Goal: Book appointment/travel/reservation

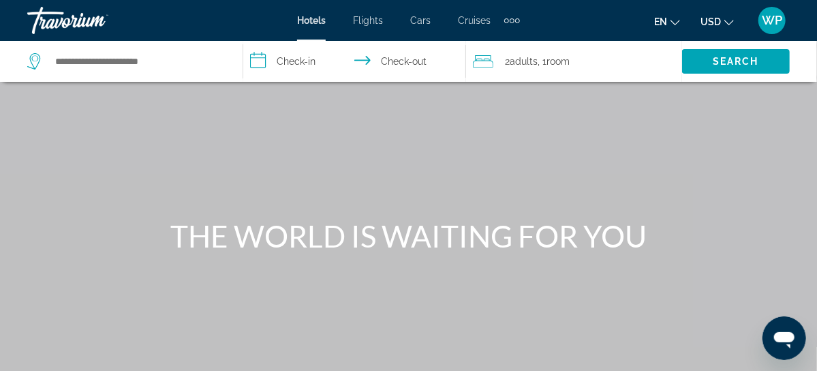
click at [510, 20] on div "Extra navigation items" at bounding box center [512, 20] width 5 height 5
click at [501, 48] on span "Activities" at bounding box center [489, 45] width 40 height 11
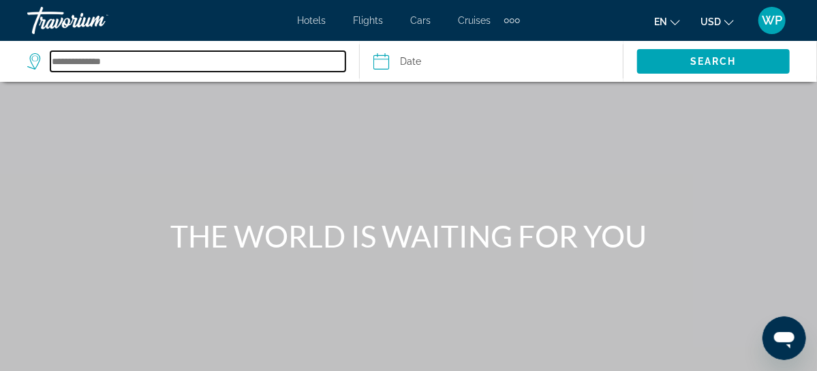
click at [134, 57] on input "Search destination" at bounding box center [197, 61] width 295 height 20
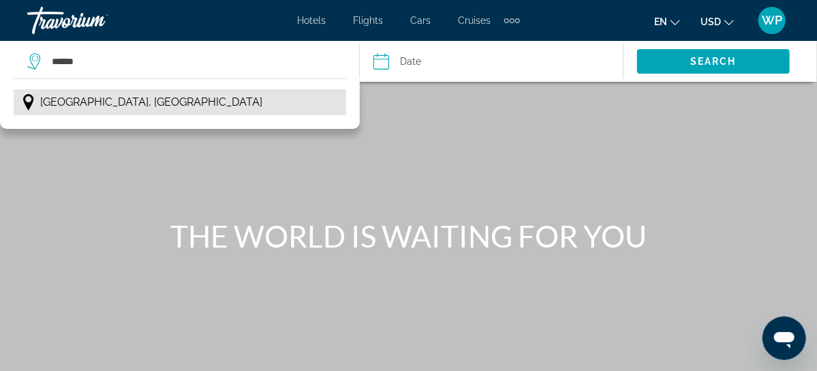
click at [143, 104] on button "[GEOGRAPHIC_DATA], [GEOGRAPHIC_DATA]" at bounding box center [180, 102] width 332 height 26
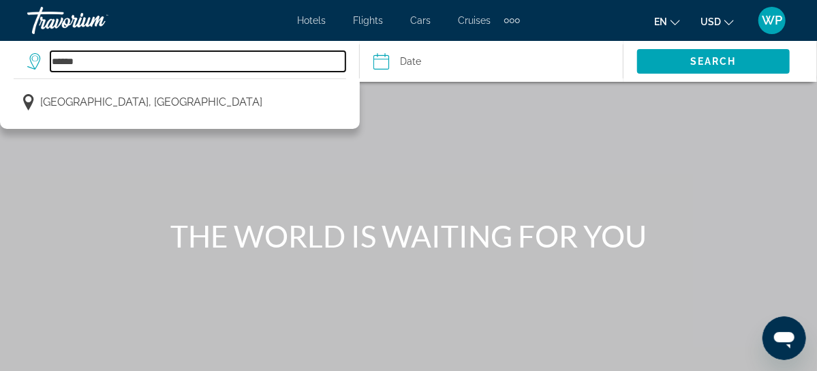
type input "**********"
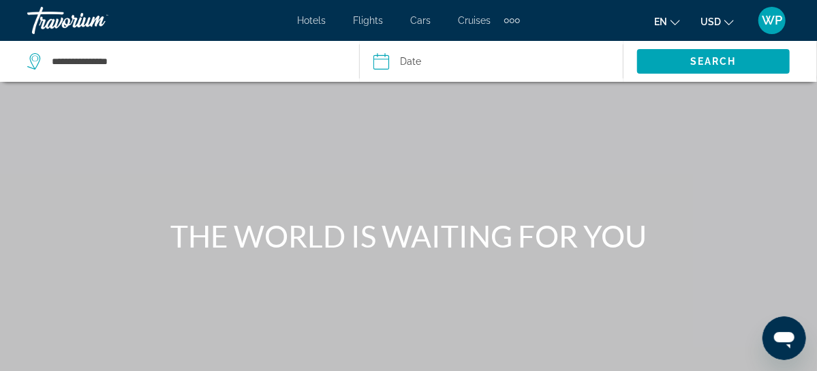
click at [418, 63] on input "Date" at bounding box center [435, 63] width 130 height 45
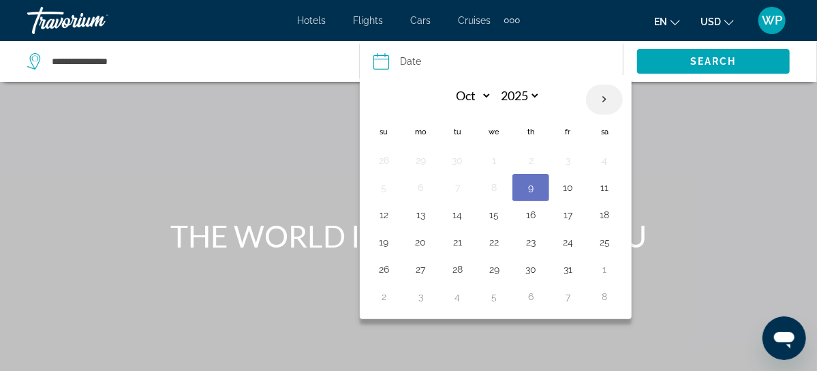
click at [600, 98] on th "Next month" at bounding box center [604, 99] width 37 height 30
select select "**"
click at [492, 248] on button "19" at bounding box center [494, 241] width 22 height 19
type input "**********"
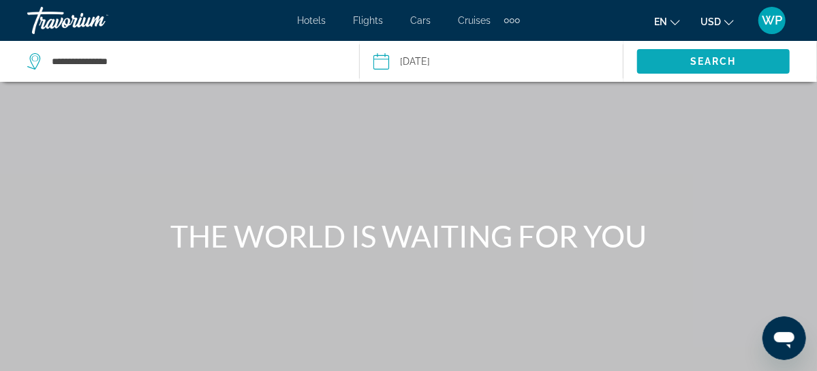
click at [713, 59] on span "Search" at bounding box center [713, 61] width 46 height 11
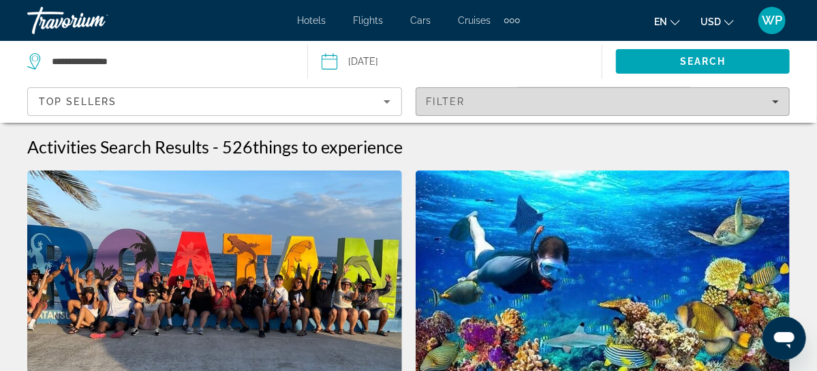
click at [481, 97] on div "Filter" at bounding box center [602, 101] width 353 height 11
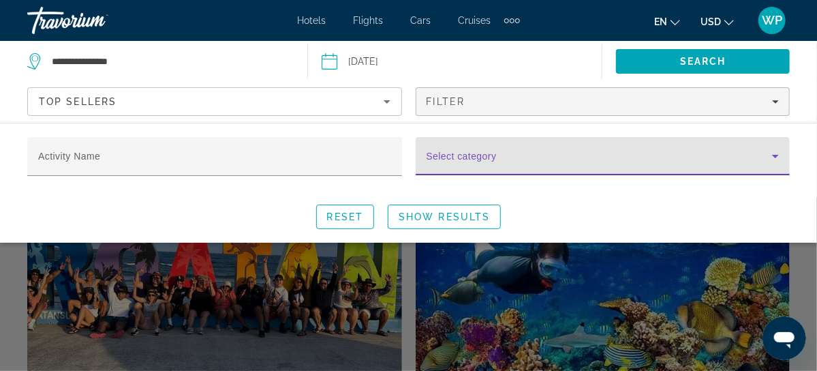
click at [498, 162] on span "Search widget" at bounding box center [599, 161] width 346 height 16
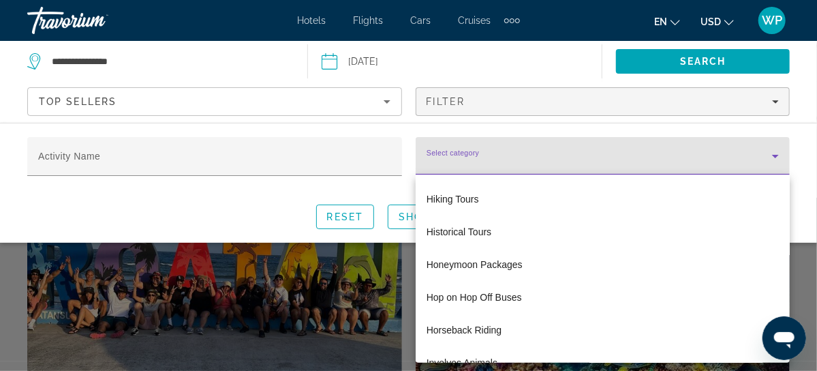
scroll to position [1362, 0]
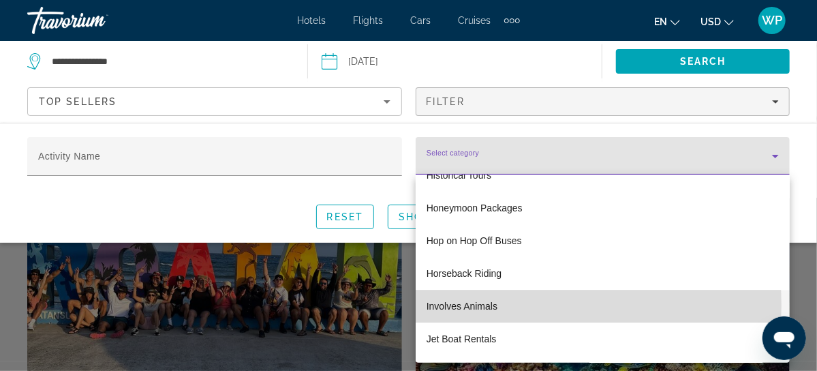
click at [488, 304] on span "Involves Animals" at bounding box center [461, 306] width 71 height 16
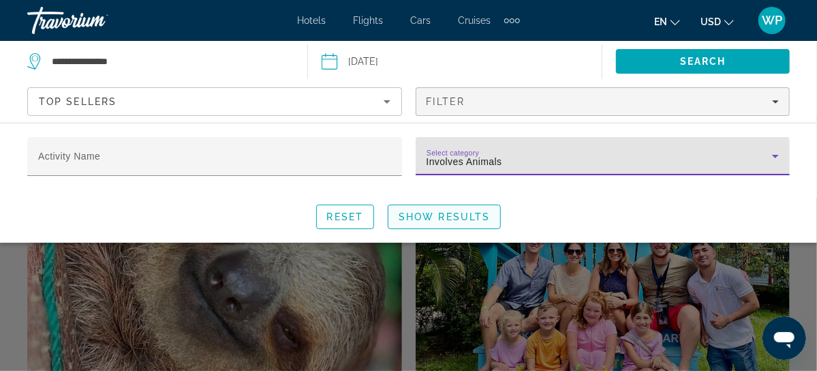
click at [462, 220] on span "Show Results" at bounding box center [443, 216] width 91 height 11
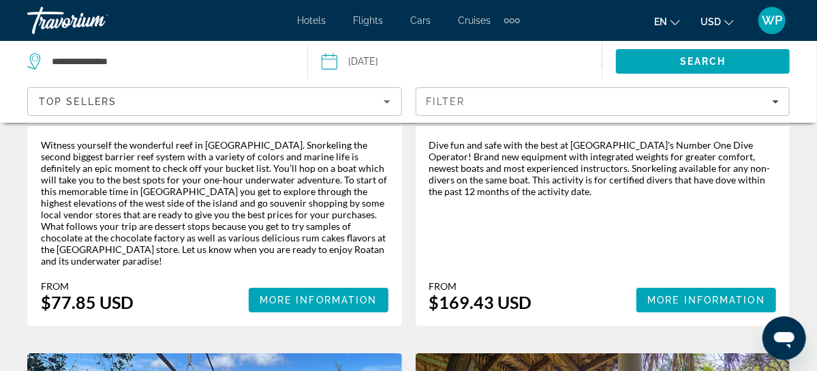
scroll to position [2084, 0]
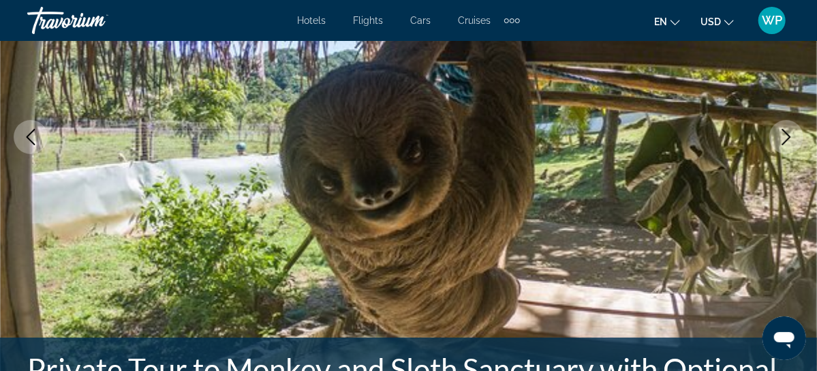
scroll to position [247, 0]
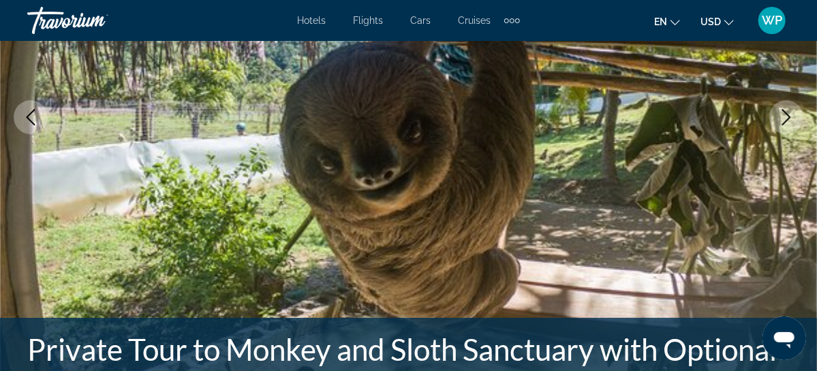
click at [784, 109] on icon "Next image" at bounding box center [786, 117] width 16 height 16
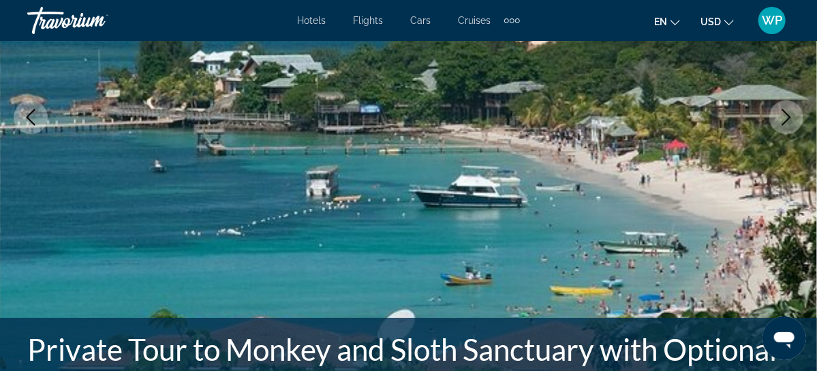
click at [785, 119] on icon "Next image" at bounding box center [786, 117] width 16 height 16
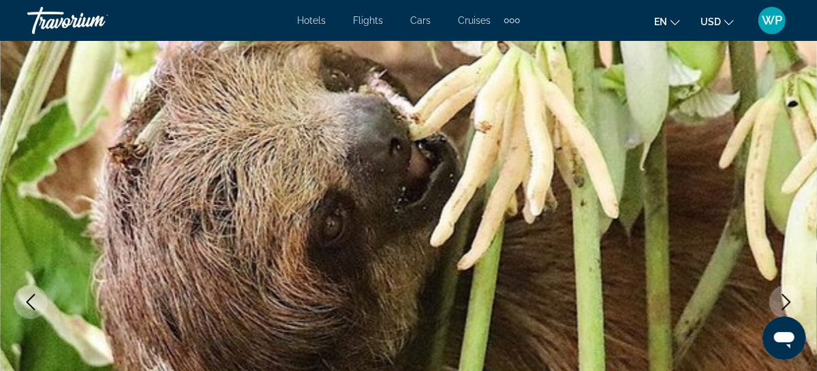
scroll to position [62, 0]
click at [785, 300] on icon "Next image" at bounding box center [786, 302] width 16 height 16
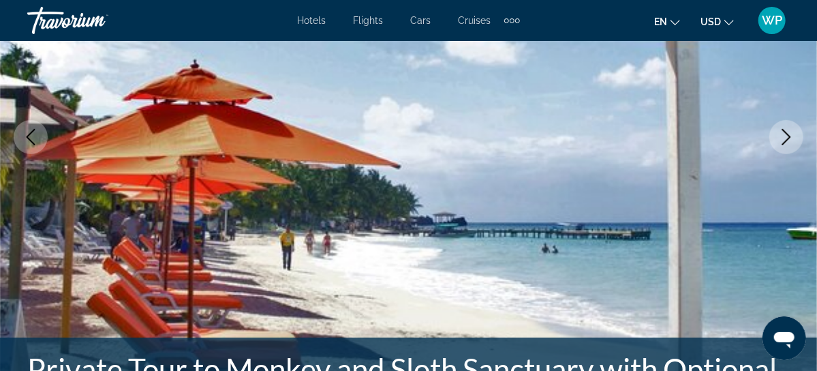
scroll to position [247, 0]
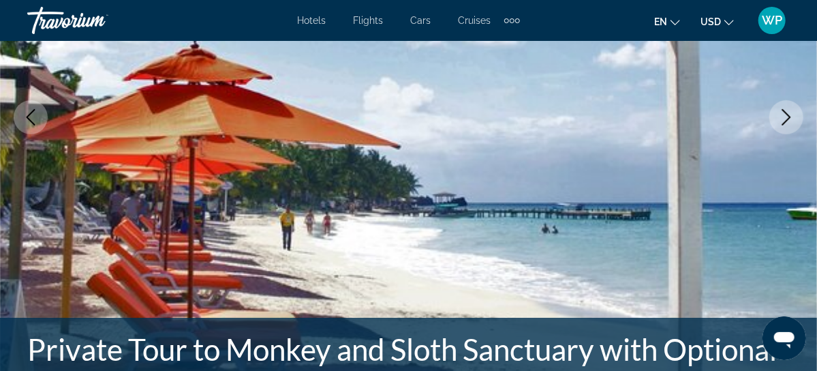
click at [794, 113] on icon "Next image" at bounding box center [786, 117] width 16 height 16
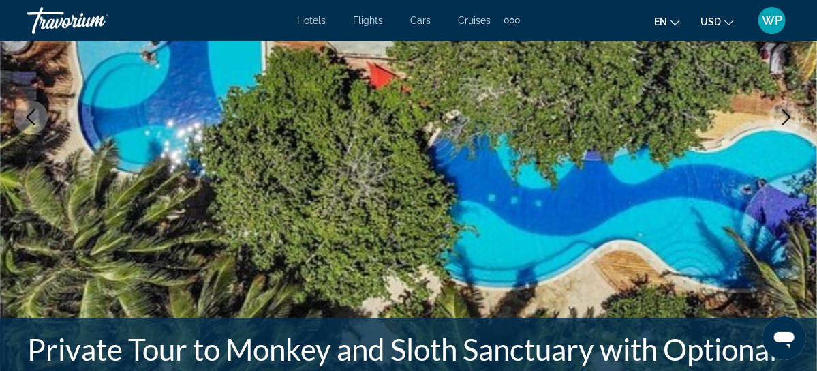
click at [789, 114] on icon "Next image" at bounding box center [786, 117] width 16 height 16
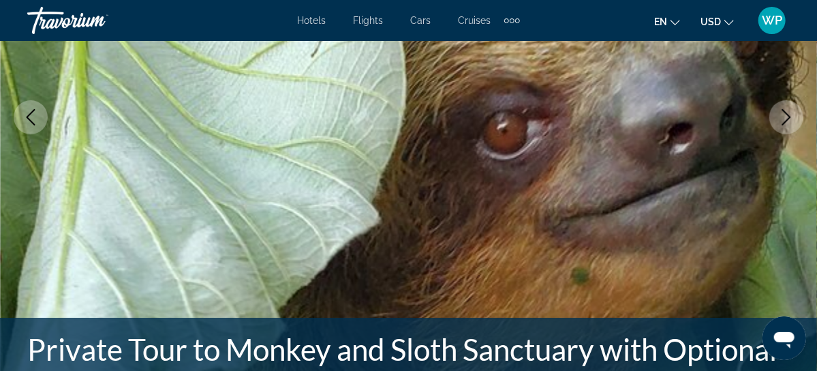
click at [785, 121] on icon "Next image" at bounding box center [786, 117] width 16 height 16
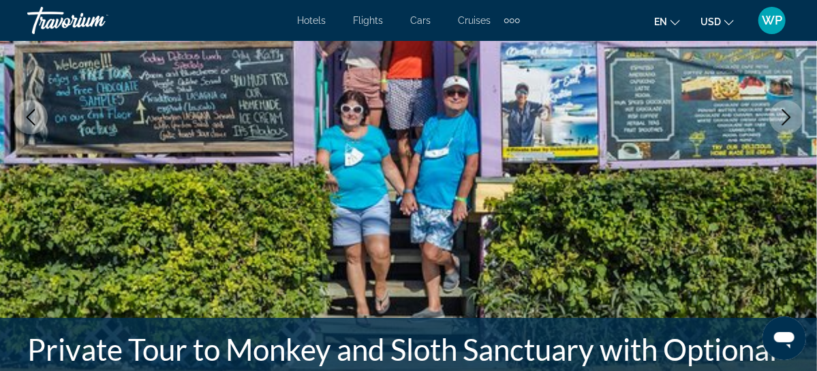
click at [782, 117] on icon "Next image" at bounding box center [786, 117] width 16 height 16
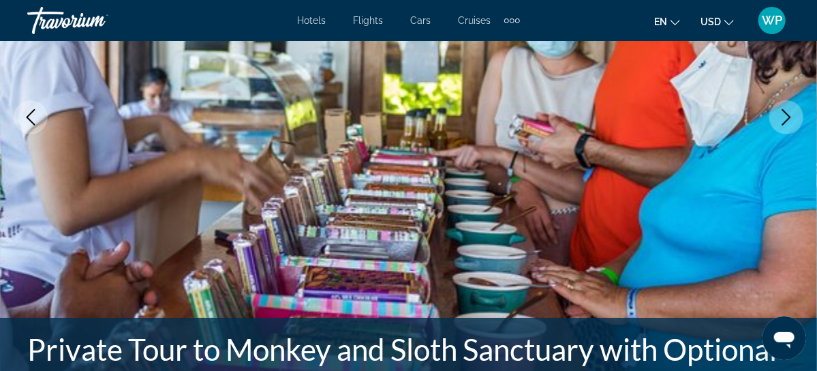
click at [785, 111] on icon "Next image" at bounding box center [786, 117] width 9 height 16
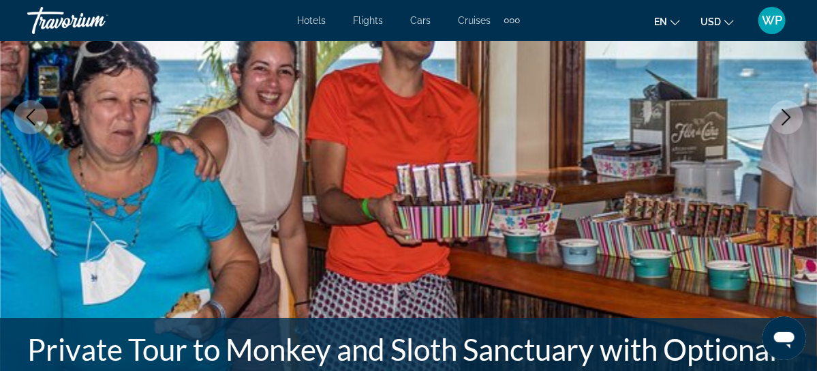
click at [785, 111] on icon "Next image" at bounding box center [786, 117] width 9 height 16
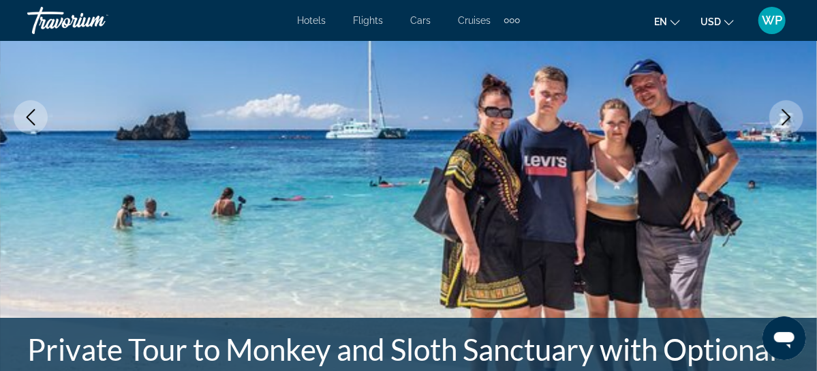
click at [785, 114] on icon "Next image" at bounding box center [786, 117] width 16 height 16
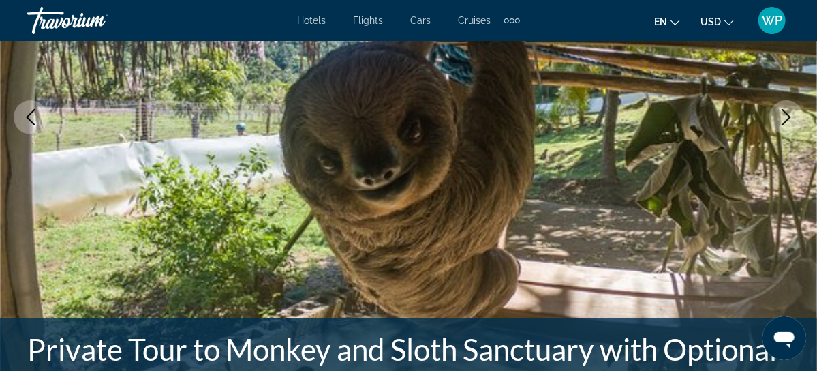
click at [785, 114] on icon "Next image" at bounding box center [786, 117] width 16 height 16
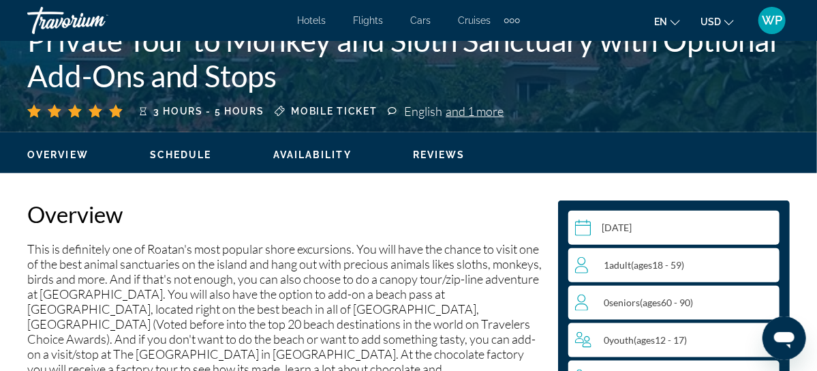
scroll to position [619, 0]
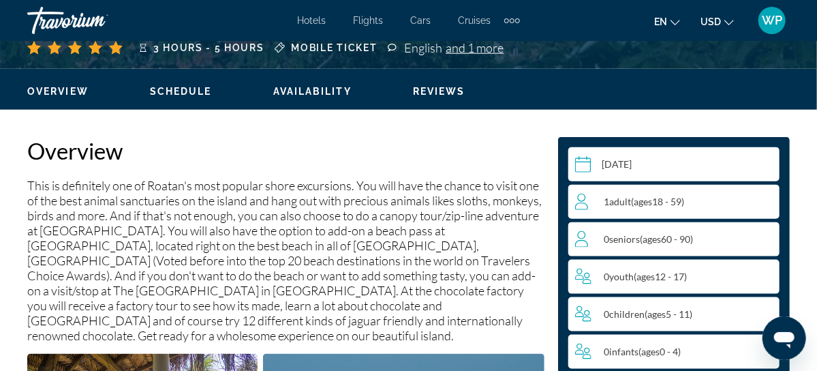
click at [745, 242] on div "0 Senior Seniors ( ages [DEMOGRAPHIC_DATA])" at bounding box center [677, 239] width 204 height 16
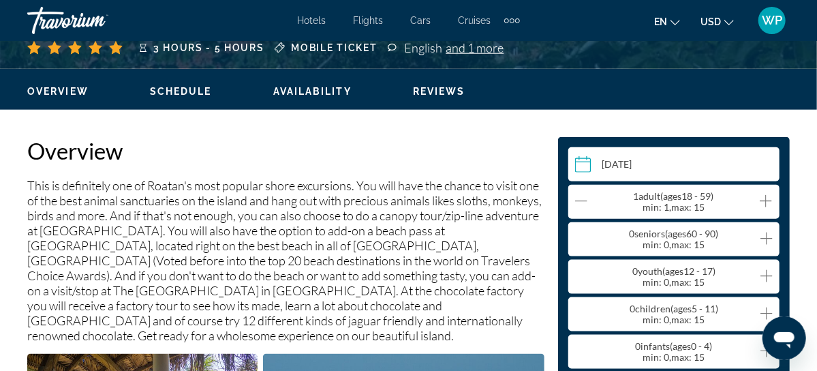
click at [764, 240] on icon "Increment seniors" at bounding box center [766, 238] width 12 height 16
click at [578, 202] on icon "Decrement adults" at bounding box center [581, 201] width 12 height 16
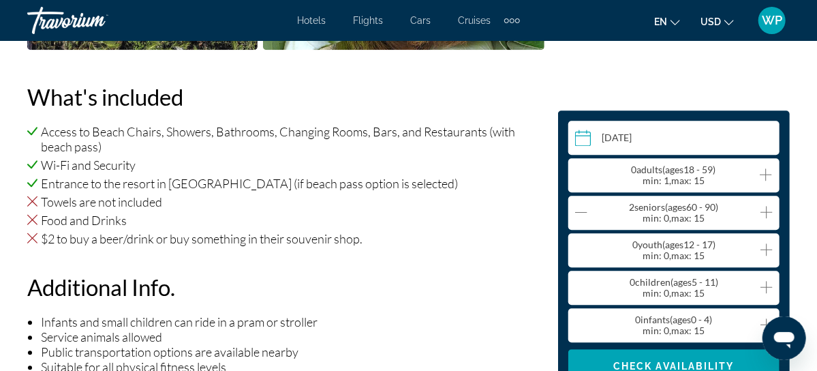
scroll to position [1424, 0]
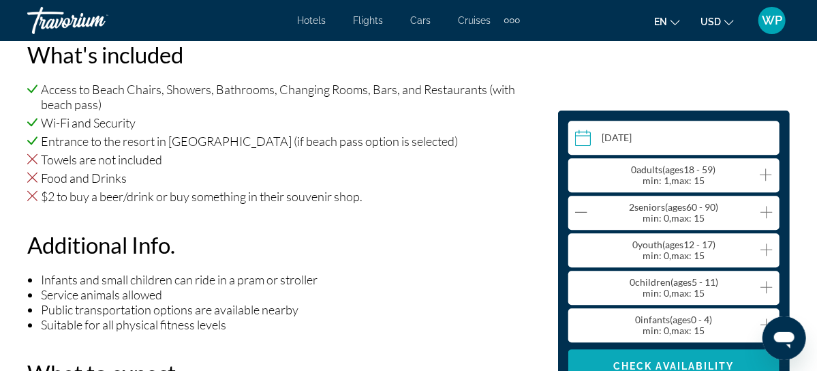
click at [657, 358] on span "Main content" at bounding box center [673, 365] width 211 height 33
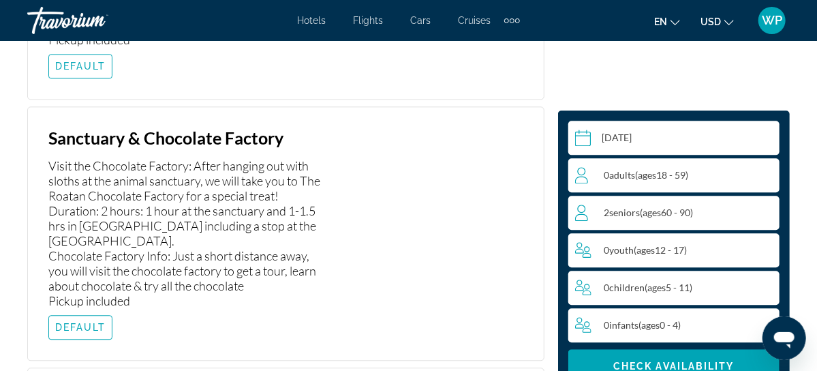
scroll to position [3573, 0]
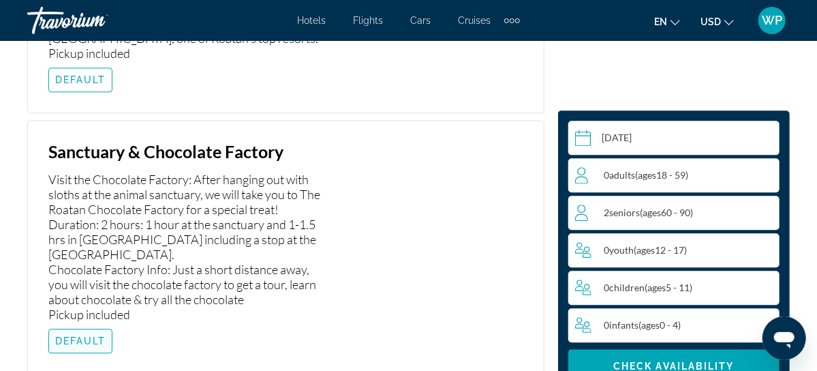
click at [80, 335] on span "DEFAULT" at bounding box center [80, 340] width 51 height 11
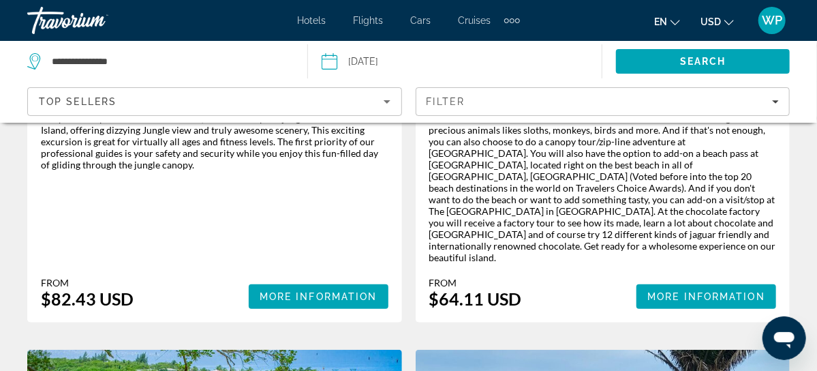
scroll to position [2725, 0]
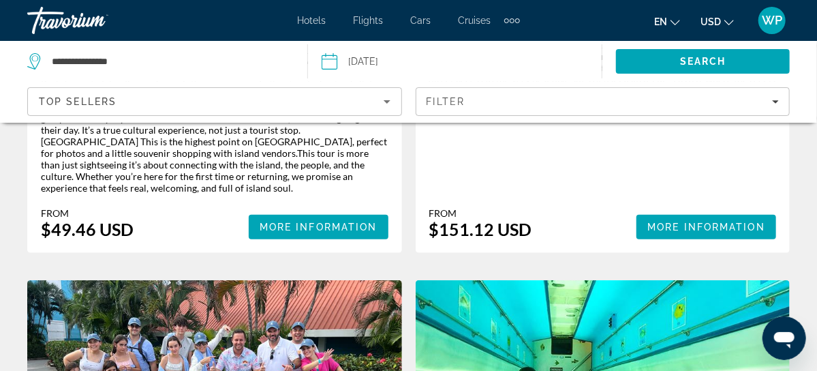
scroll to position [495, 0]
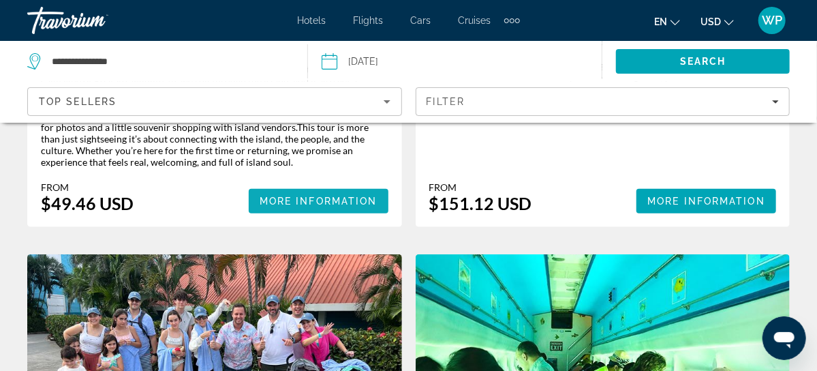
click at [260, 206] on span "More Information" at bounding box center [319, 200] width 118 height 11
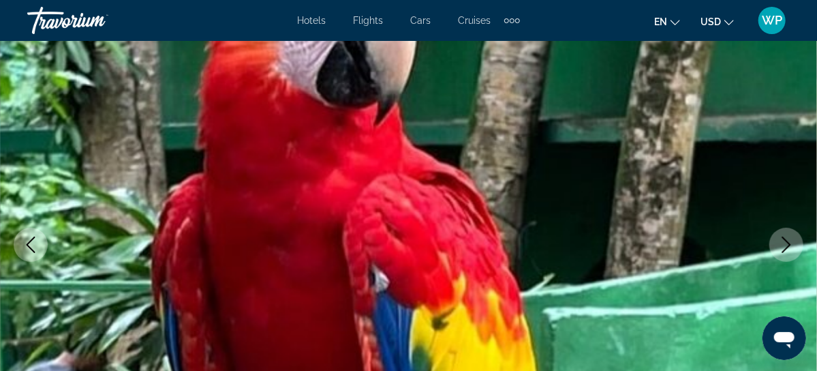
scroll to position [123, 0]
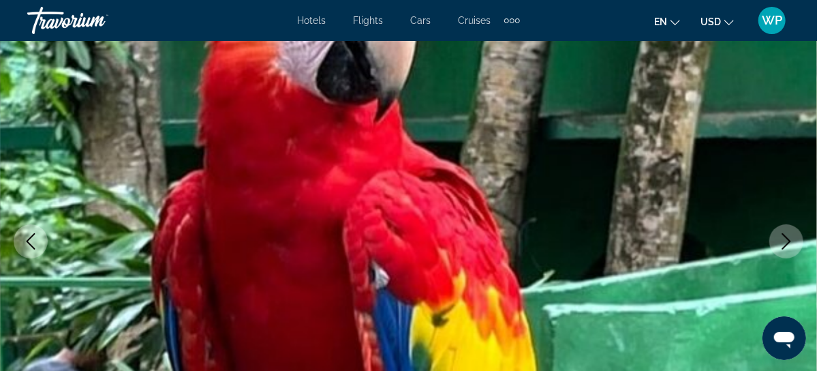
click at [792, 236] on icon "Next image" at bounding box center [786, 241] width 16 height 16
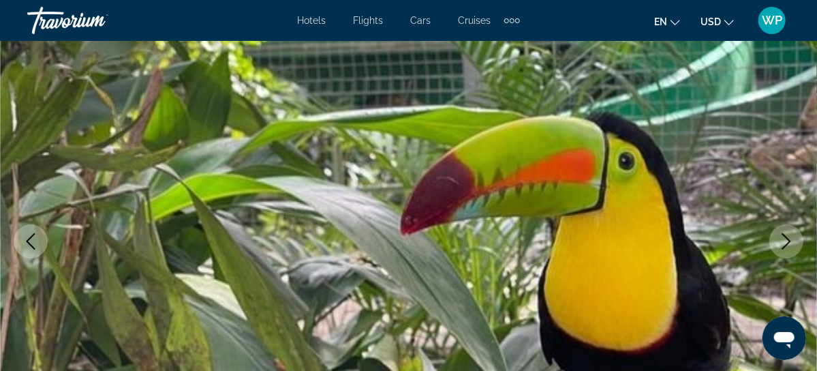
click at [792, 236] on icon "Next image" at bounding box center [786, 241] width 16 height 16
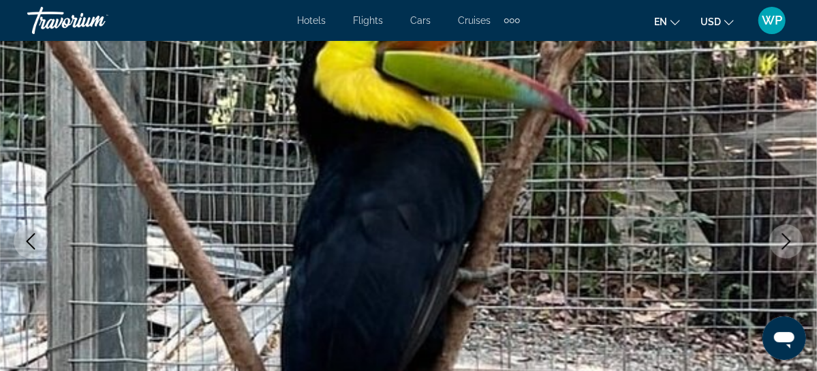
click at [792, 236] on icon "Next image" at bounding box center [786, 241] width 16 height 16
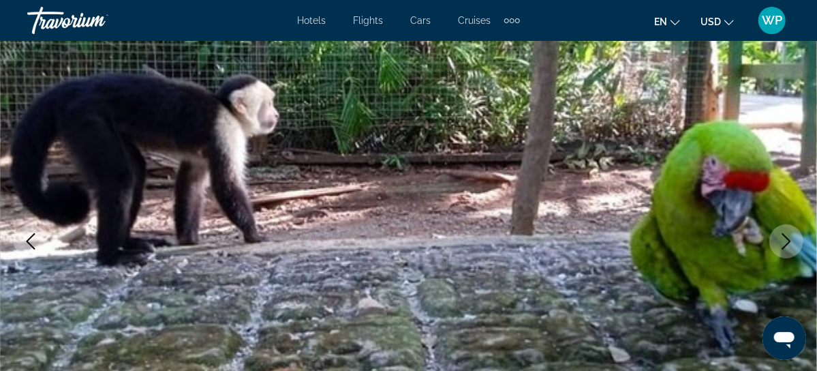
click at [781, 244] on icon "Next image" at bounding box center [786, 241] width 16 height 16
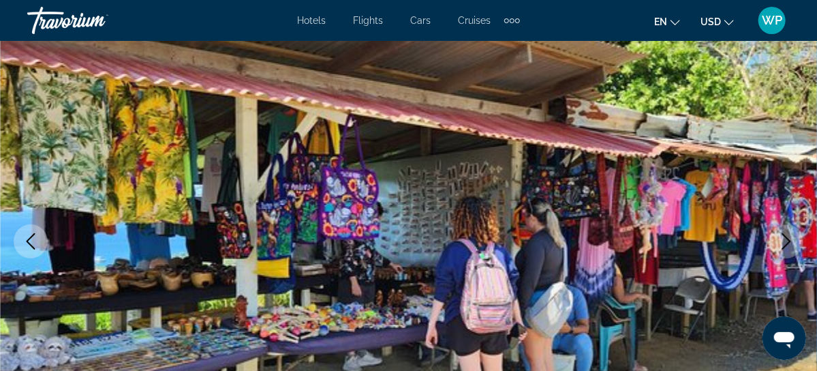
click at [784, 240] on icon "Next image" at bounding box center [786, 241] width 16 height 16
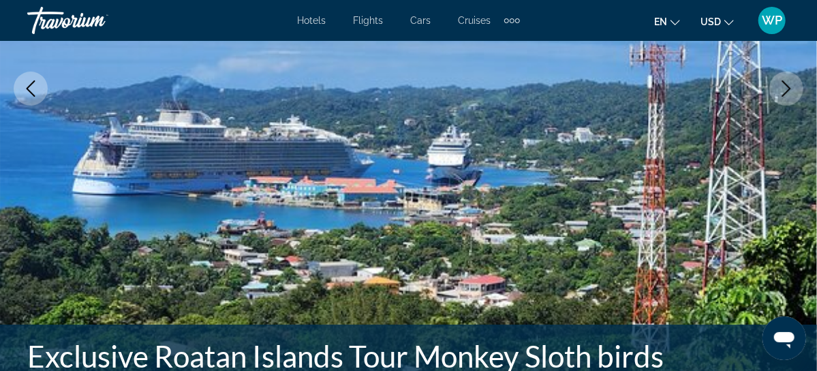
scroll to position [247, 0]
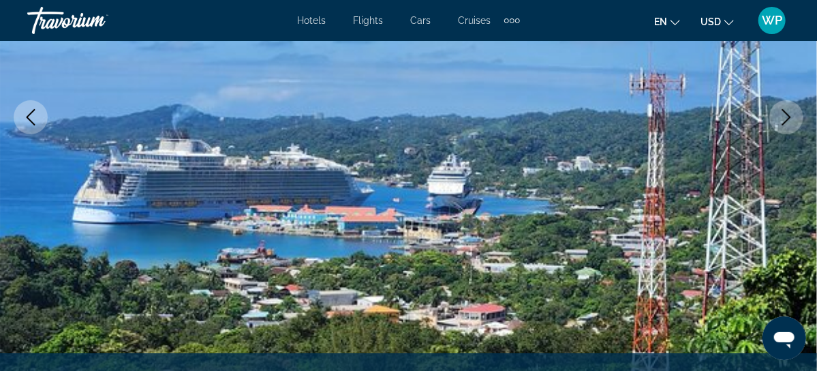
click at [781, 119] on icon "Next image" at bounding box center [786, 117] width 16 height 16
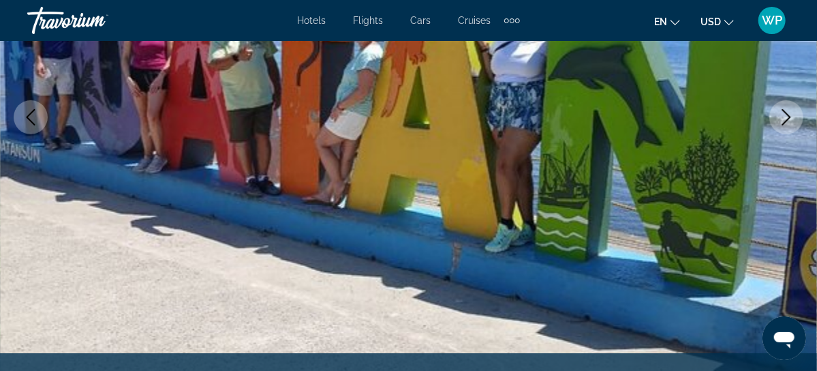
scroll to position [62, 0]
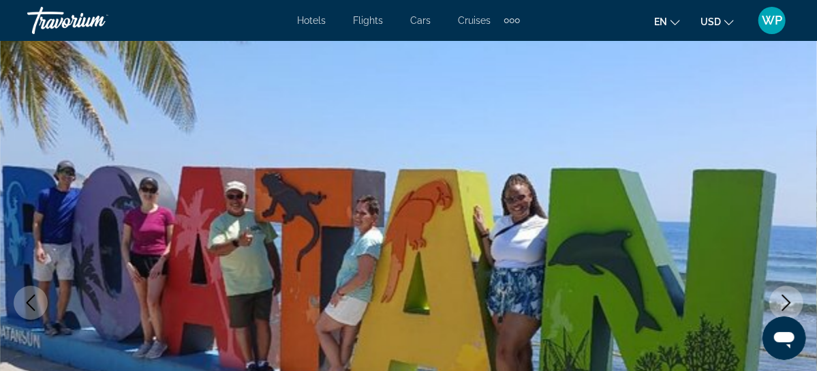
click at [785, 294] on icon "Next image" at bounding box center [786, 302] width 16 height 16
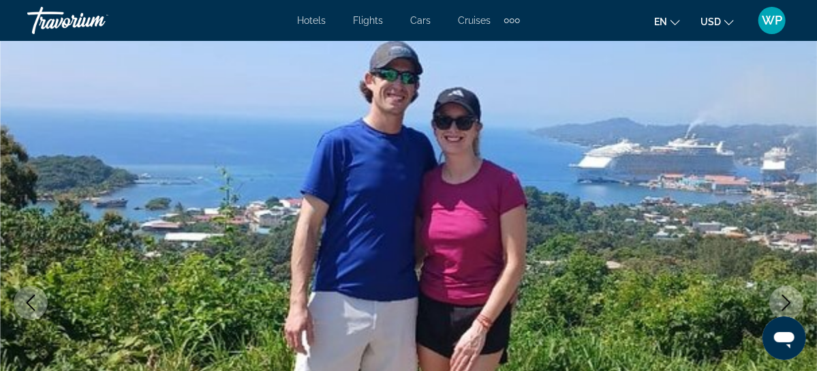
click at [783, 297] on icon "Next image" at bounding box center [786, 302] width 16 height 16
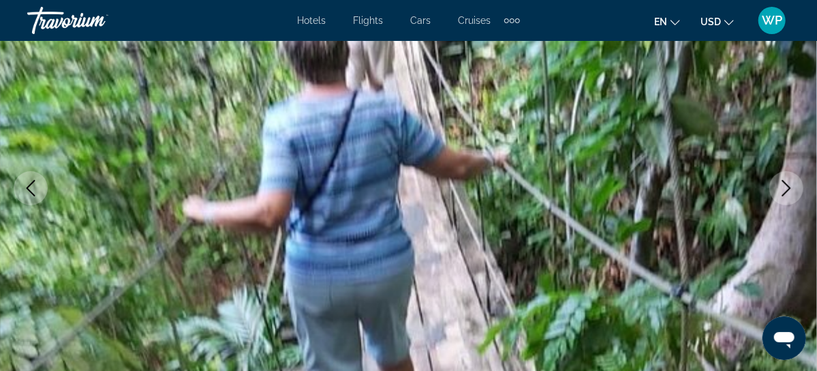
scroll to position [186, 0]
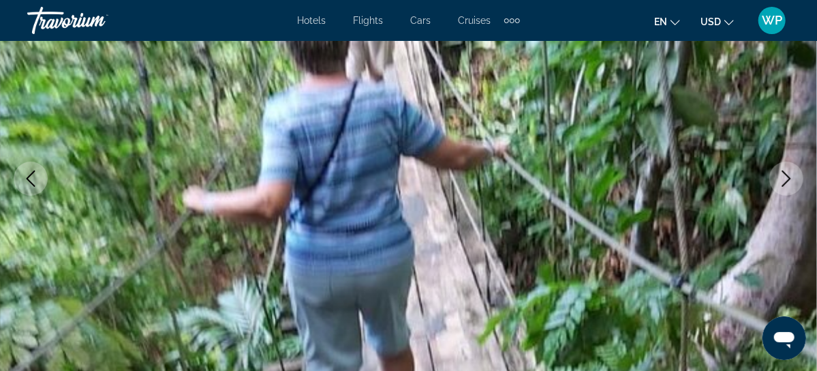
click at [784, 180] on icon "Next image" at bounding box center [786, 178] width 16 height 16
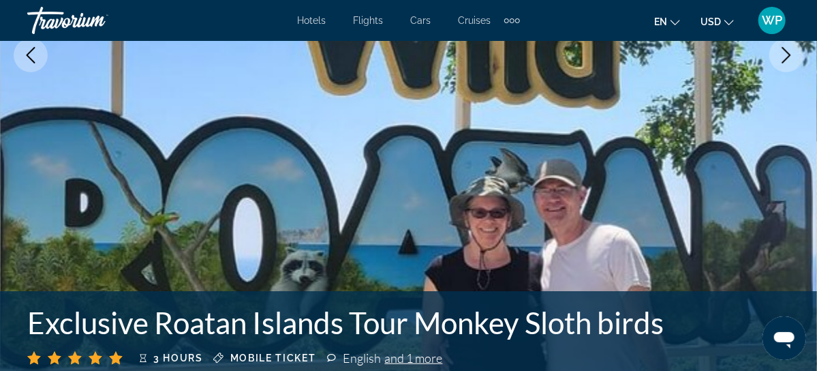
scroll to position [309, 0]
click at [785, 54] on icon "Next image" at bounding box center [786, 55] width 16 height 16
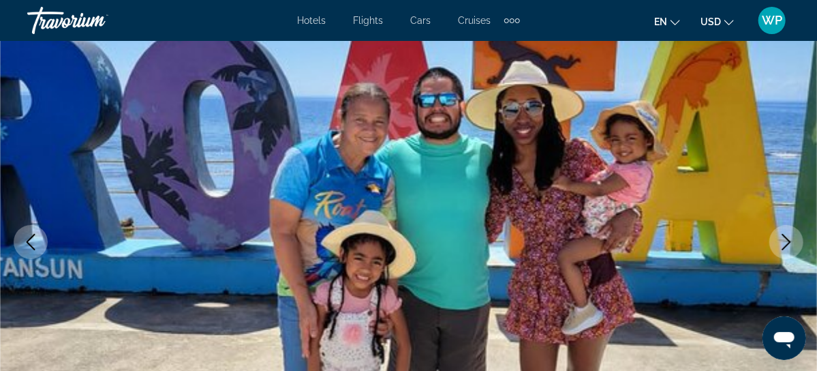
scroll to position [62, 0]
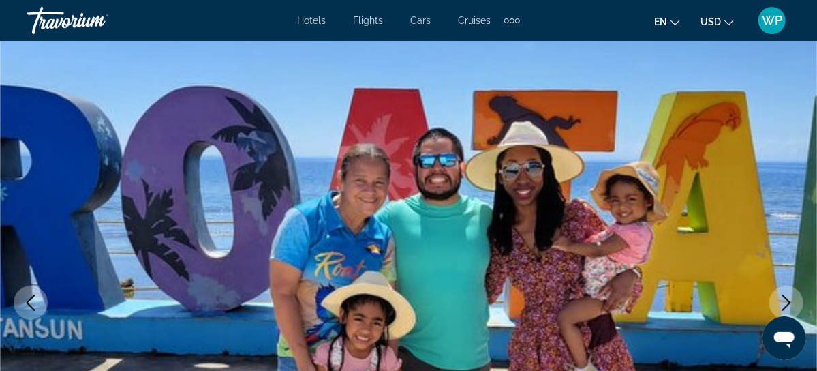
click at [789, 301] on icon "Next image" at bounding box center [786, 302] width 9 height 16
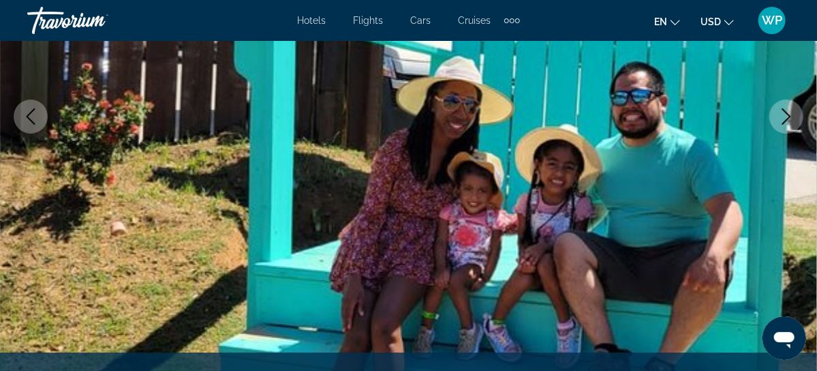
scroll to position [247, 0]
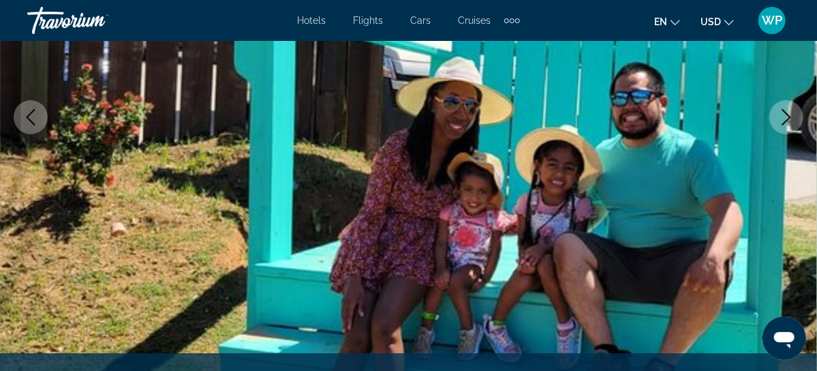
click at [789, 112] on icon "Next image" at bounding box center [786, 117] width 16 height 16
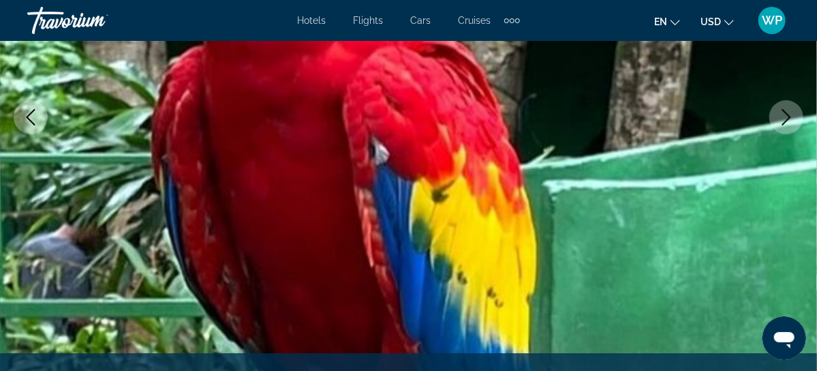
click at [786, 116] on icon "Next image" at bounding box center [786, 117] width 16 height 16
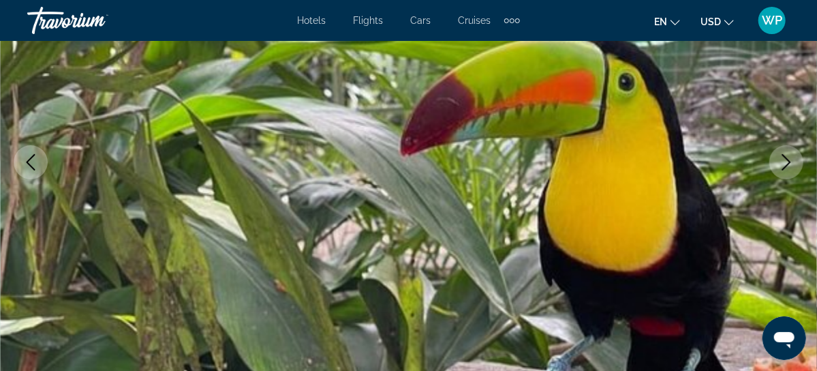
scroll to position [186, 0]
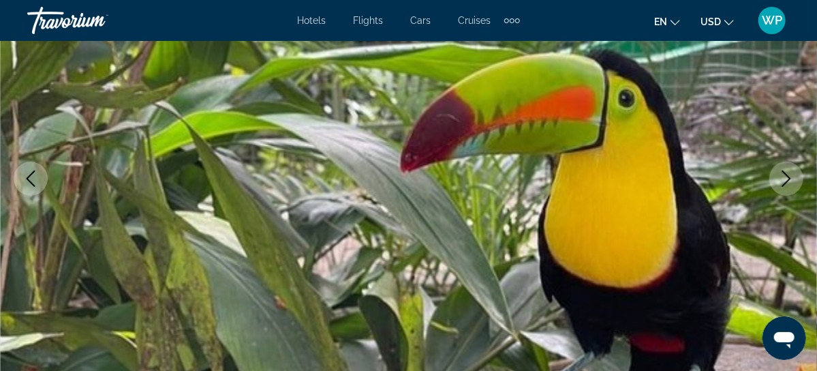
click at [787, 178] on icon "Next image" at bounding box center [786, 178] width 16 height 16
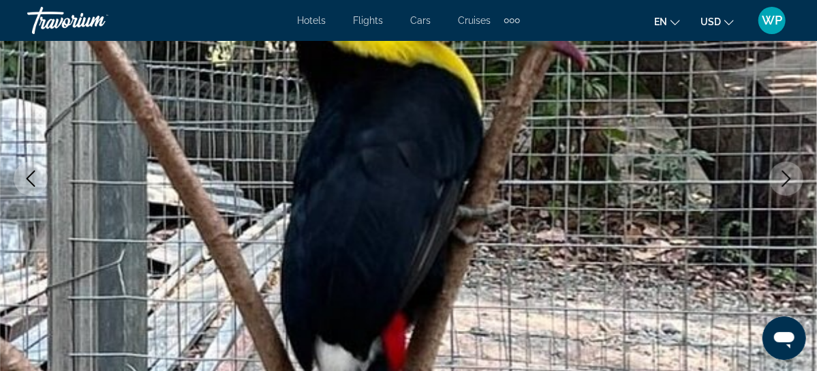
click at [787, 178] on icon "Next image" at bounding box center [786, 178] width 16 height 16
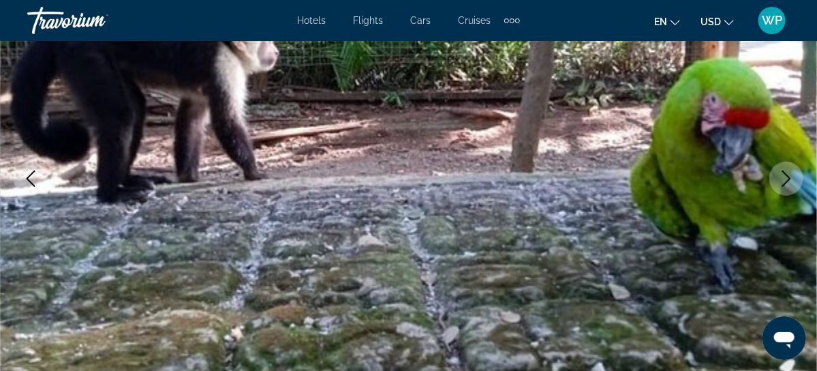
click at [787, 178] on icon "Next image" at bounding box center [786, 178] width 16 height 16
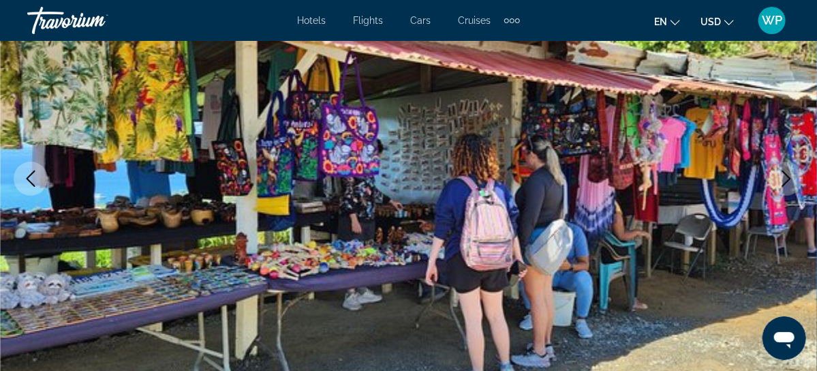
click at [787, 178] on icon "Next image" at bounding box center [786, 178] width 16 height 16
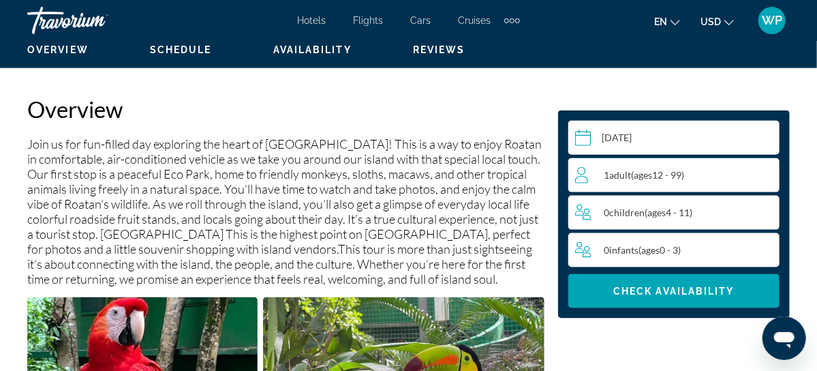
scroll to position [681, 0]
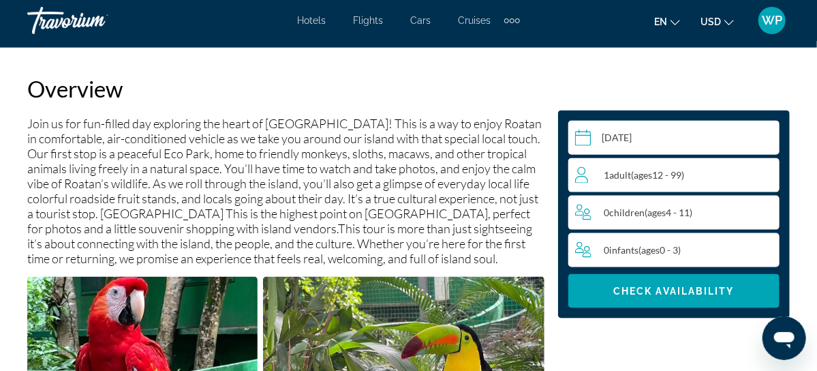
click at [766, 176] on div "1 Adult Adults ( ages [DEMOGRAPHIC_DATA])" at bounding box center [677, 175] width 204 height 16
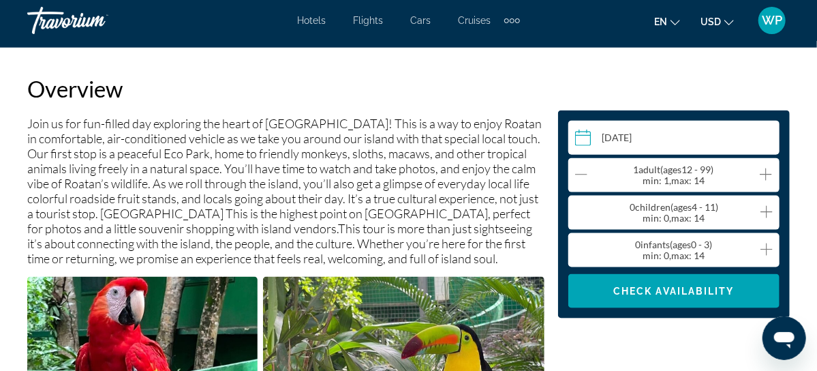
click at [766, 176] on icon "Increment adults" at bounding box center [766, 174] width 12 height 12
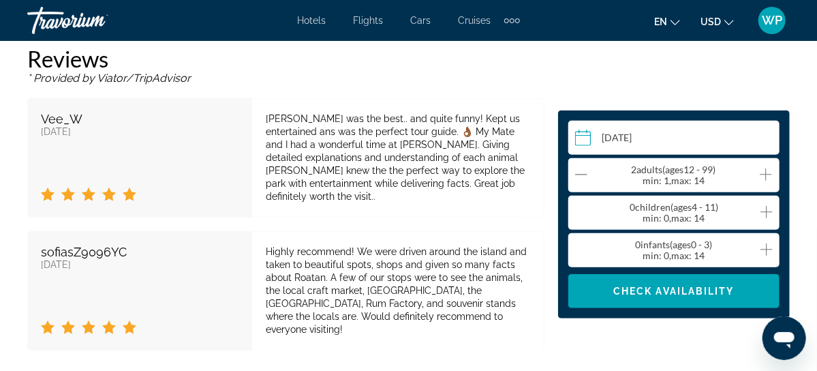
scroll to position [2725, 0]
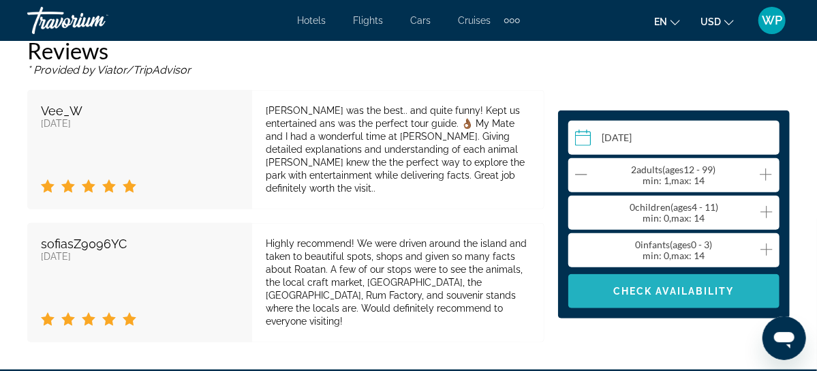
click at [666, 294] on span "Check Availability" at bounding box center [673, 290] width 121 height 11
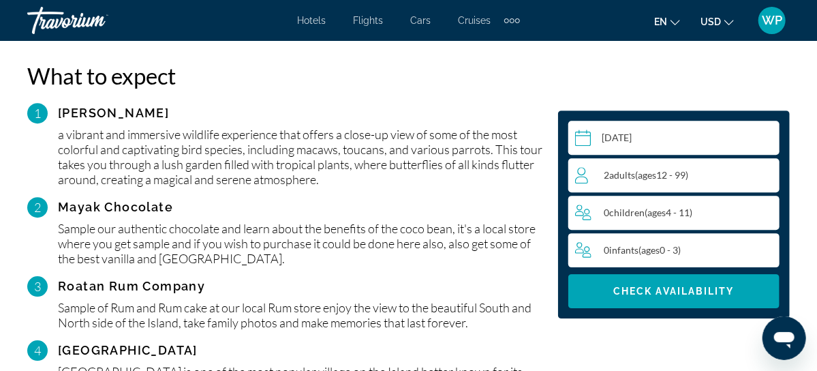
scroll to position [1604, 0]
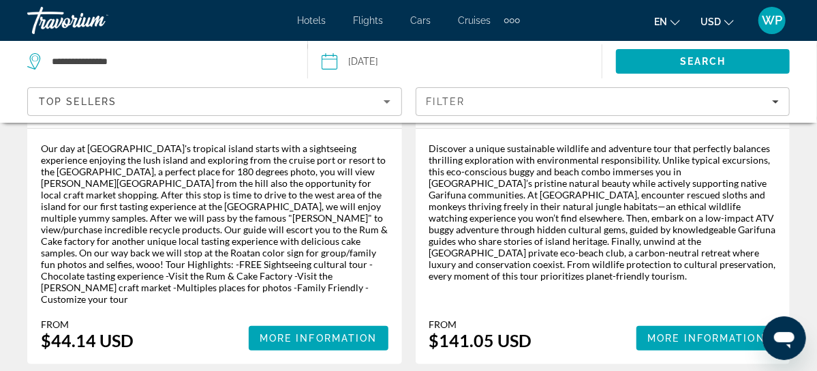
scroll to position [2725, 0]
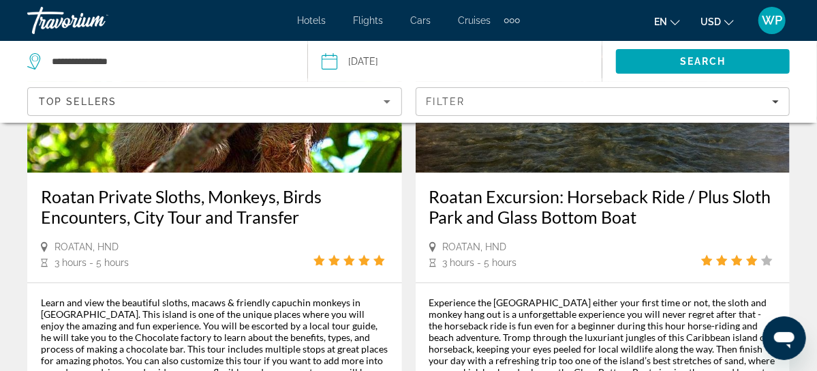
scroll to position [1238, 0]
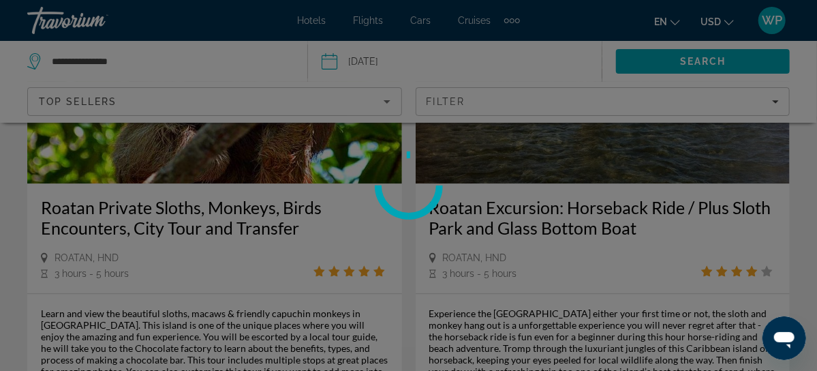
scroll to position [1176, 0]
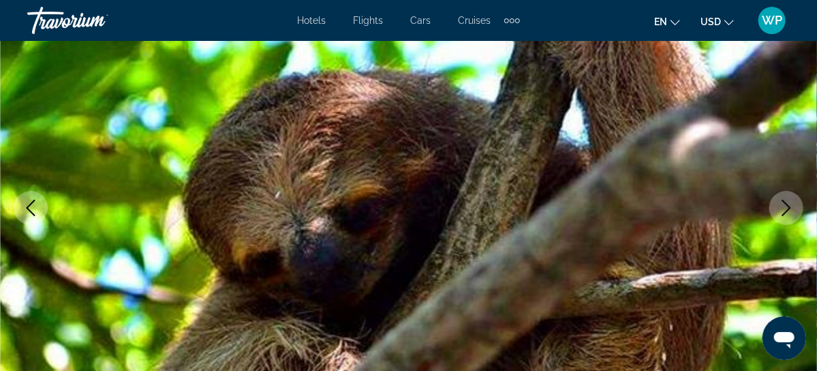
scroll to position [186, 0]
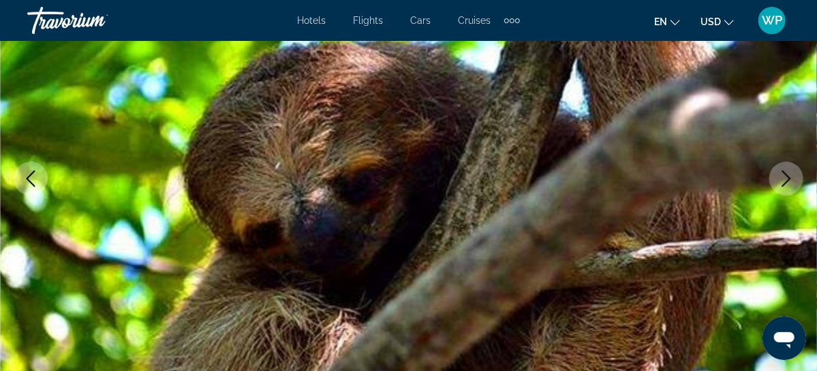
click at [785, 174] on icon "Next image" at bounding box center [786, 178] width 9 height 16
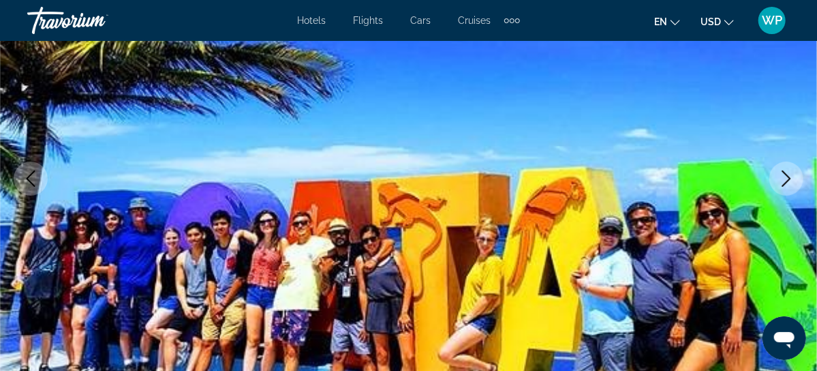
click at [786, 180] on icon "Next image" at bounding box center [786, 178] width 16 height 16
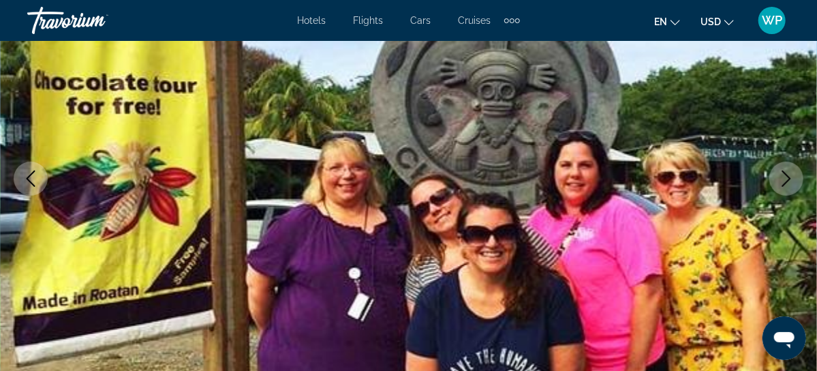
click at [786, 180] on icon "Next image" at bounding box center [786, 178] width 16 height 16
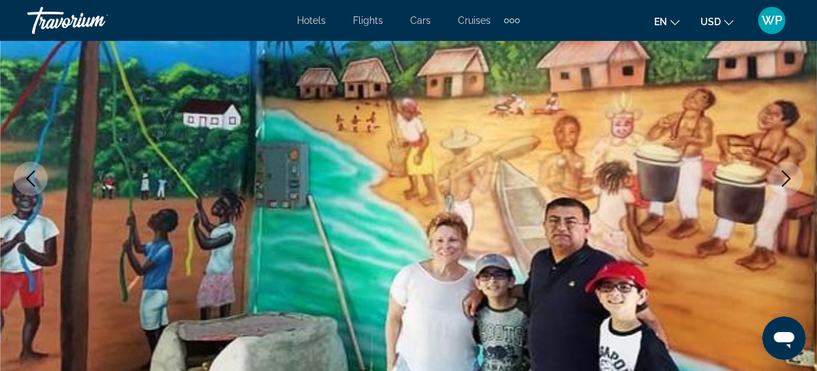
click at [787, 175] on icon "Next image" at bounding box center [786, 178] width 9 height 16
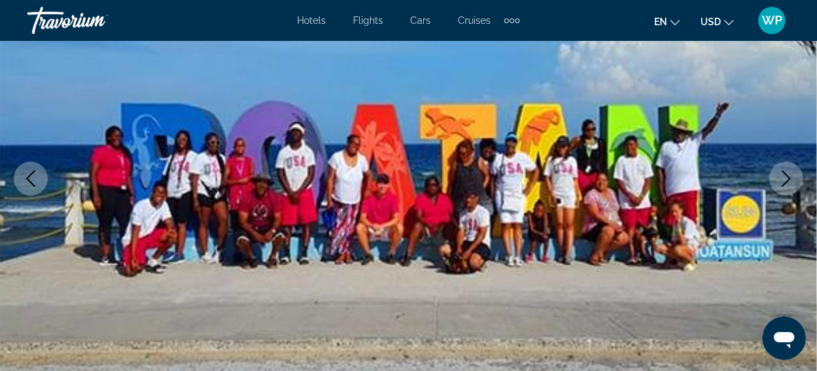
click at [787, 175] on icon "Next image" at bounding box center [786, 178] width 9 height 16
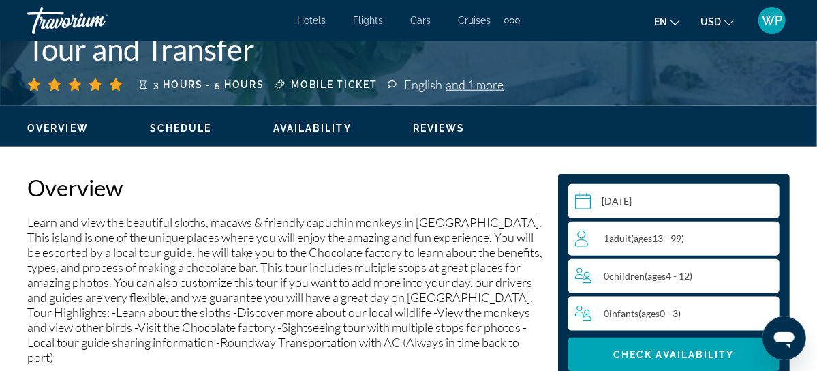
scroll to position [619, 0]
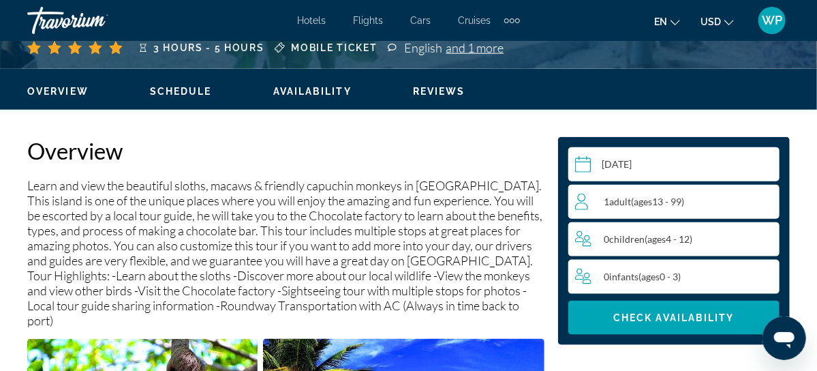
click at [766, 200] on div "1 Adult Adults ( ages [DEMOGRAPHIC_DATA])" at bounding box center [677, 201] width 204 height 16
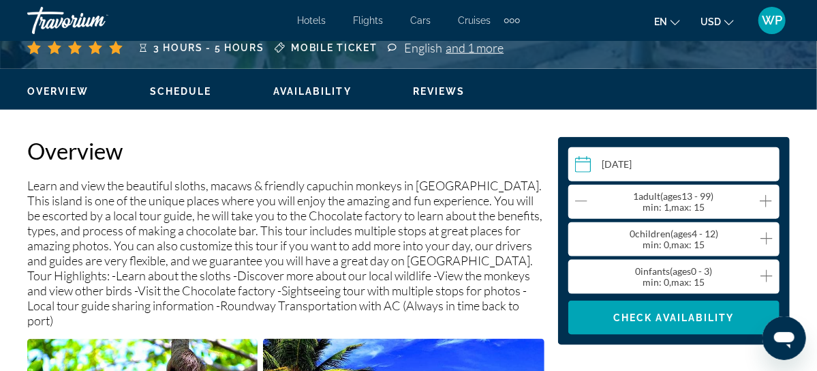
click at [767, 200] on icon "Increment adults" at bounding box center [766, 201] width 12 height 16
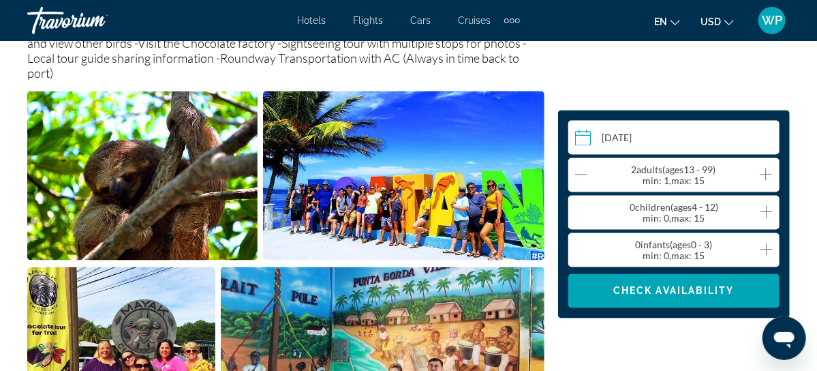
scroll to position [928, 0]
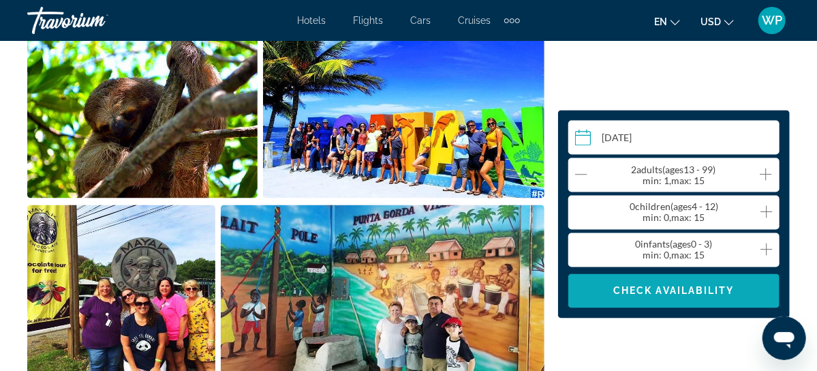
click at [678, 287] on span "Check Availability" at bounding box center [673, 290] width 121 height 11
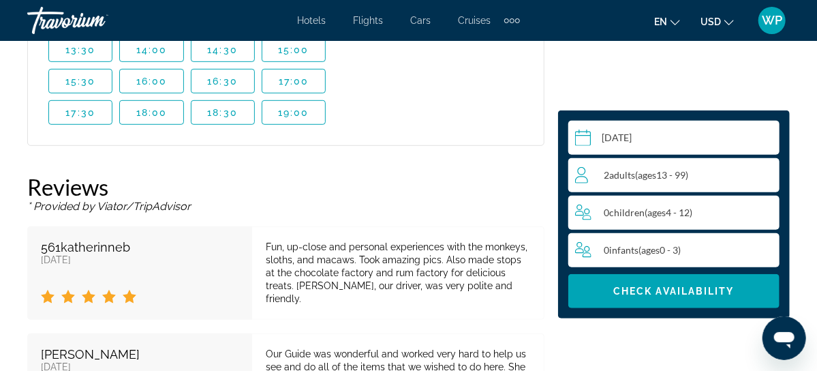
scroll to position [2315, 0]
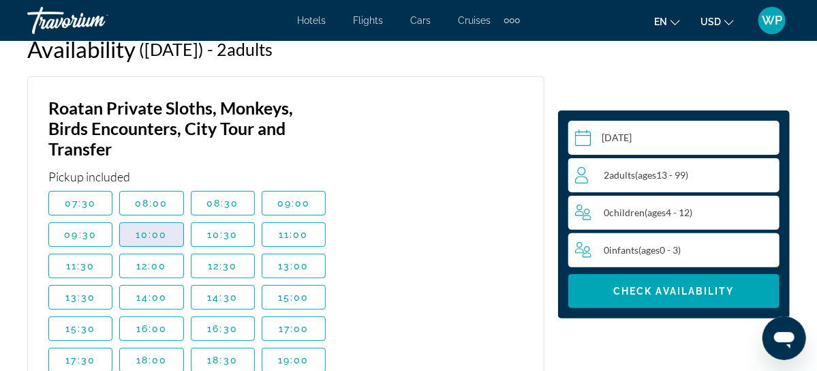
click at [146, 229] on span "10:00" at bounding box center [152, 234] width 32 height 11
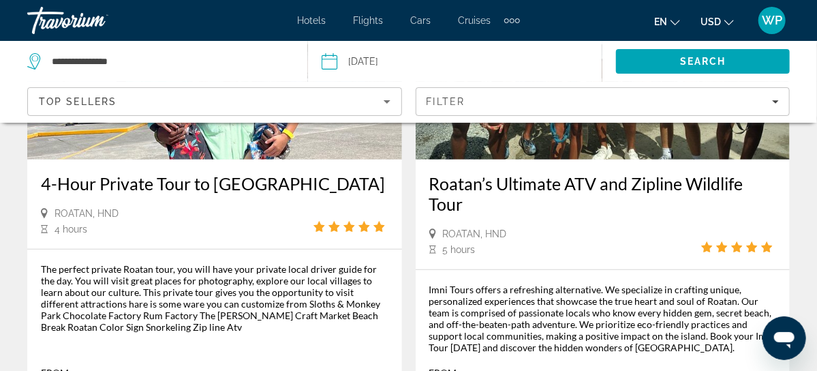
scroll to position [2415, 0]
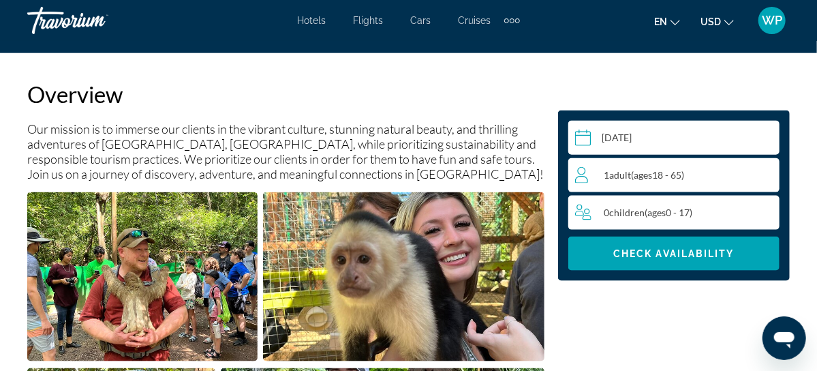
scroll to position [681, 0]
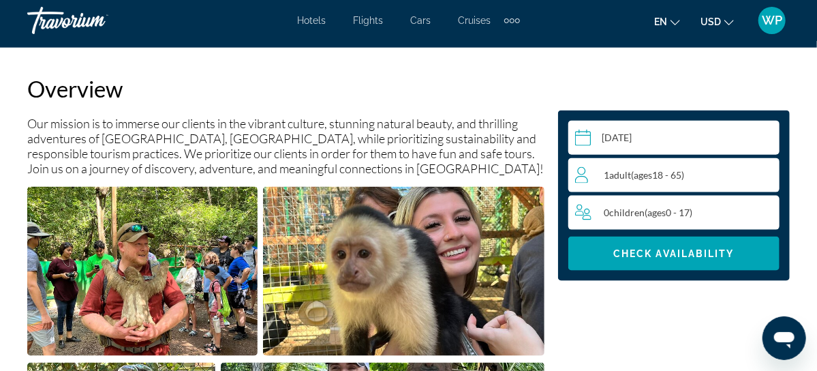
click at [769, 175] on div "1 Adult Adults ( ages [DEMOGRAPHIC_DATA])" at bounding box center [677, 175] width 204 height 16
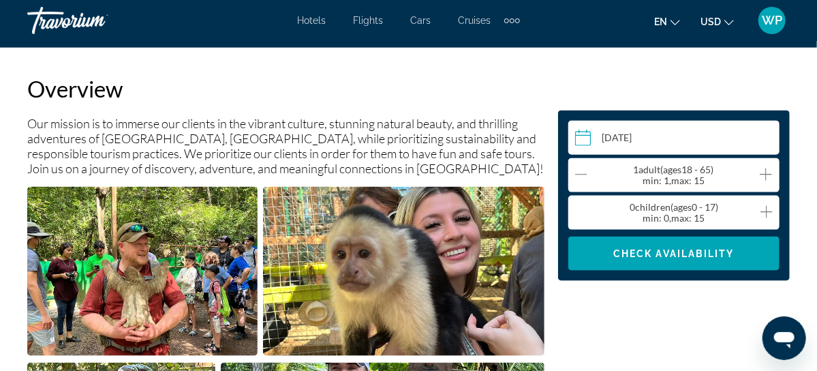
click at [769, 175] on icon "Increment adults" at bounding box center [766, 174] width 12 height 16
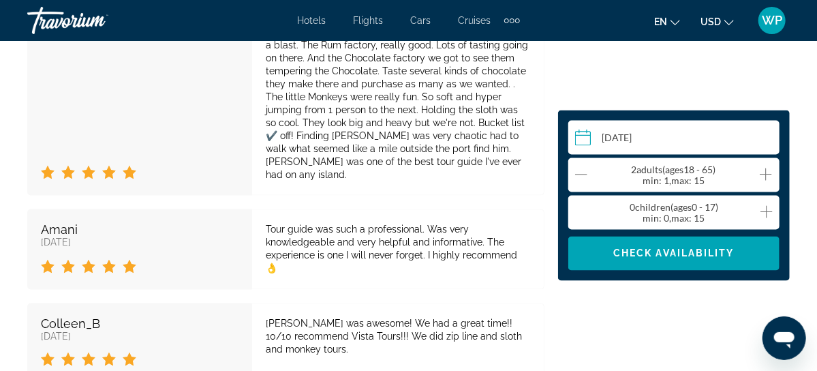
scroll to position [3158, 0]
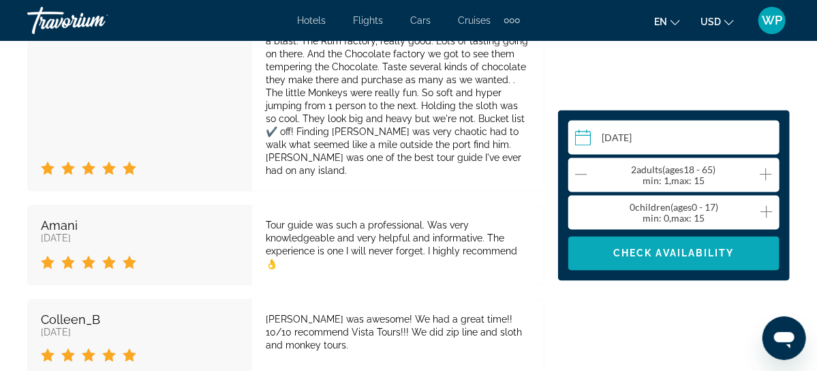
click at [663, 251] on span "Check Availability" at bounding box center [673, 253] width 121 height 11
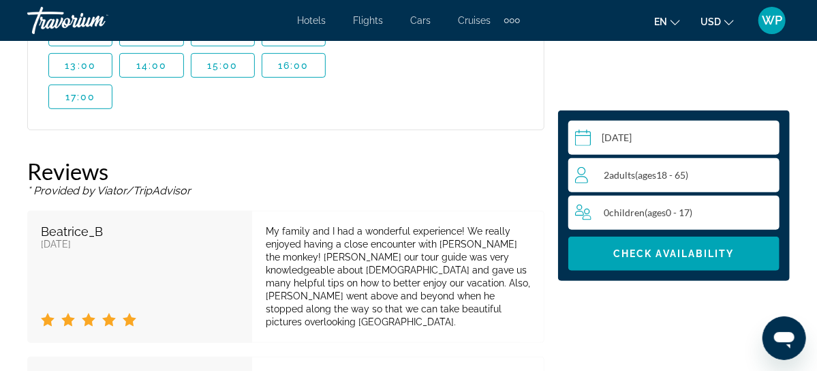
scroll to position [2298, 0]
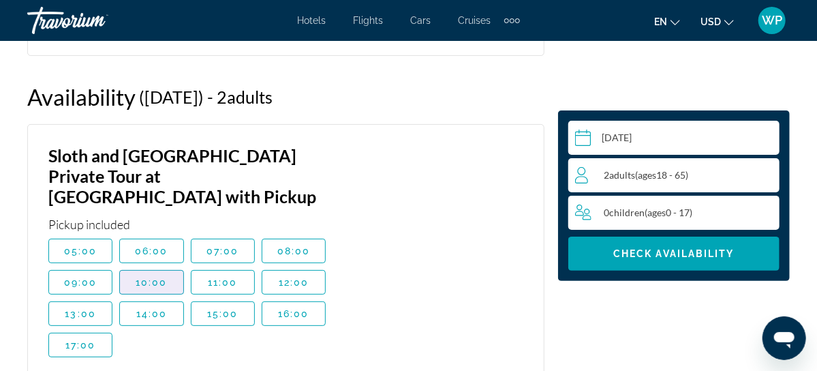
click at [163, 277] on span "10:00" at bounding box center [152, 282] width 32 height 11
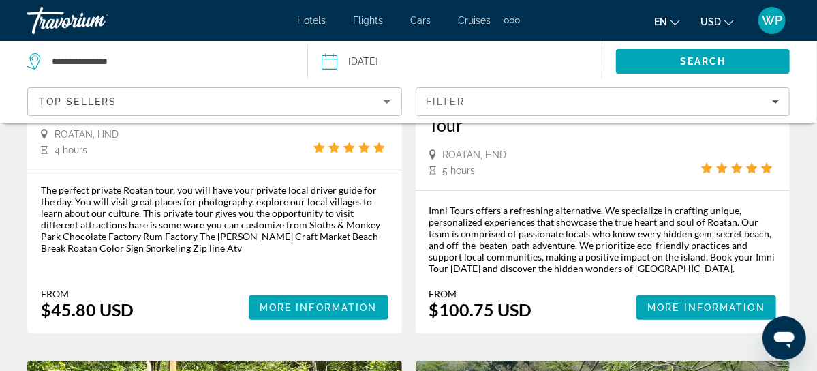
scroll to position [2597, 0]
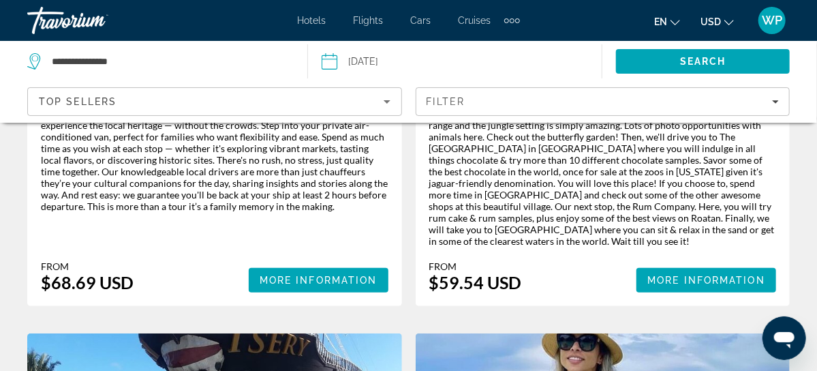
scroll to position [557, 0]
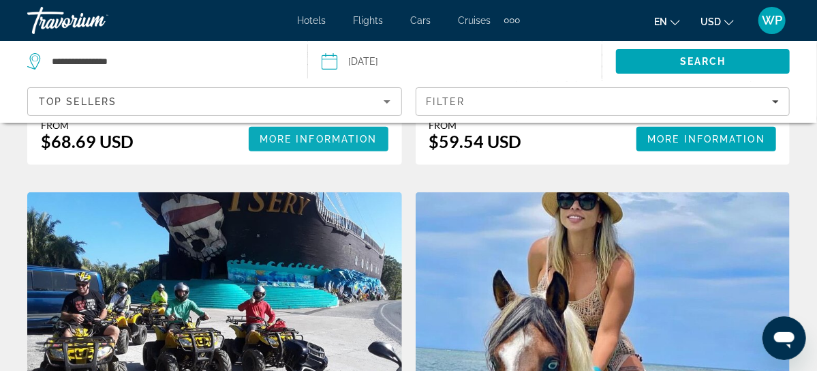
click at [260, 144] on span "More Information" at bounding box center [319, 139] width 118 height 11
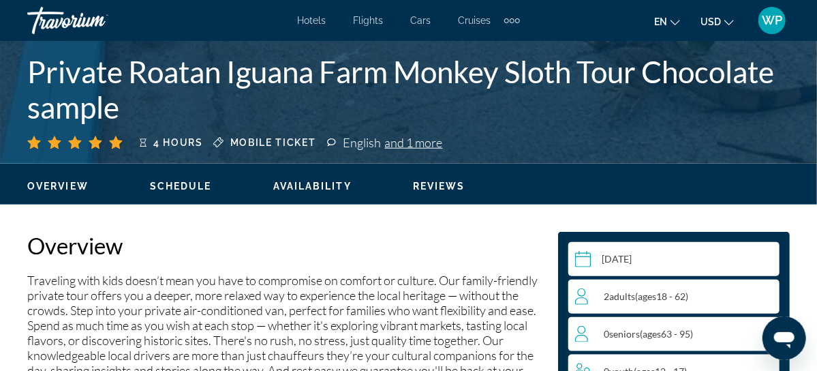
scroll to position [619, 0]
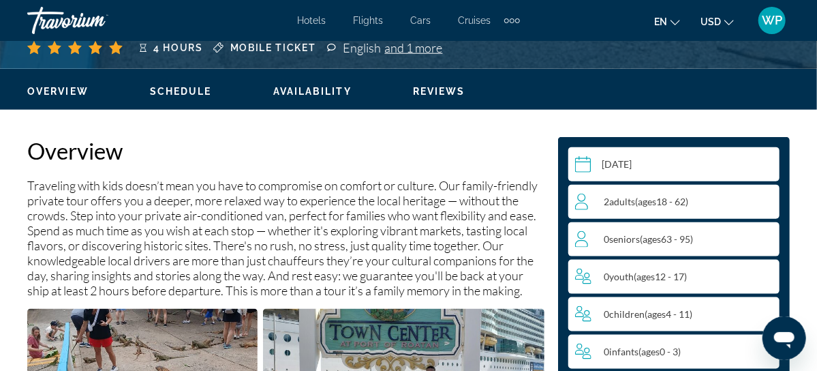
click at [765, 201] on div "2 Adult Adults ( ages [DEMOGRAPHIC_DATA])" at bounding box center [677, 201] width 204 height 16
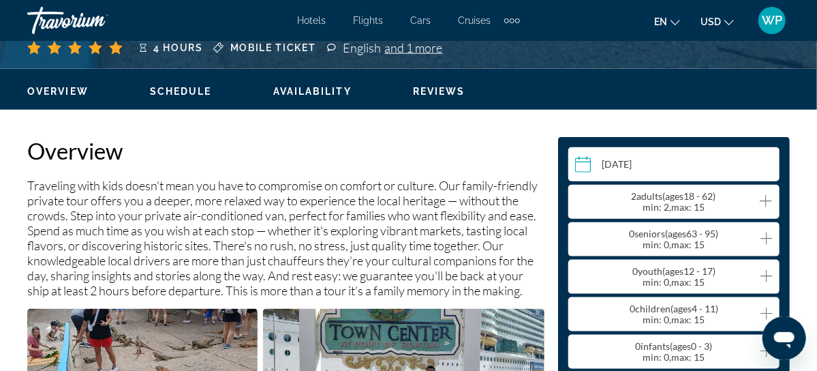
click at [570, 202] on div "2 Adult Adults ( ages [DEMOGRAPHIC_DATA]) min : 2, max : 15" at bounding box center [673, 202] width 211 height 34
click at [765, 201] on icon "Increment adults" at bounding box center [766, 201] width 12 height 16
click at [580, 202] on icon "Decrement adults" at bounding box center [581, 201] width 12 height 16
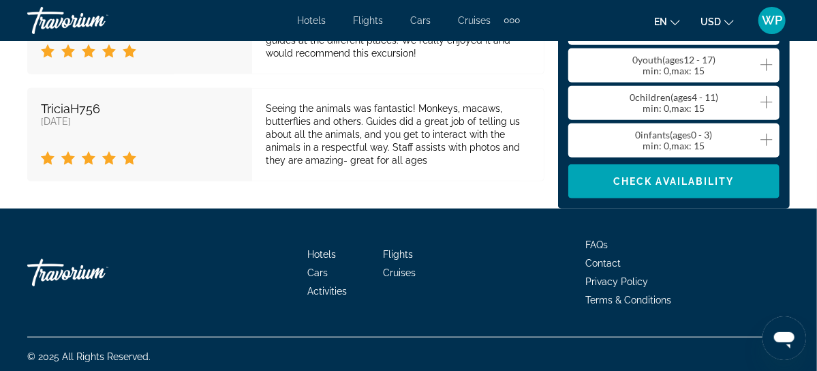
scroll to position [2796, 0]
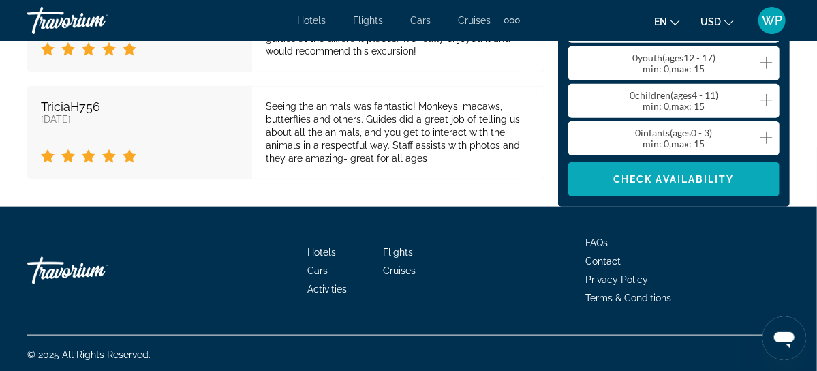
click at [695, 176] on span "Check Availability" at bounding box center [673, 179] width 121 height 11
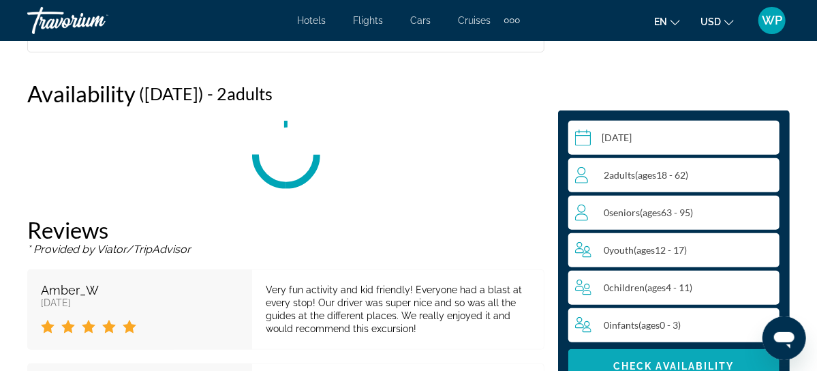
scroll to position [2569, 0]
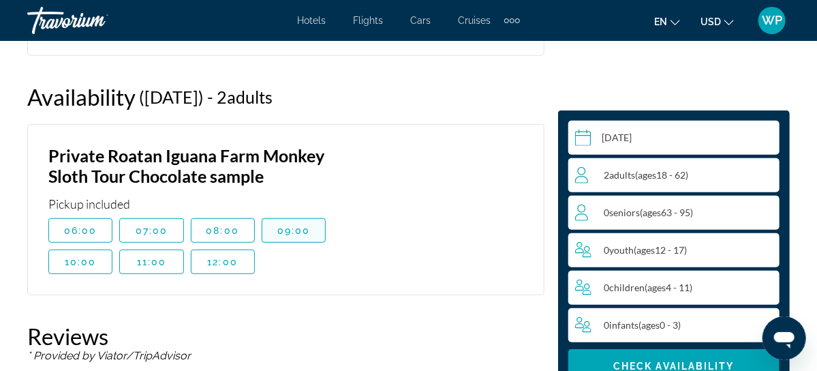
click at [311, 232] on span "Main content" at bounding box center [293, 230] width 63 height 33
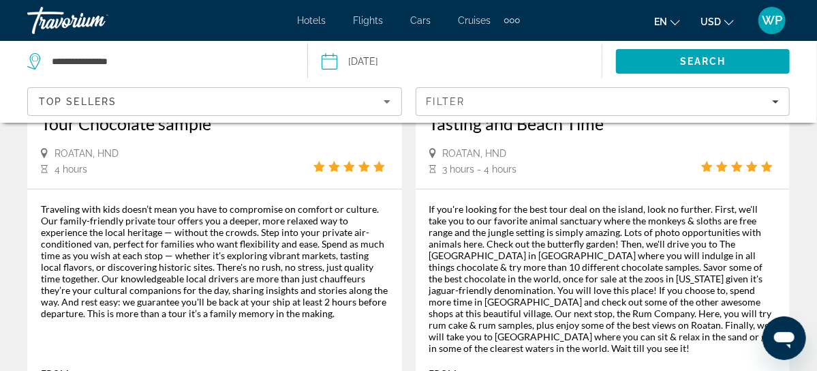
scroll to position [123, 0]
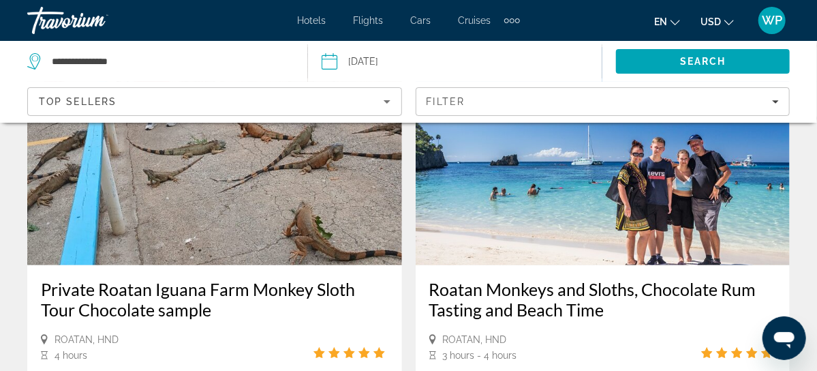
click at [165, 194] on img "Main content" at bounding box center [214, 156] width 375 height 218
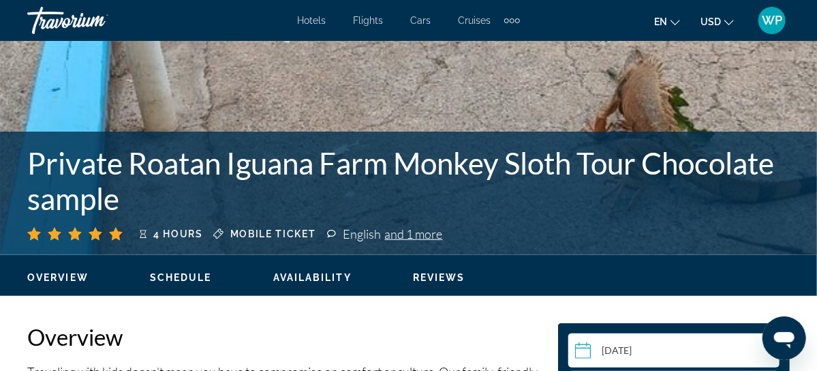
scroll to position [619, 0]
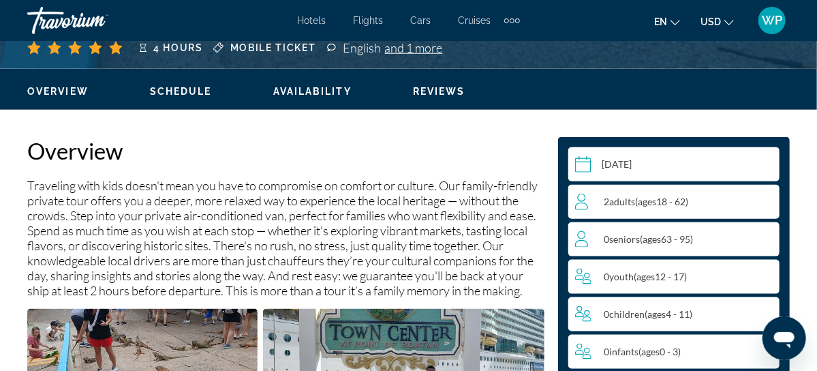
click at [745, 199] on div "2 Adult Adults ( ages [DEMOGRAPHIC_DATA])" at bounding box center [677, 201] width 204 height 16
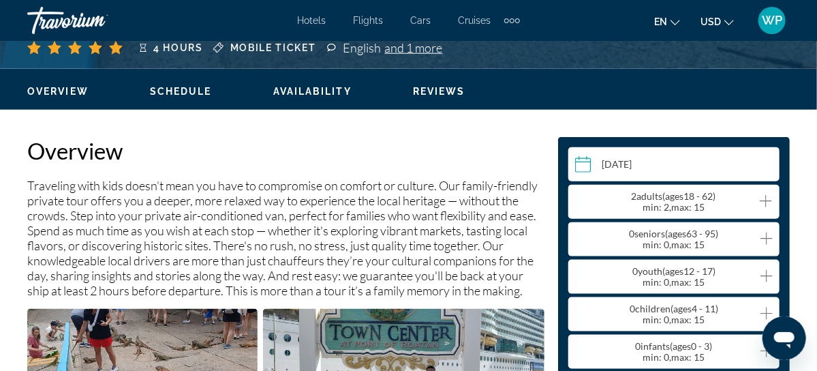
click at [588, 207] on div "2 Adult Adults ( ages [DEMOGRAPHIC_DATA]) min : 2, max : 15" at bounding box center [677, 202] width 204 height 22
click at [606, 240] on div "0 Senior Seniors ( ages [DEMOGRAPHIC_DATA]) min : 0, max : 15" at bounding box center [677, 239] width 204 height 22
click at [768, 240] on icon "Increment seniors" at bounding box center [766, 238] width 12 height 16
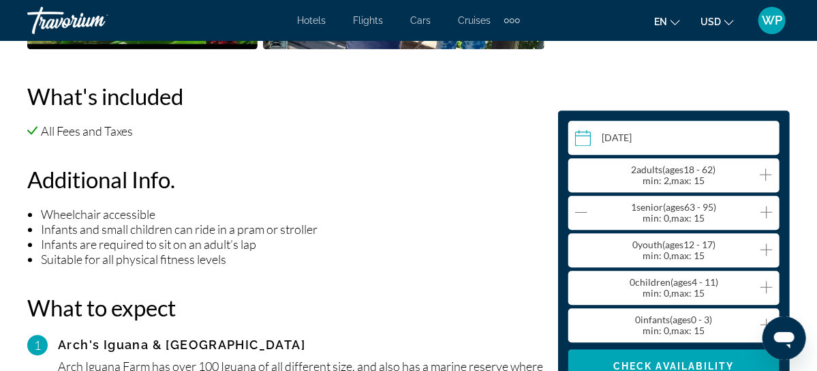
scroll to position [1424, 0]
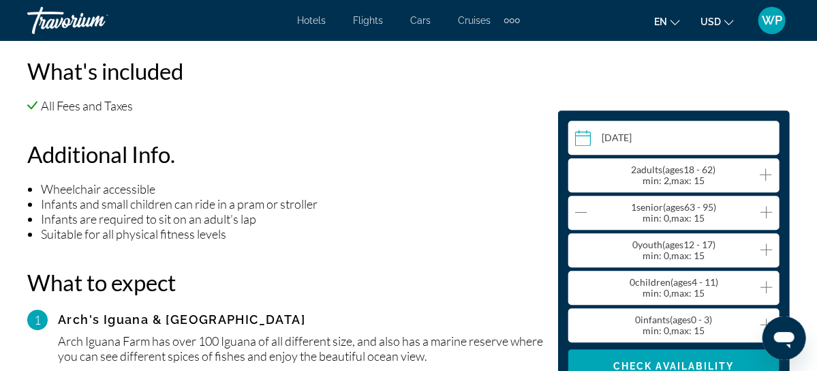
click at [584, 212] on icon "Decrement seniors" at bounding box center [581, 212] width 12 height 16
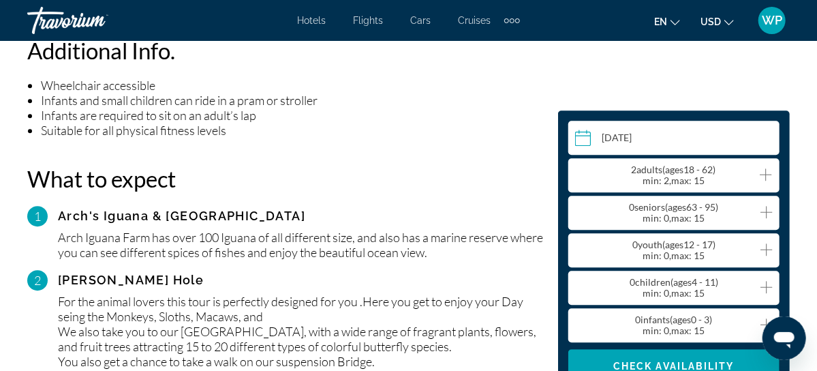
scroll to position [1548, 0]
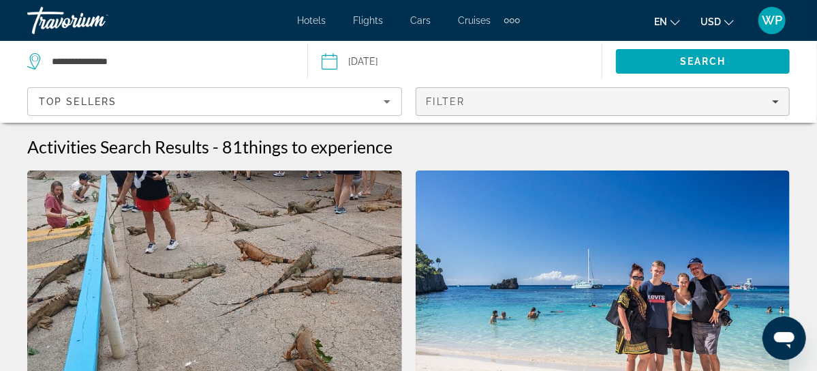
click at [563, 97] on div "Filter" at bounding box center [602, 101] width 353 height 11
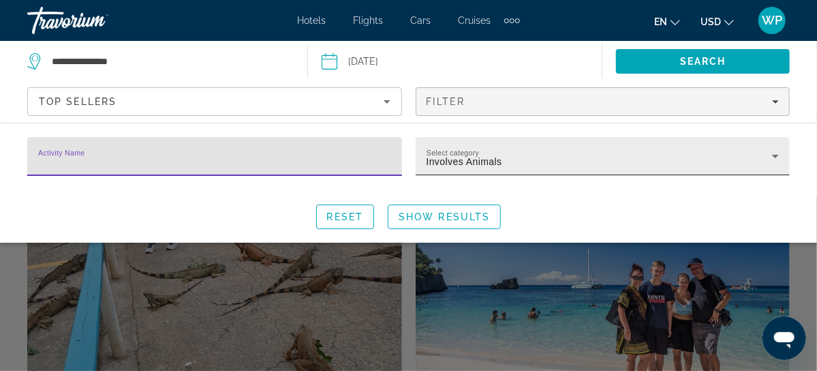
click at [772, 156] on icon "Search widget" at bounding box center [775, 156] width 16 height 16
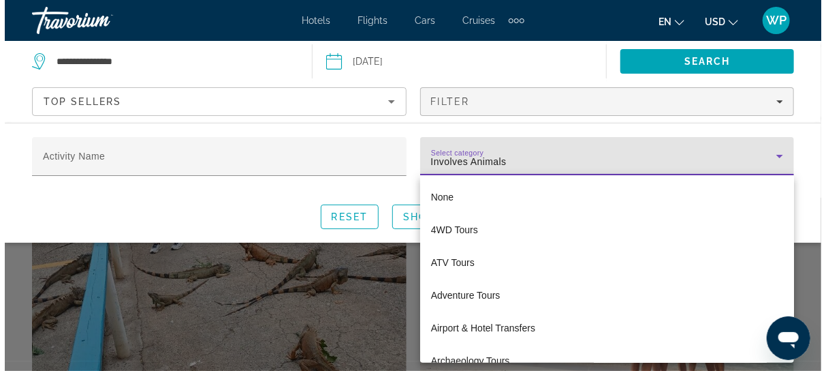
scroll to position [1322, 0]
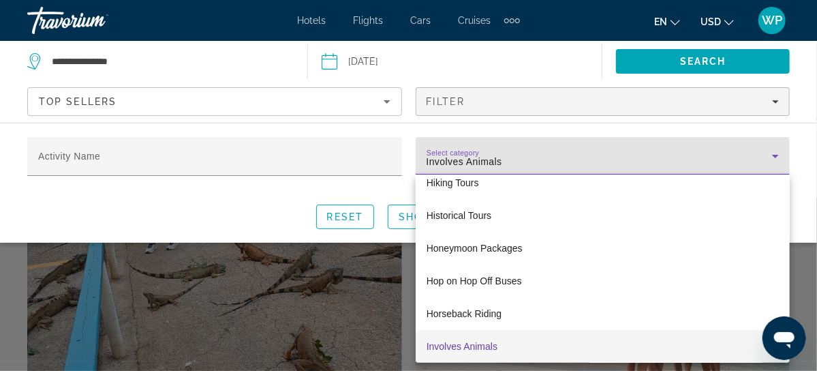
click at [279, 162] on div at bounding box center [408, 185] width 817 height 371
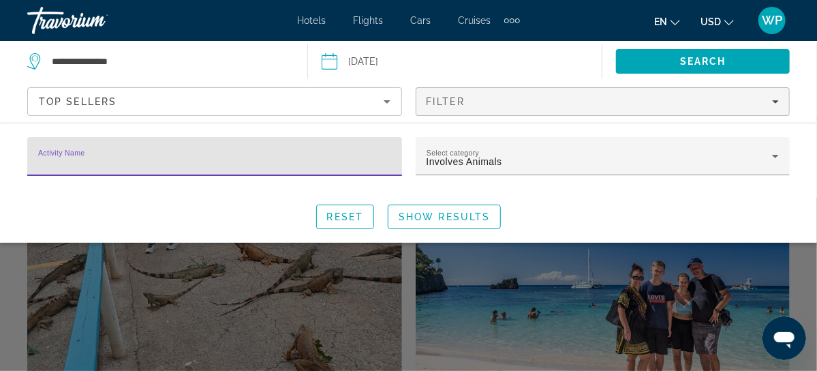
click at [279, 162] on input "Activity Name" at bounding box center [214, 162] width 353 height 16
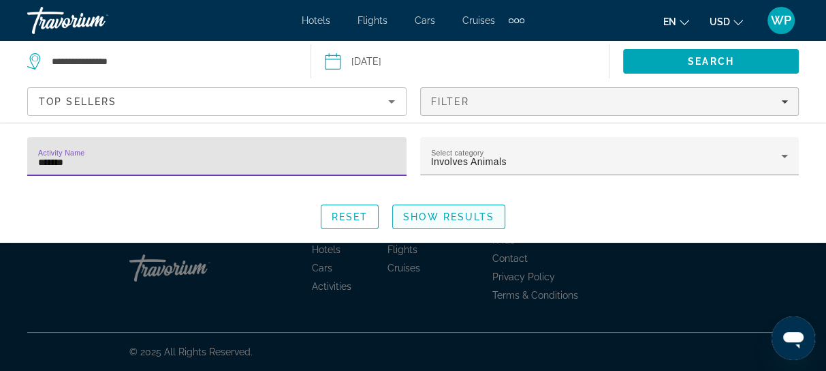
type input "*******"
click at [475, 209] on span "Search widget" at bounding box center [449, 216] width 112 height 33
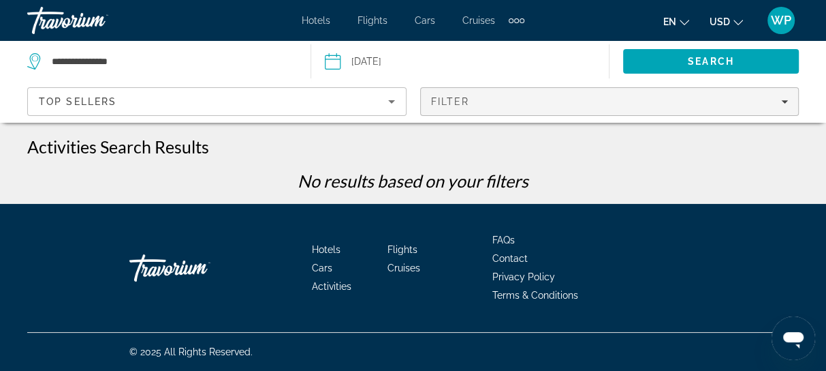
click at [623, 110] on span "Filters" at bounding box center [610, 101] width 378 height 33
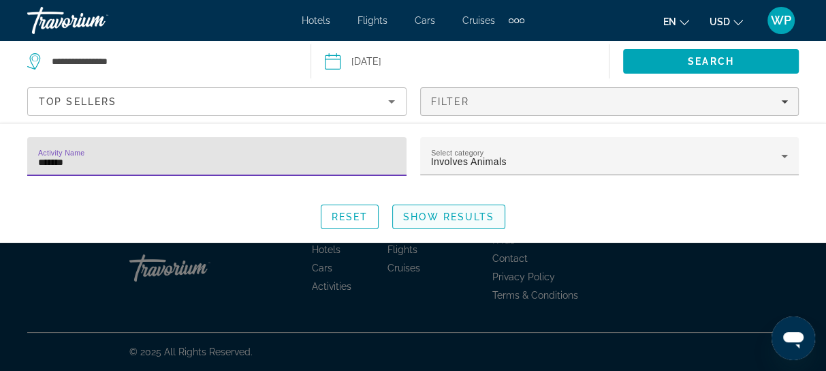
click at [450, 223] on span "Search widget" at bounding box center [449, 216] width 112 height 33
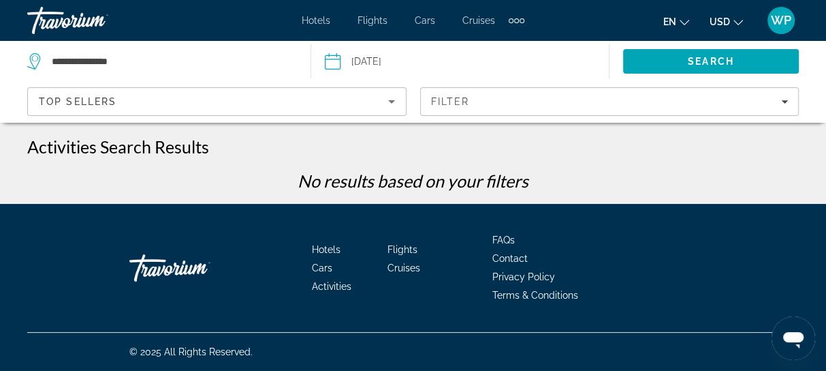
click at [310, 98] on div "Top Sellers" at bounding box center [213, 101] width 349 height 16
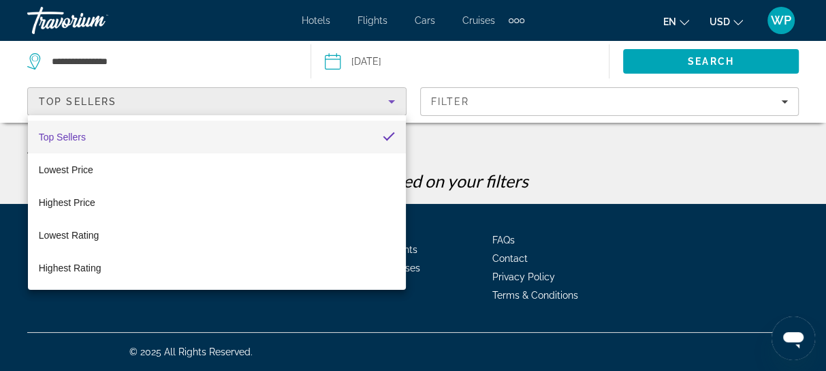
click at [492, 108] on div at bounding box center [413, 185] width 826 height 371
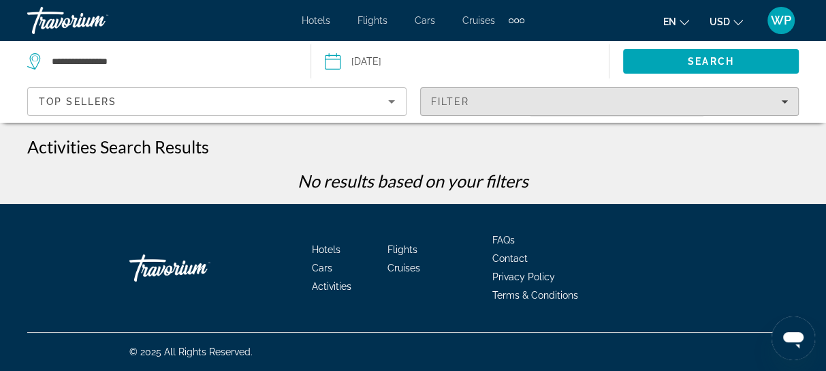
click at [492, 108] on span "Filters" at bounding box center [610, 101] width 378 height 33
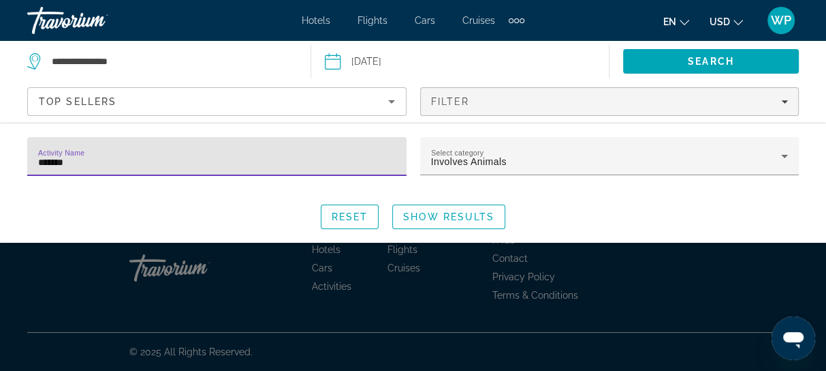
click at [60, 163] on input "*******" at bounding box center [217, 162] width 358 height 16
type input "********"
click at [452, 215] on span "Show Results" at bounding box center [448, 216] width 91 height 11
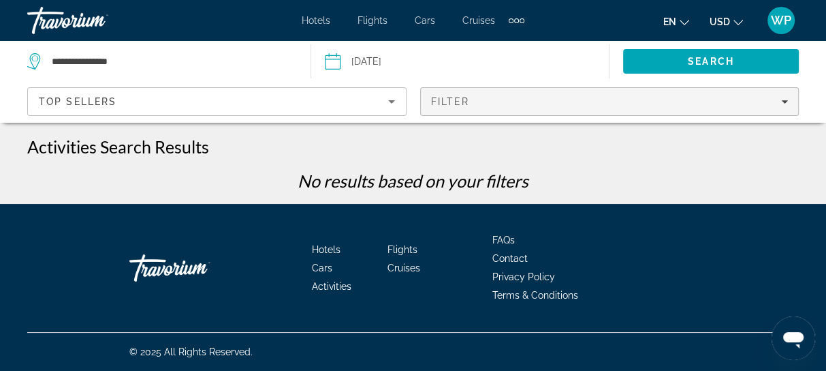
click at [487, 97] on div "Filter" at bounding box center [610, 101] width 358 height 11
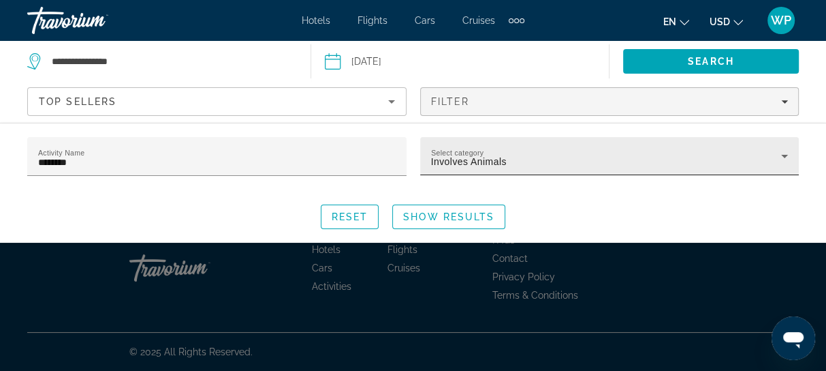
click at [665, 171] on div "Select category Involves Animals" at bounding box center [610, 156] width 358 height 38
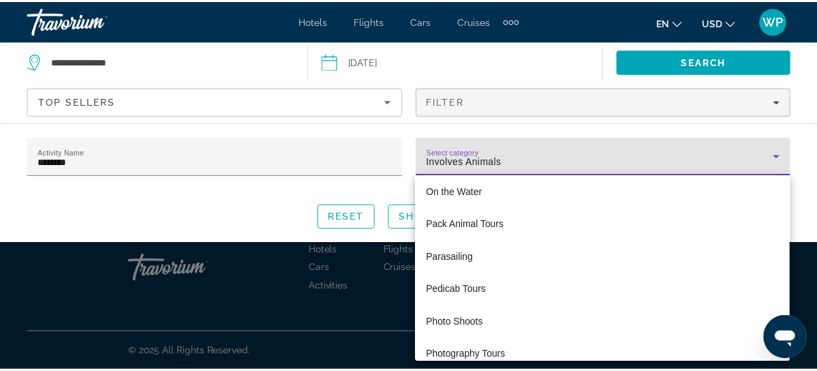
scroll to position [2127, 0]
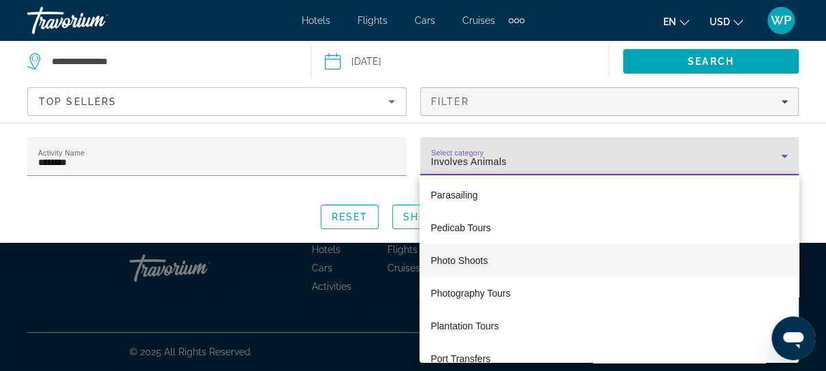
click at [468, 260] on span "Photo Shoots" at bounding box center [459, 260] width 57 height 16
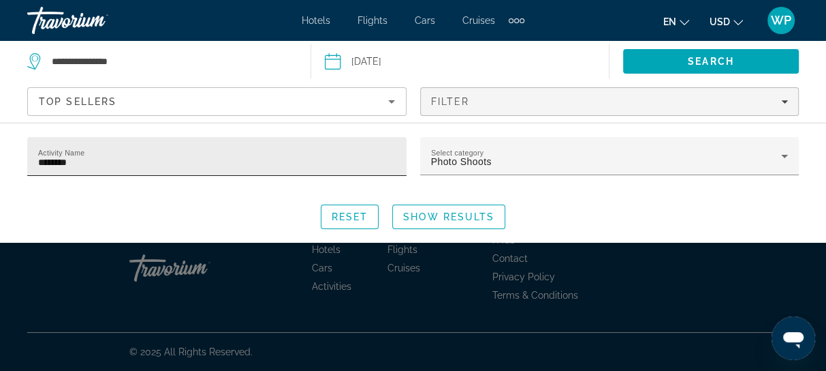
click at [167, 148] on div "Activity Name ********" at bounding box center [217, 156] width 358 height 39
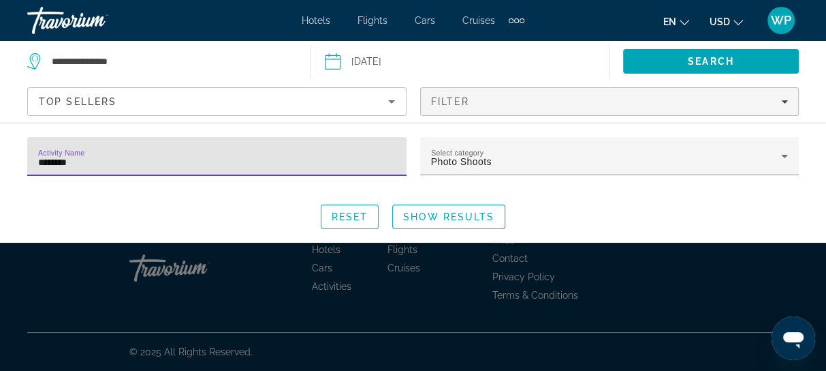
click at [165, 154] on input "********" at bounding box center [217, 162] width 358 height 16
click at [407, 157] on div "Activity Name ********" at bounding box center [216, 164] width 393 height 54
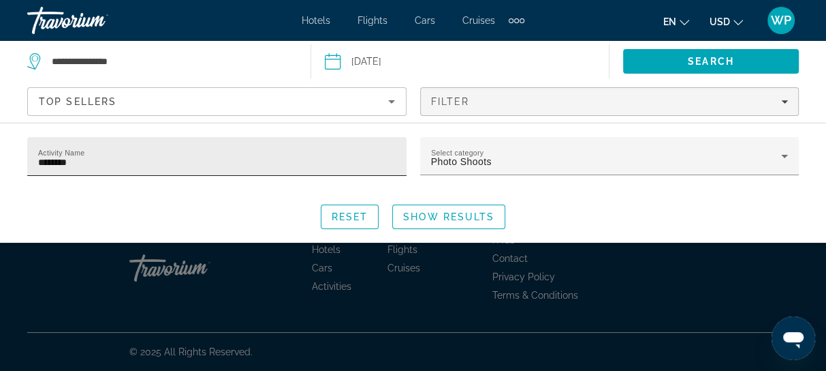
click at [323, 164] on input "********" at bounding box center [217, 162] width 358 height 16
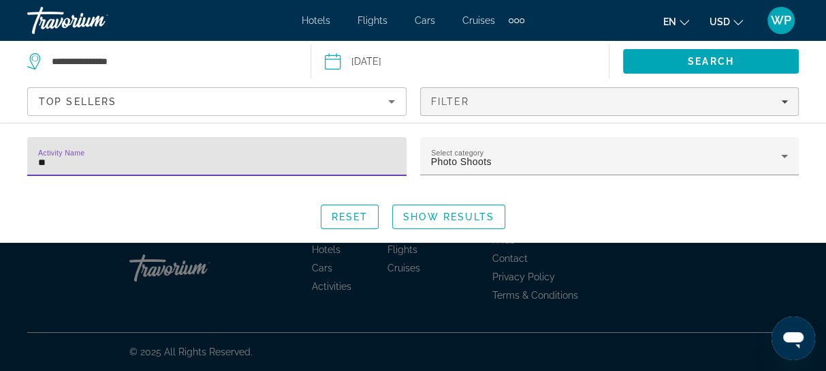
type input "*"
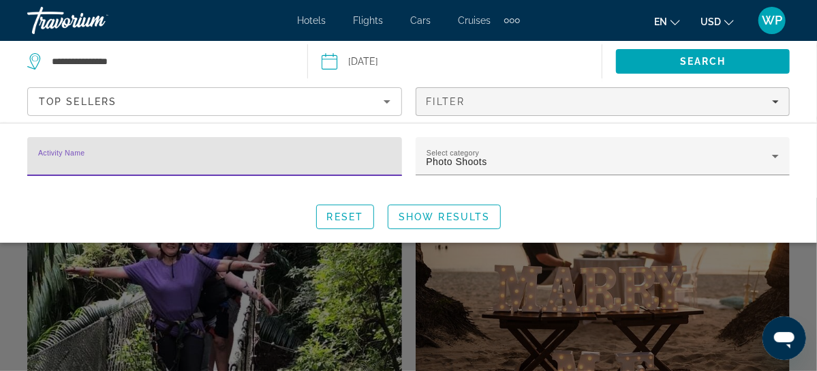
scroll to position [62, 0]
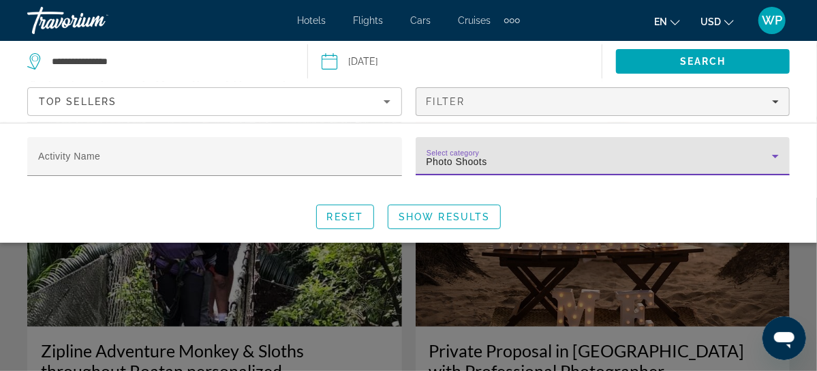
click at [539, 165] on div "Photo Shoots" at bounding box center [599, 161] width 346 height 16
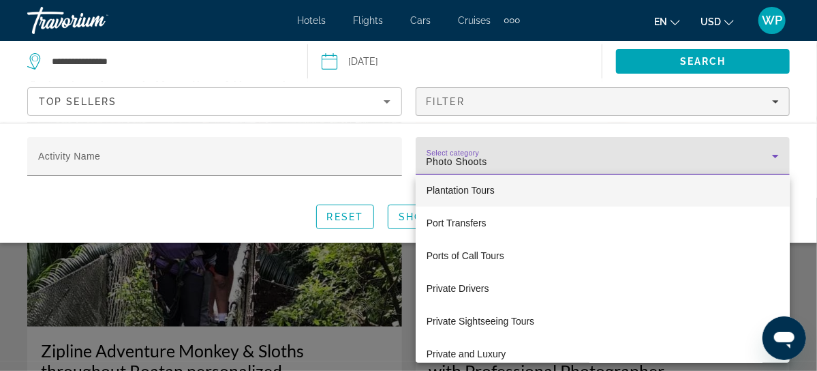
scroll to position [2289, 0]
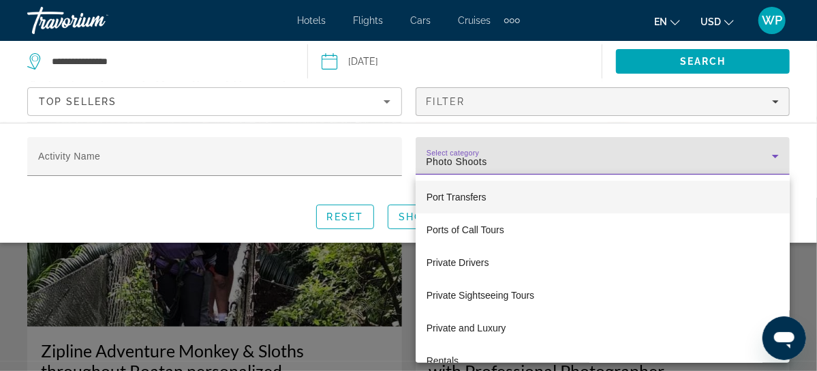
click at [491, 200] on mat-option "Port Transfers" at bounding box center [603, 197] width 375 height 33
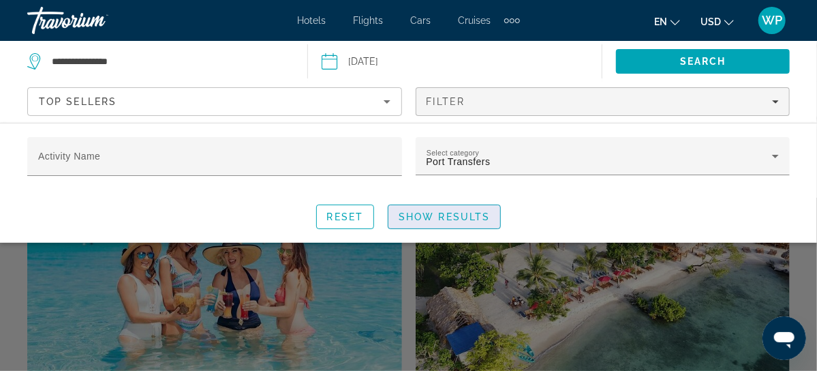
click at [460, 217] on span "Show Results" at bounding box center [443, 216] width 91 height 11
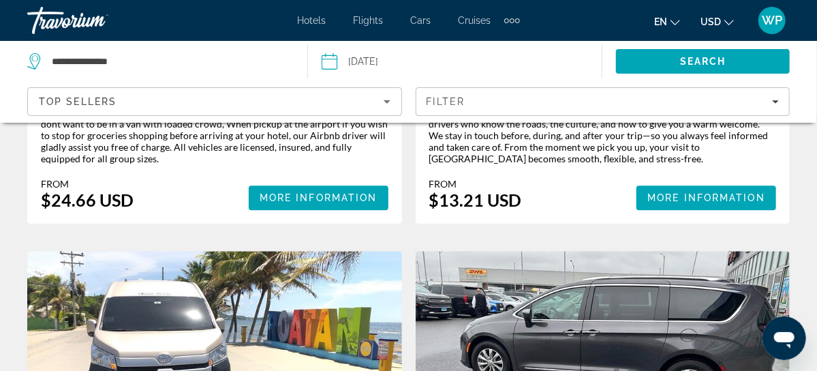
scroll to position [1486, 0]
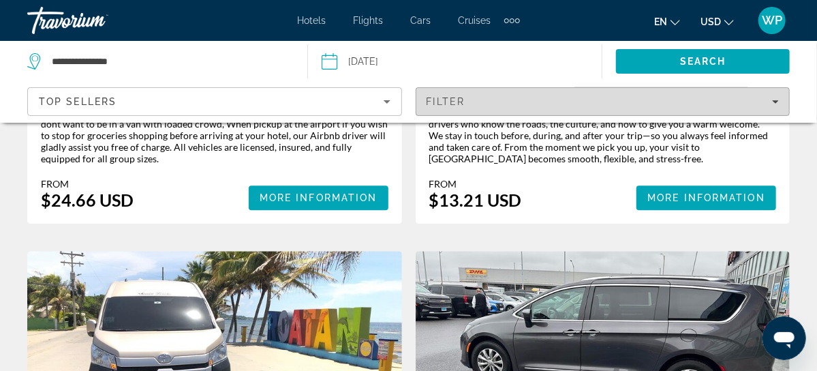
click at [595, 101] on div "Filter" at bounding box center [602, 101] width 353 height 11
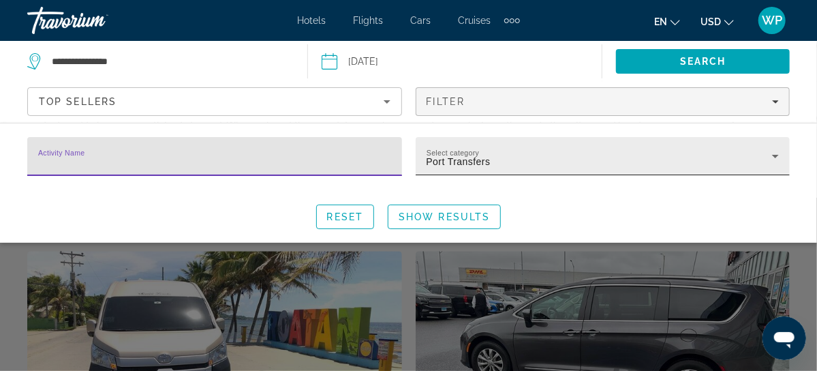
click at [520, 161] on div "Port Transfers" at bounding box center [599, 161] width 346 height 16
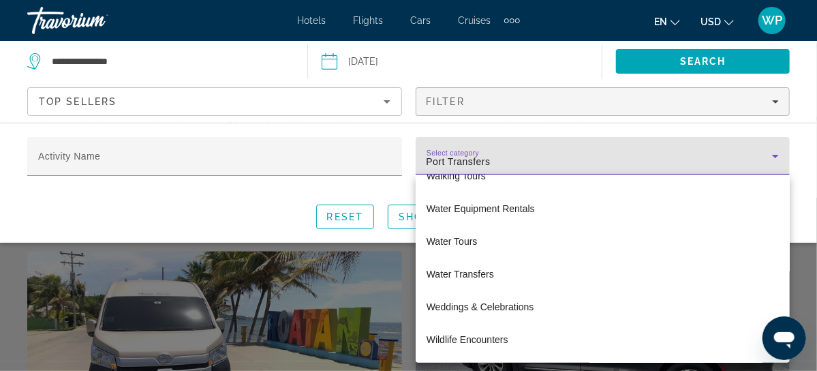
scroll to position [3254, 0]
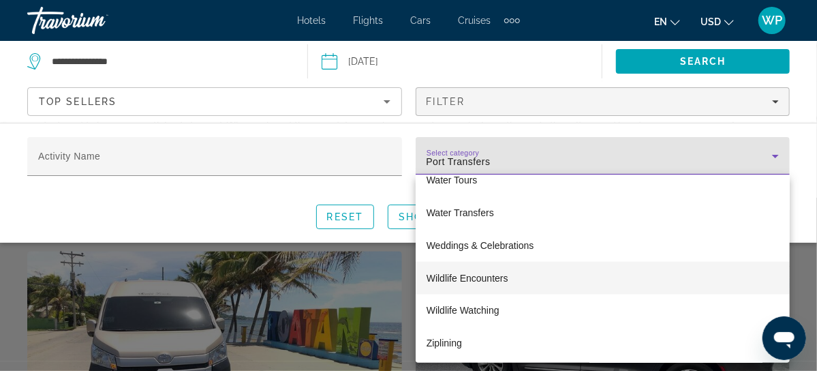
click at [494, 283] on span "Wildlife Encounters" at bounding box center [467, 278] width 82 height 16
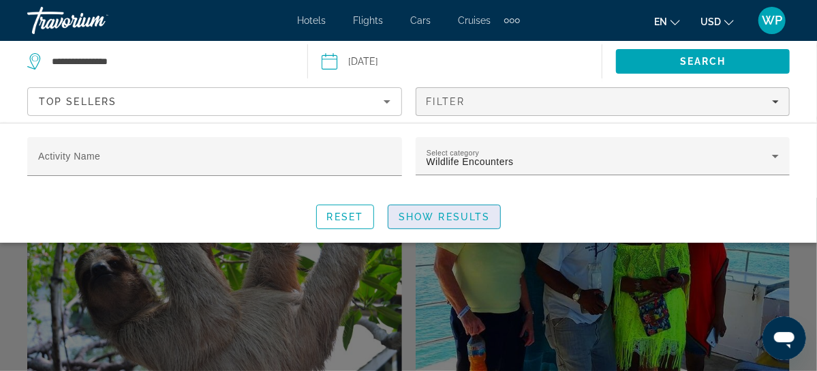
click at [467, 213] on span "Show Results" at bounding box center [443, 216] width 91 height 11
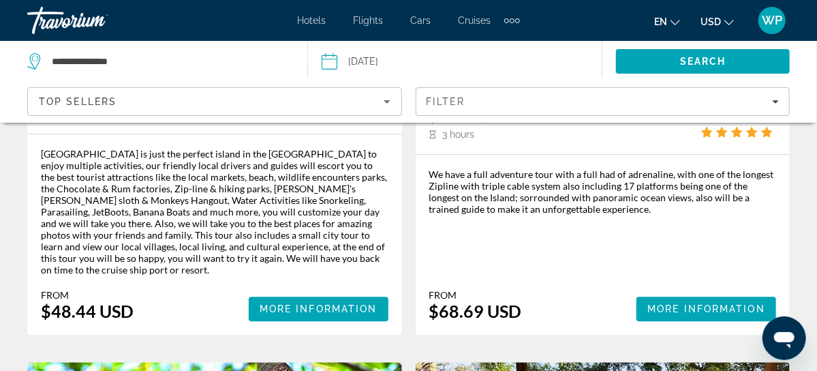
scroll to position [1533, 0]
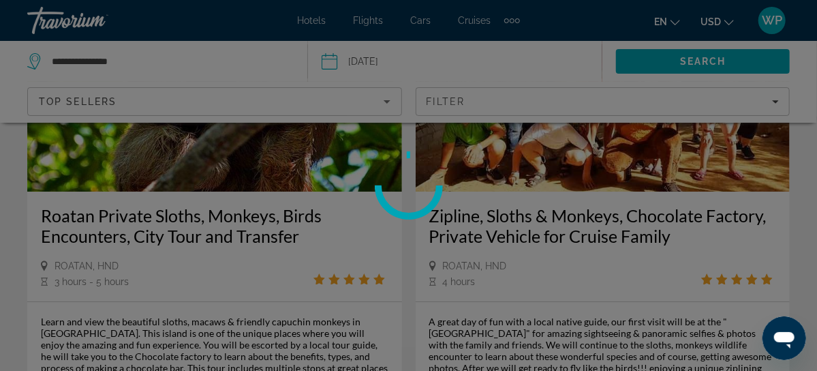
scroll to position [1905, 0]
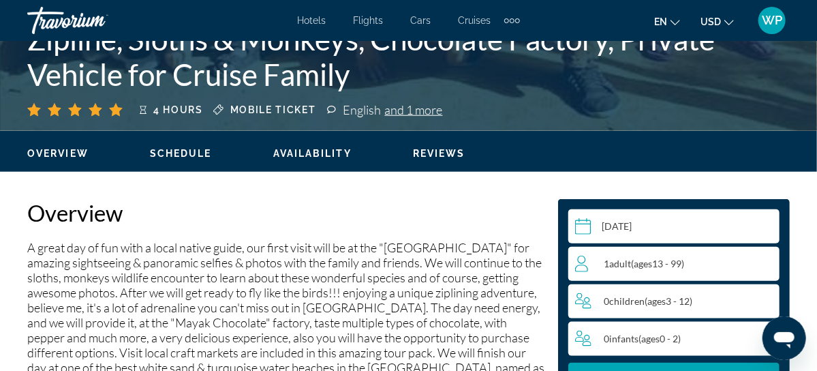
scroll to position [681, 0]
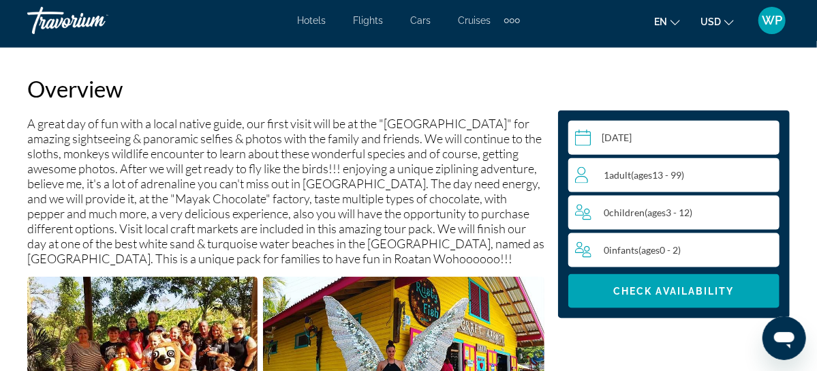
click at [728, 170] on div "1 Adult Adults ( ages [DEMOGRAPHIC_DATA])" at bounding box center [677, 175] width 204 height 16
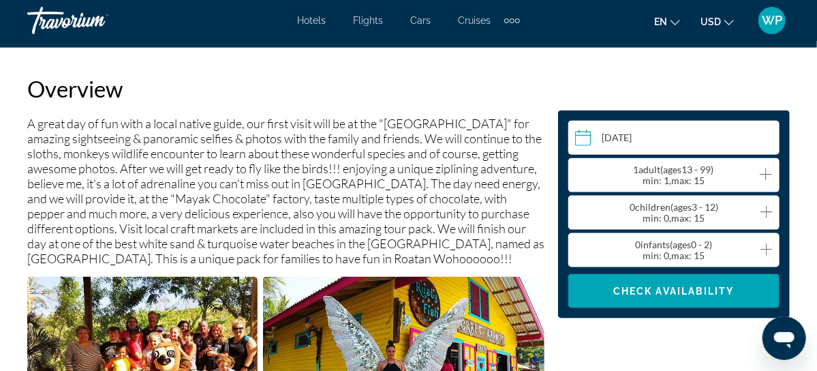
click at [773, 173] on div "1 Adult Adults ( ages [DEMOGRAPHIC_DATA]) min : 1, max : 15" at bounding box center [677, 175] width 204 height 22
click at [764, 174] on icon "Increment adults" at bounding box center [766, 174] width 12 height 16
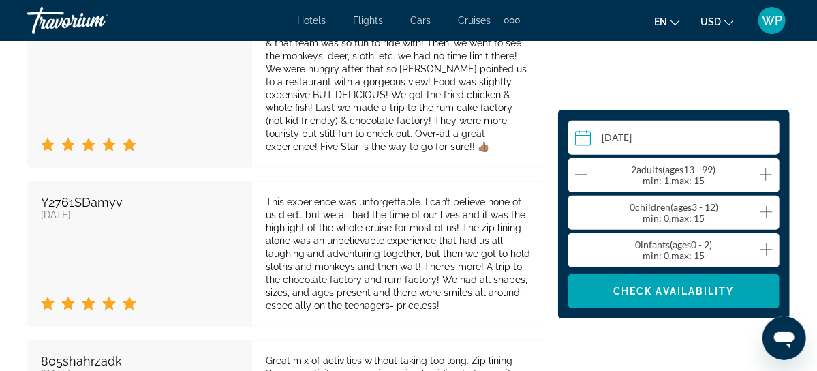
scroll to position [2848, 0]
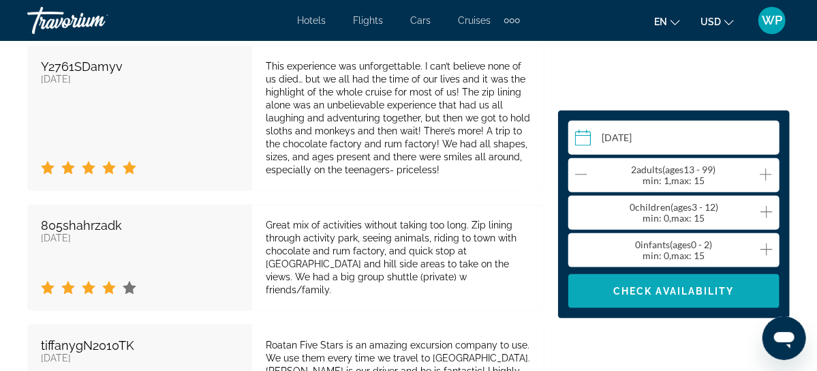
click at [657, 290] on span "Check Availability" at bounding box center [673, 290] width 121 height 11
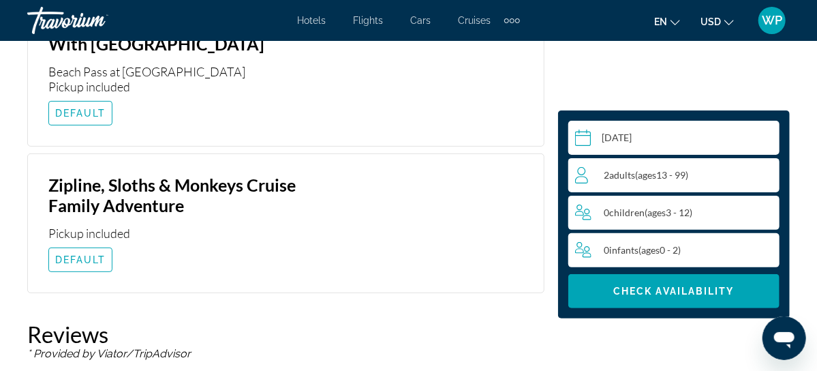
scroll to position [2336, 0]
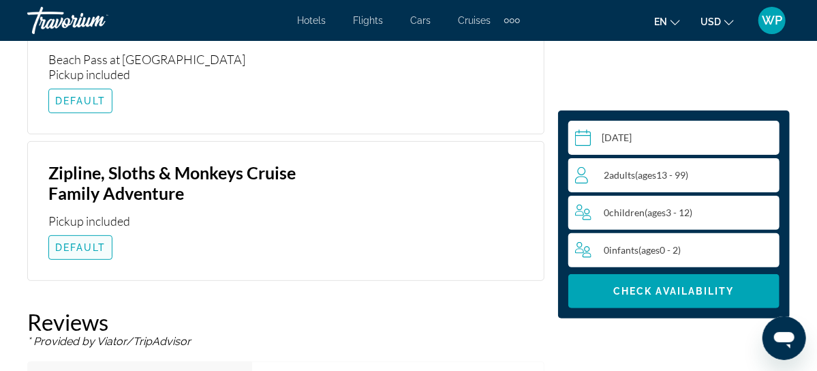
click at [77, 249] on span "DEFAULT" at bounding box center [80, 247] width 51 height 11
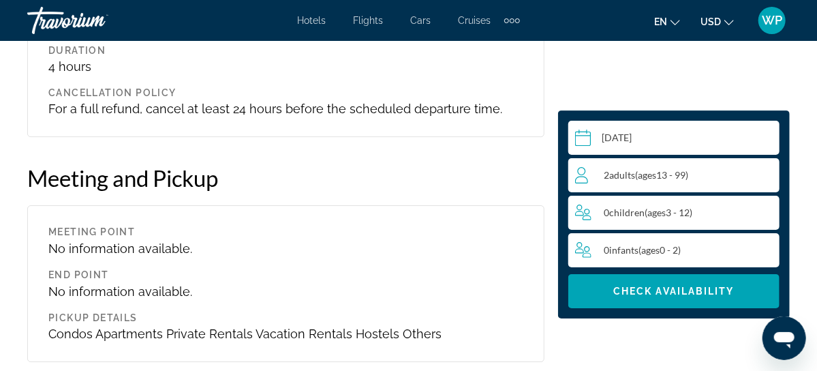
scroll to position [1779, 0]
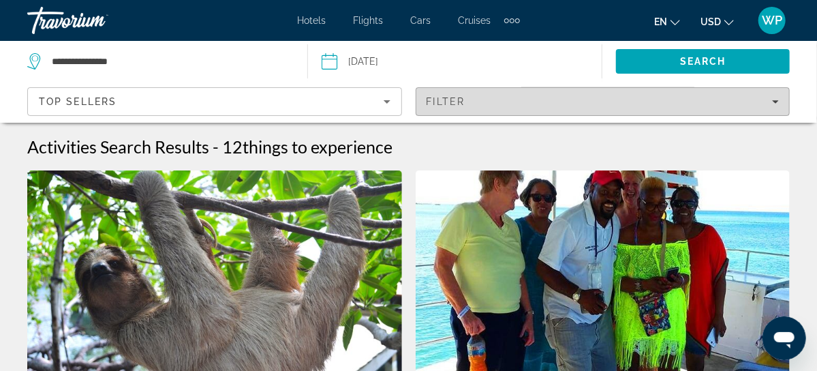
click at [482, 101] on div "Filter" at bounding box center [602, 101] width 353 height 11
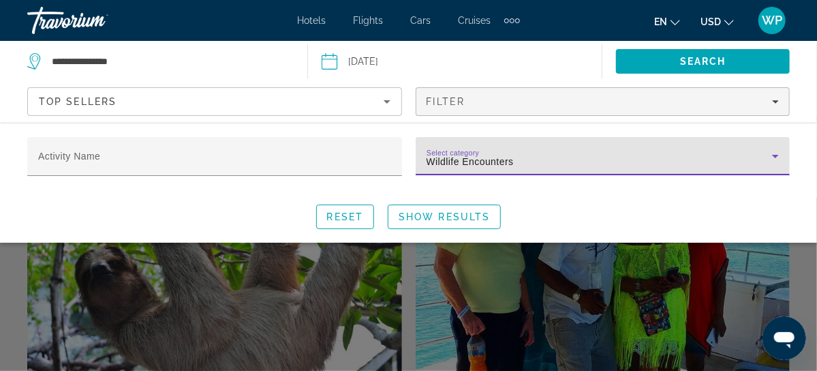
click at [549, 158] on div "Wildlife Encounters" at bounding box center [599, 161] width 346 height 16
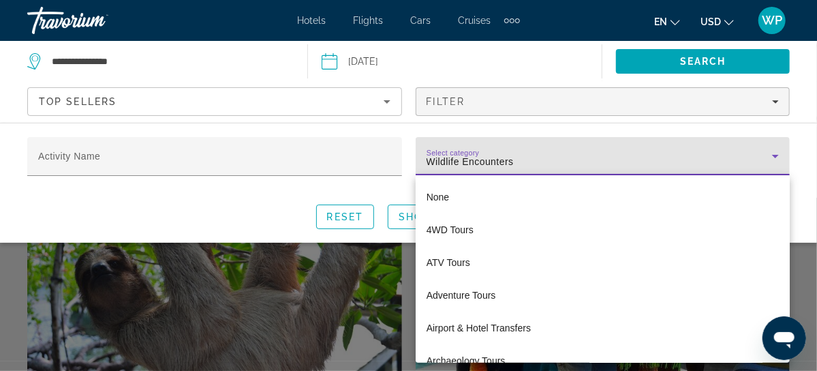
scroll to position [3185, 0]
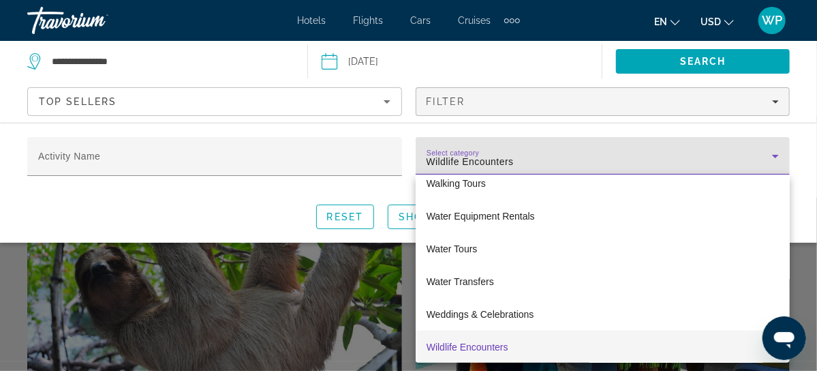
click at [690, 157] on div at bounding box center [408, 185] width 817 height 371
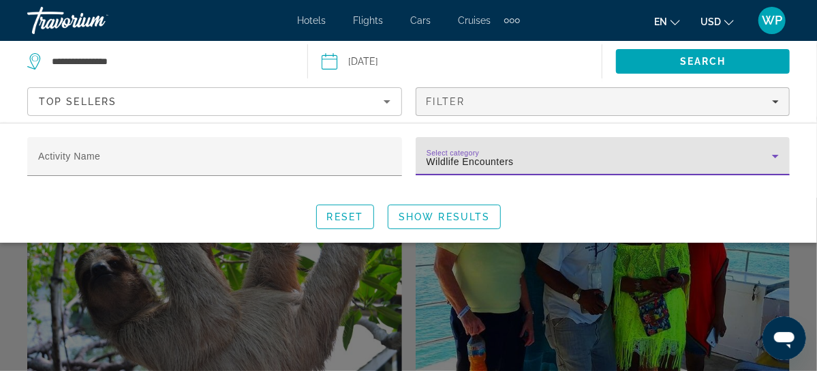
click at [762, 155] on div "Wildlife Encounters" at bounding box center [599, 161] width 346 height 16
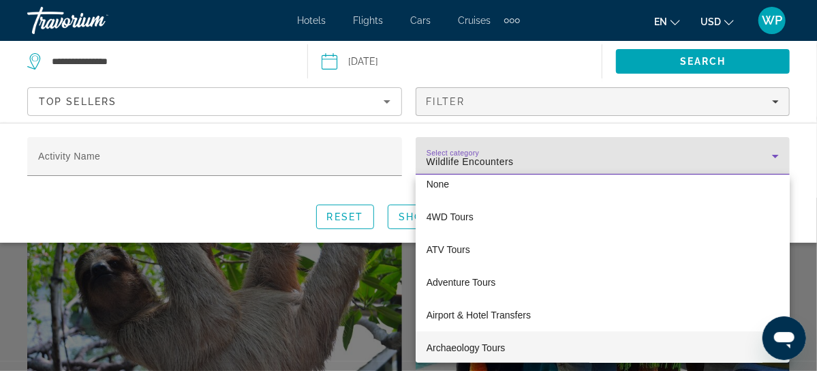
scroll to position [0, 0]
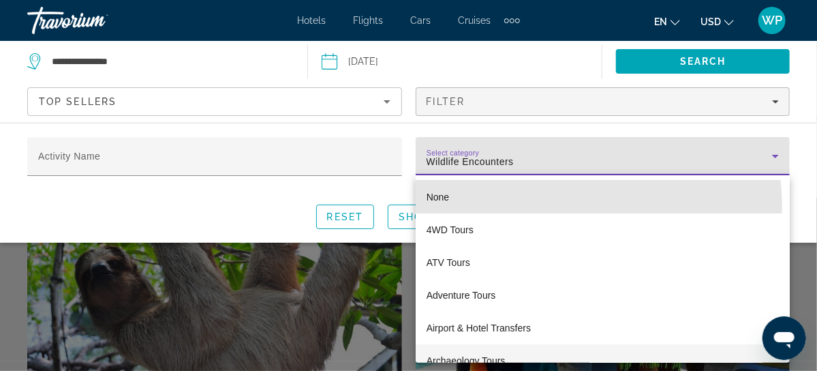
click at [541, 207] on mat-option "None" at bounding box center [603, 197] width 375 height 33
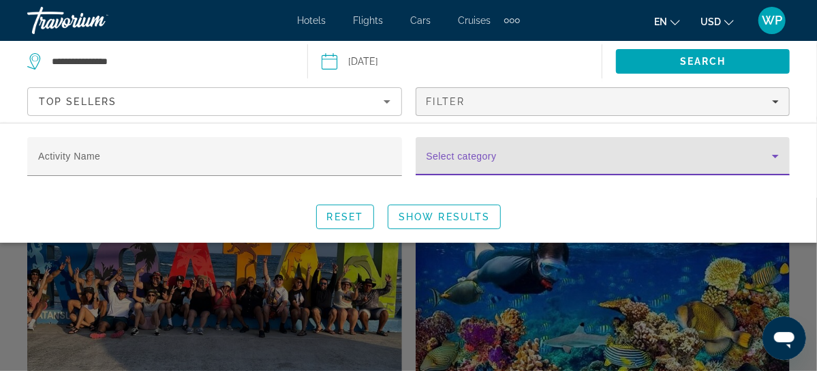
click at [450, 213] on span "Show Results" at bounding box center [443, 216] width 91 height 11
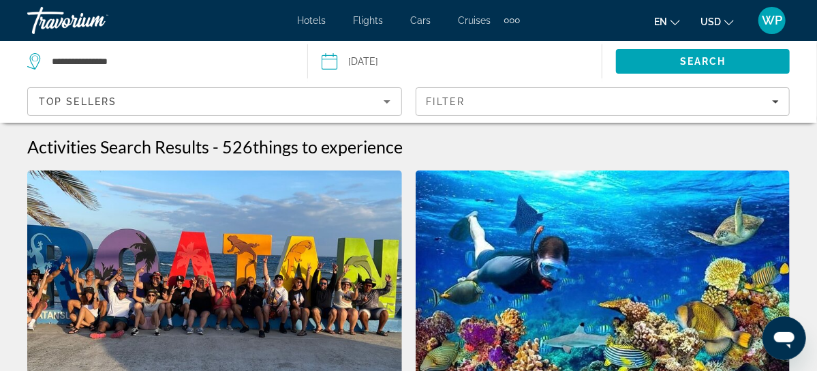
click at [370, 102] on div "Top Sellers" at bounding box center [211, 101] width 345 height 16
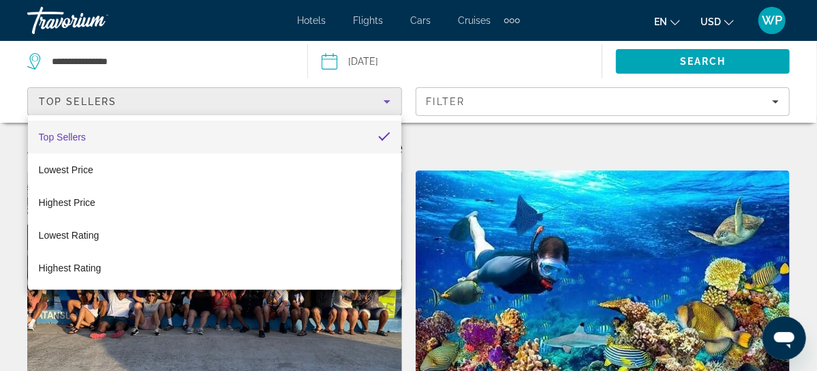
click at [457, 97] on div at bounding box center [408, 185] width 817 height 371
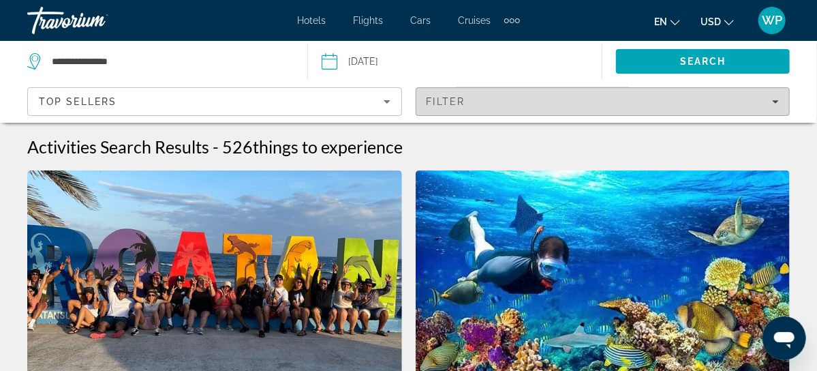
click at [450, 98] on span "Filter" at bounding box center [445, 101] width 39 height 11
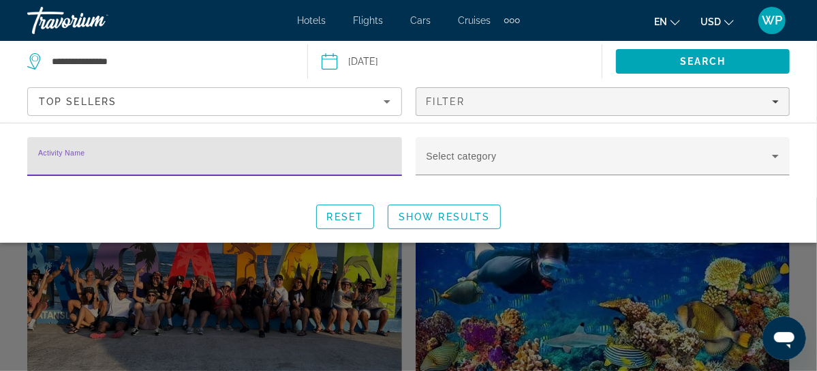
click at [351, 161] on input "Activity Name" at bounding box center [214, 162] width 353 height 16
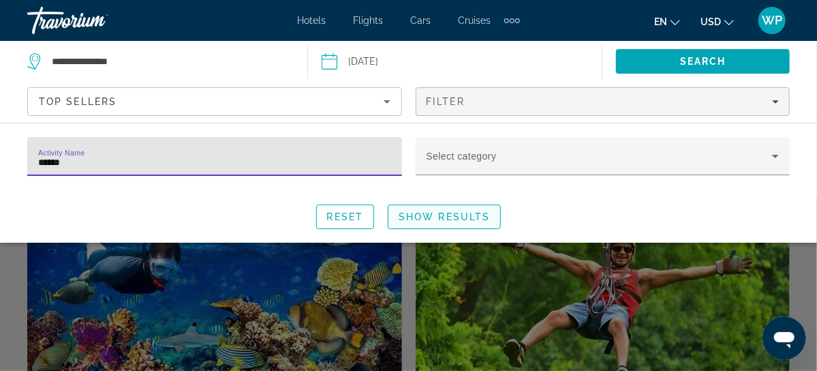
type input "******"
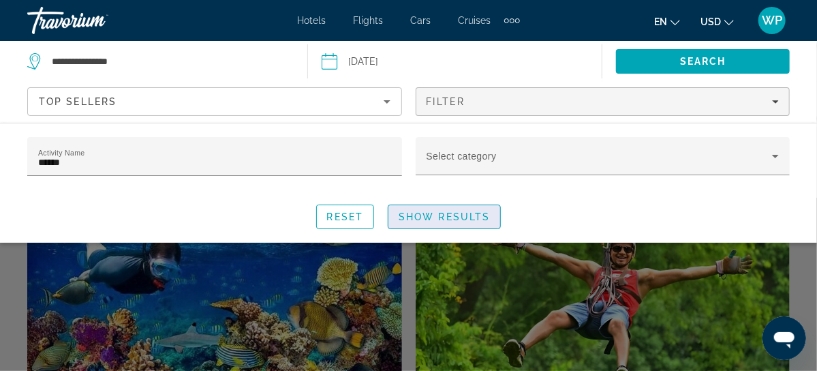
click at [461, 219] on span "Show Results" at bounding box center [443, 216] width 91 height 11
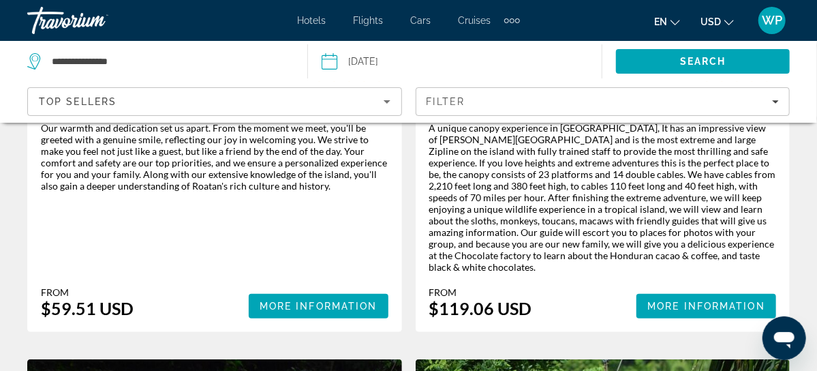
scroll to position [2725, 0]
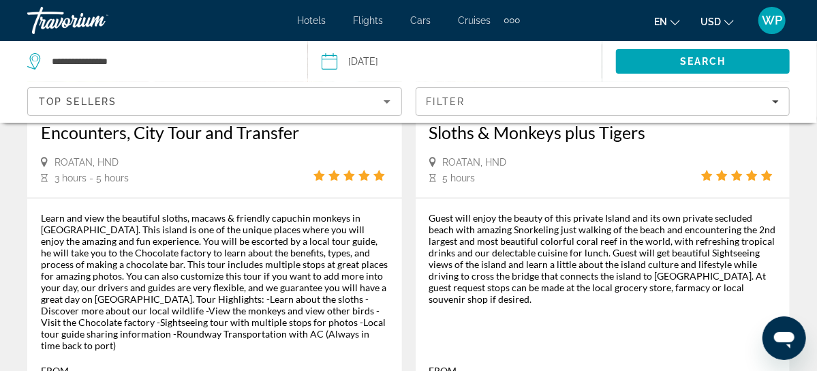
scroll to position [2542, 0]
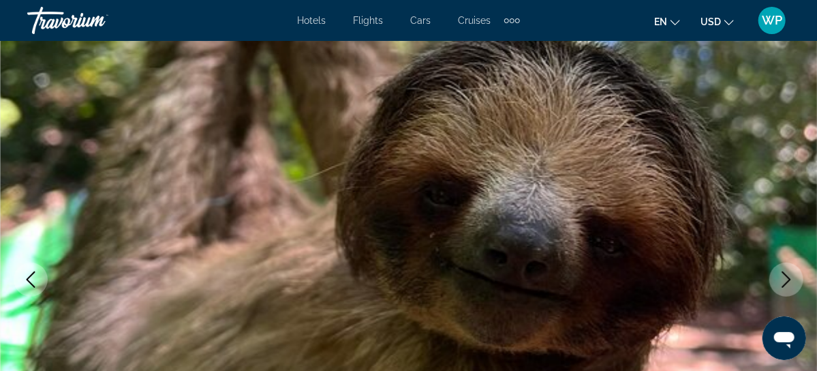
scroll to position [123, 0]
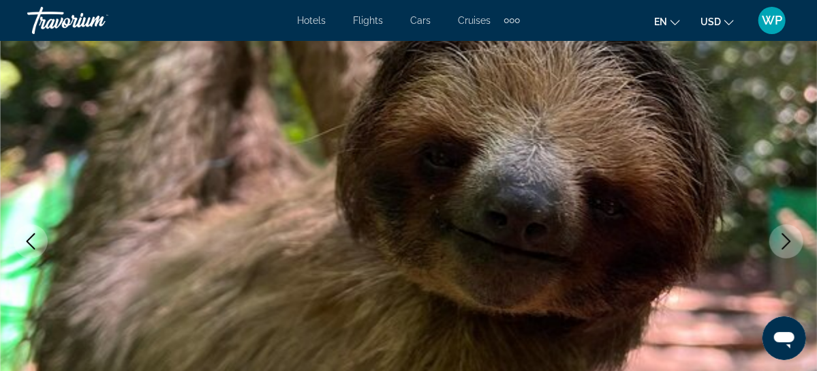
click at [799, 249] on button "Next image" at bounding box center [786, 241] width 34 height 34
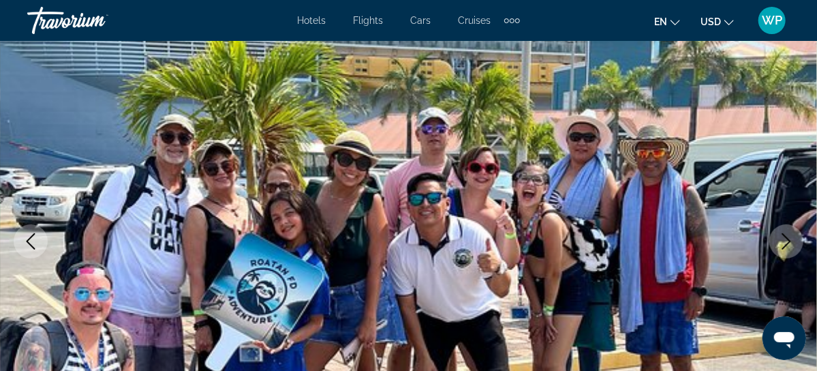
click at [799, 249] on button "Next image" at bounding box center [786, 241] width 34 height 34
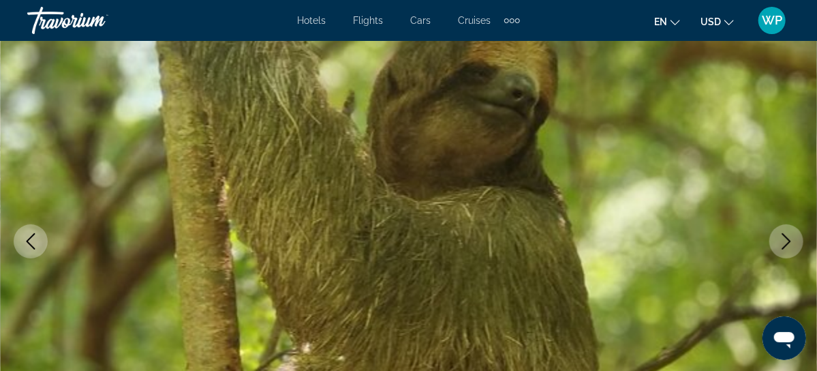
click at [799, 249] on button "Next image" at bounding box center [786, 241] width 34 height 34
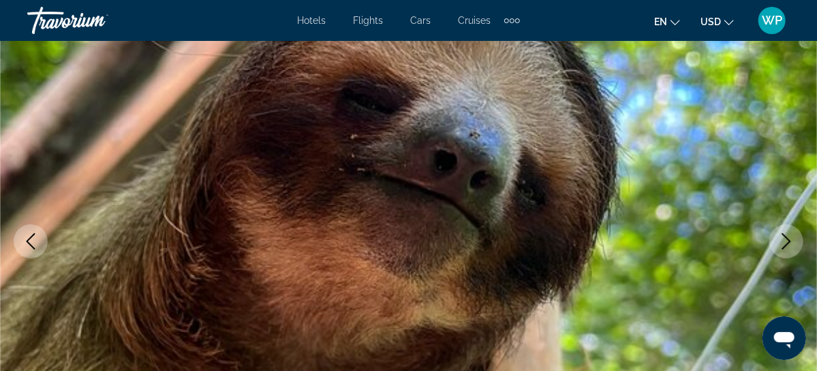
click at [781, 249] on button "Next image" at bounding box center [786, 241] width 34 height 34
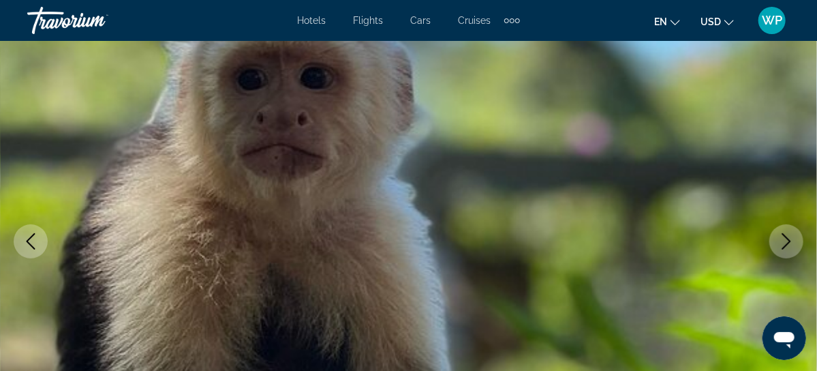
click at [775, 244] on button "Next image" at bounding box center [786, 241] width 34 height 34
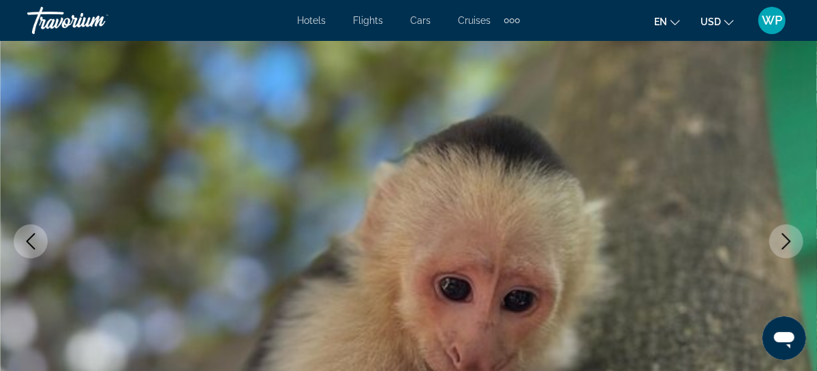
click at [780, 243] on icon "Next image" at bounding box center [786, 241] width 16 height 16
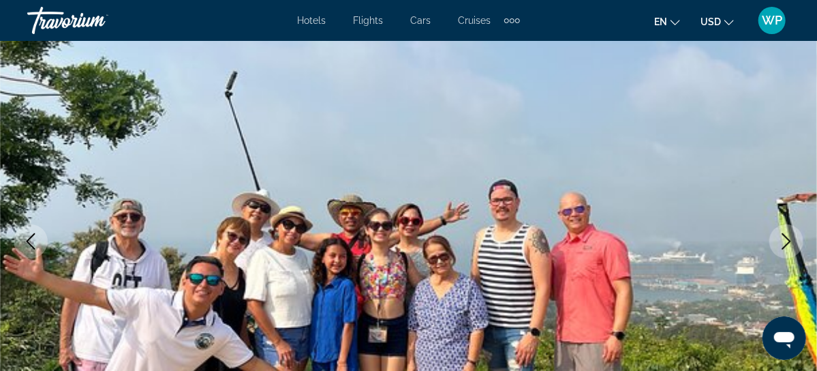
click at [780, 243] on icon "Next image" at bounding box center [786, 241] width 16 height 16
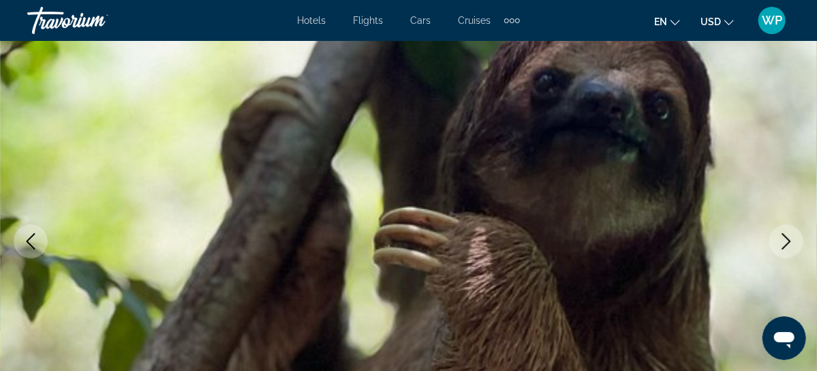
click at [779, 243] on icon "Next image" at bounding box center [786, 241] width 16 height 16
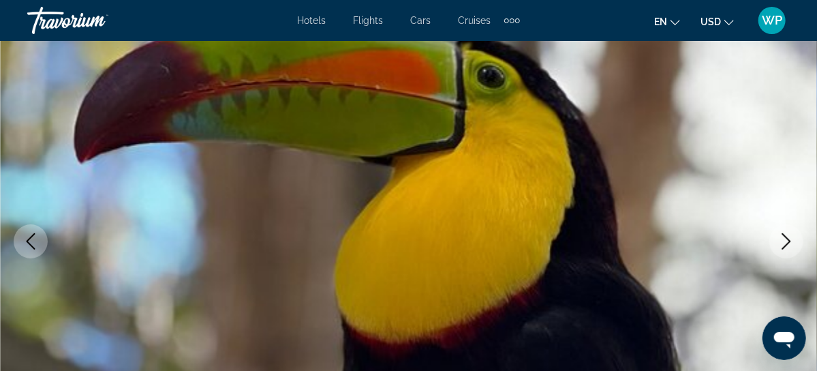
click at [779, 243] on icon "Next image" at bounding box center [786, 241] width 16 height 16
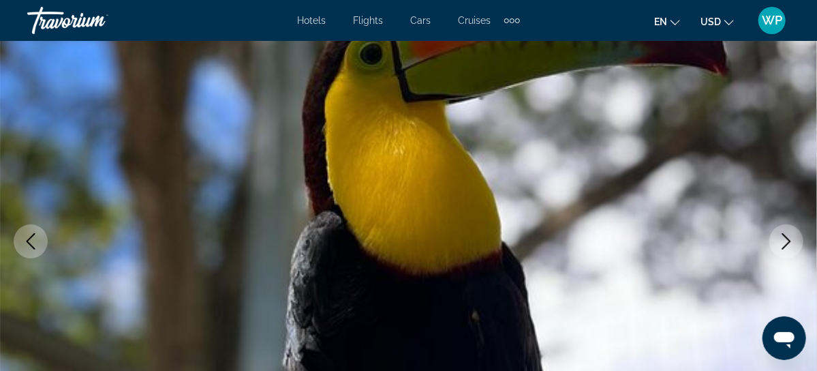
click at [779, 243] on icon "Next image" at bounding box center [786, 241] width 16 height 16
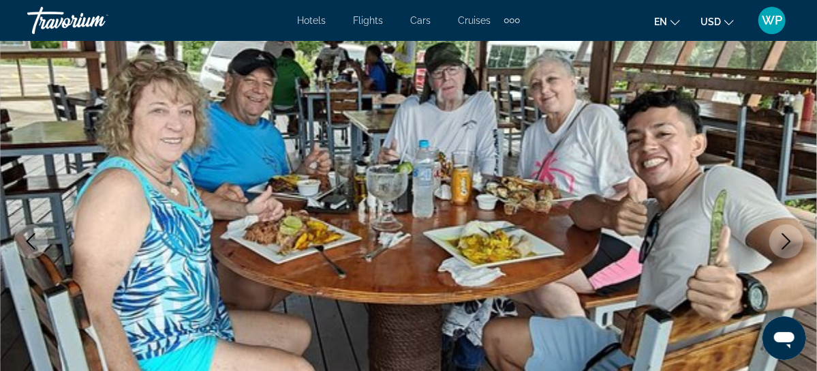
click at [790, 244] on icon "Next image" at bounding box center [786, 241] width 16 height 16
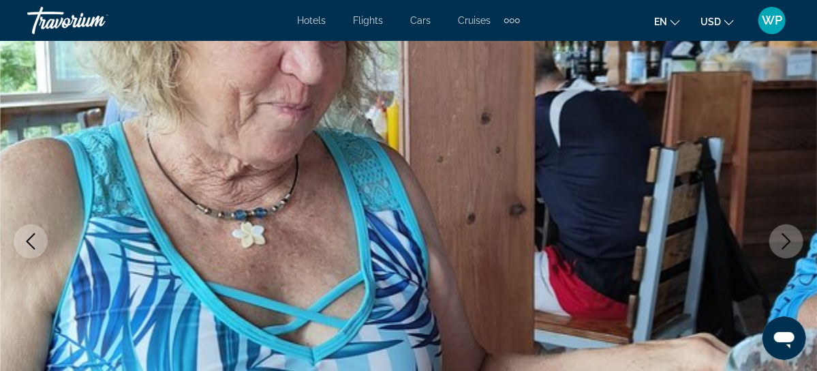
click at [785, 242] on icon "Next image" at bounding box center [786, 241] width 16 height 16
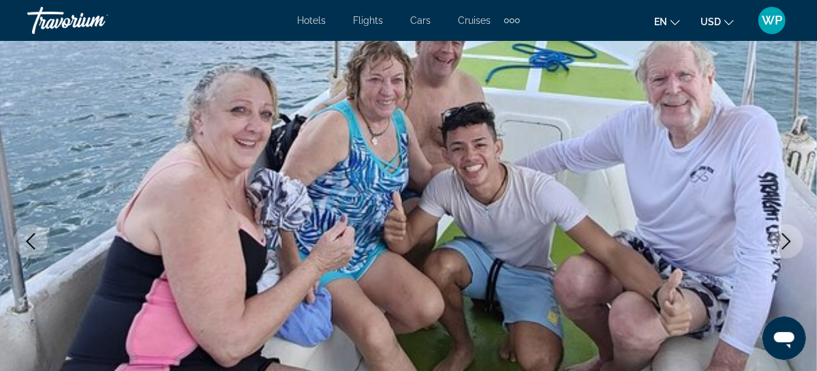
click at [788, 240] on icon "Next image" at bounding box center [786, 241] width 16 height 16
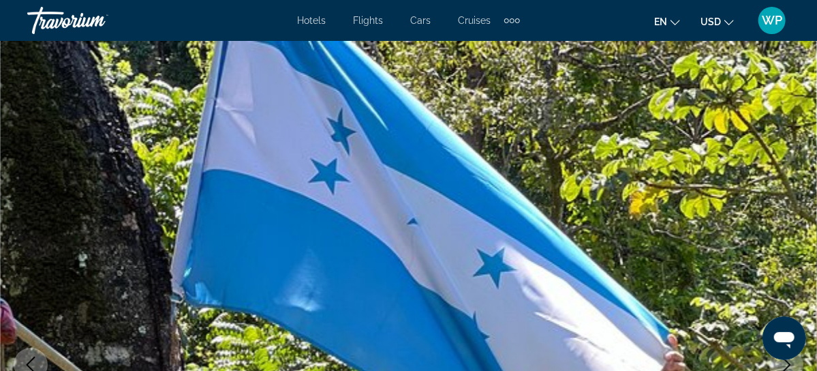
scroll to position [247, 0]
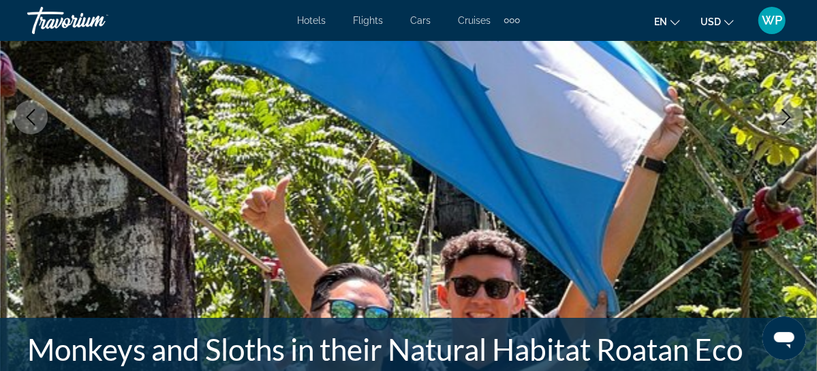
click at [786, 113] on icon "Next image" at bounding box center [786, 117] width 9 height 16
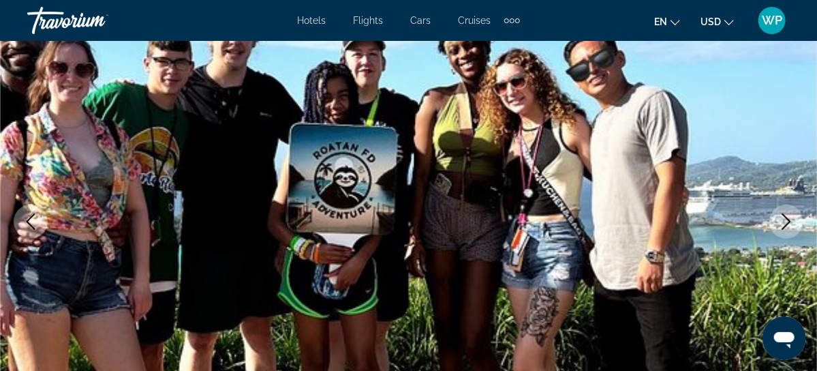
scroll to position [123, 0]
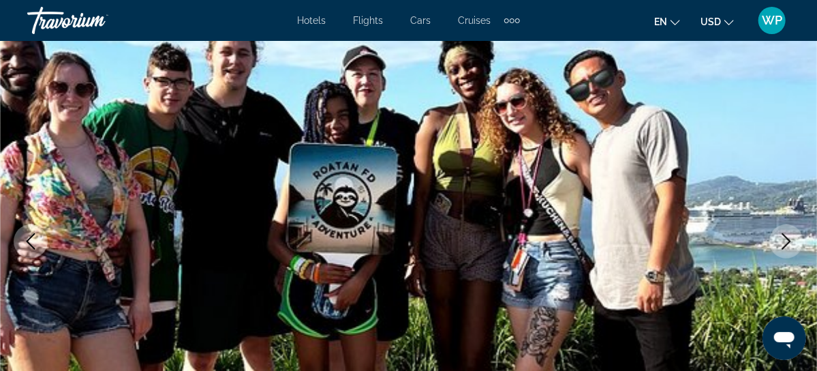
click at [789, 235] on icon "Next image" at bounding box center [786, 241] width 16 height 16
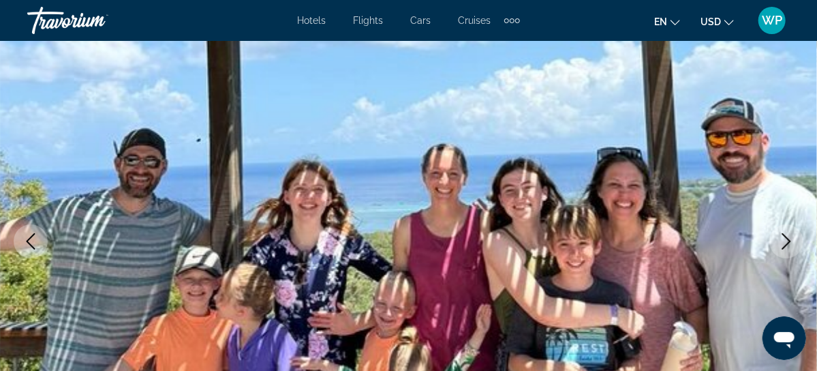
click at [789, 235] on icon "Next image" at bounding box center [786, 241] width 16 height 16
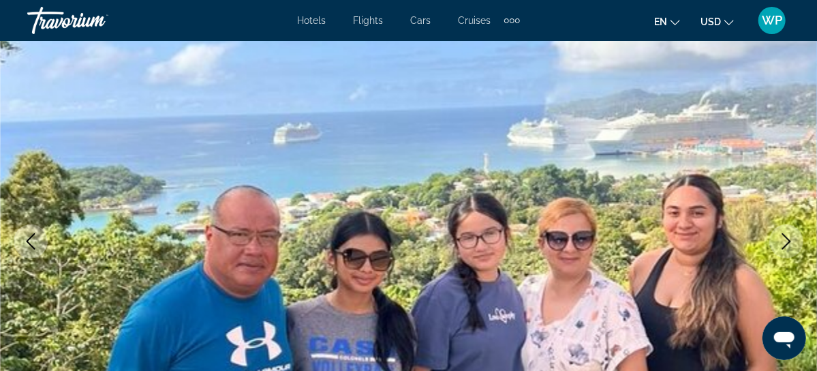
click at [789, 242] on icon "Next image" at bounding box center [786, 241] width 9 height 16
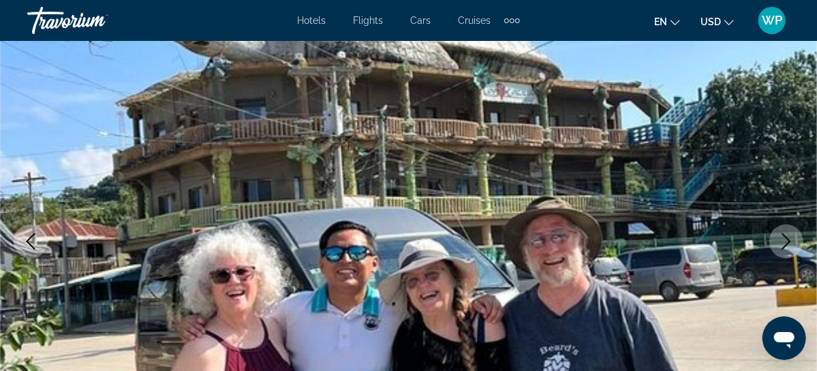
click at [787, 245] on icon "Next image" at bounding box center [786, 241] width 16 height 16
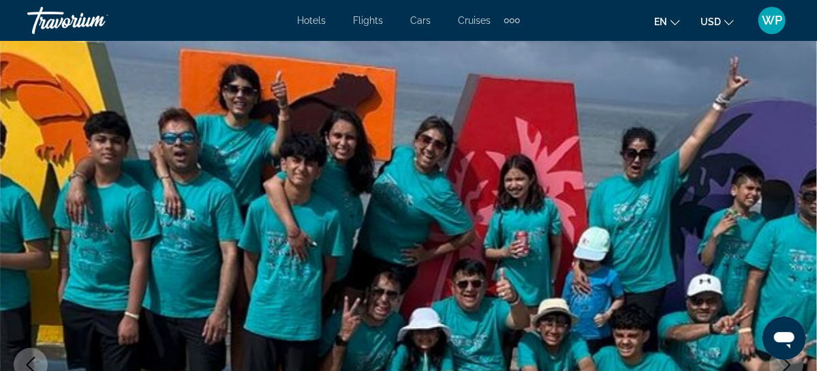
scroll to position [62, 0]
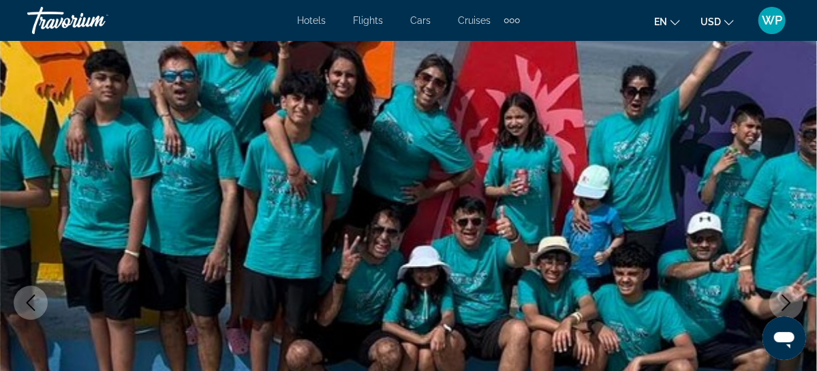
click at [785, 300] on icon "Next image" at bounding box center [786, 302] width 16 height 16
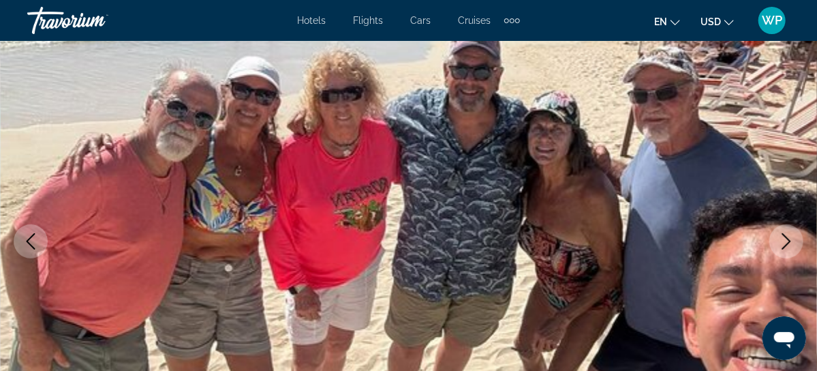
scroll to position [186, 0]
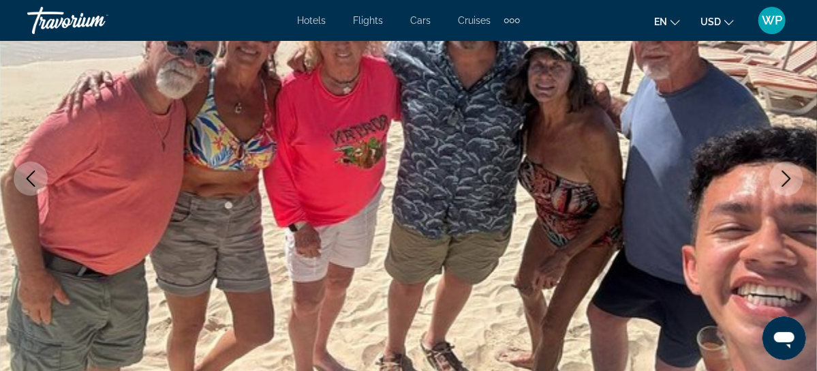
click at [788, 177] on icon "Next image" at bounding box center [786, 178] width 9 height 16
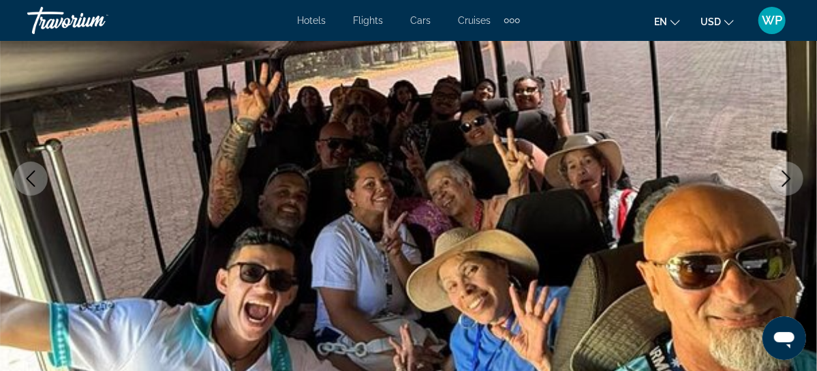
click at [794, 177] on icon "Next image" at bounding box center [786, 178] width 16 height 16
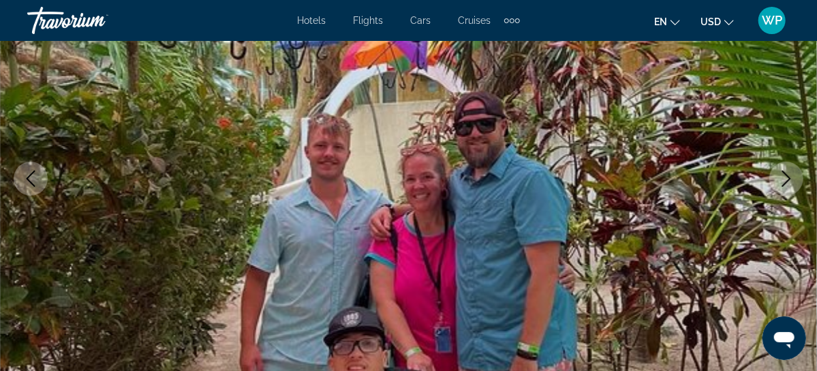
click at [781, 178] on icon "Next image" at bounding box center [786, 178] width 16 height 16
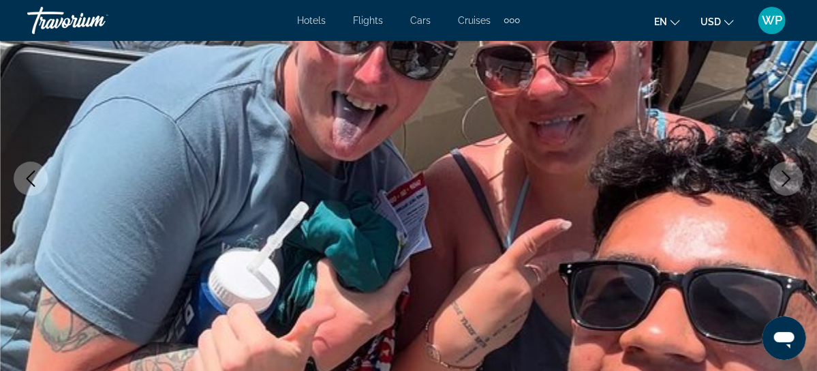
click at [783, 176] on icon "Next image" at bounding box center [786, 178] width 16 height 16
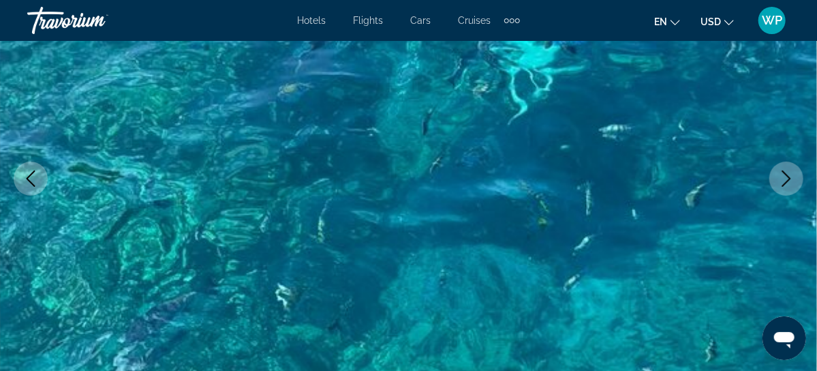
click at [783, 176] on icon "Next image" at bounding box center [786, 178] width 16 height 16
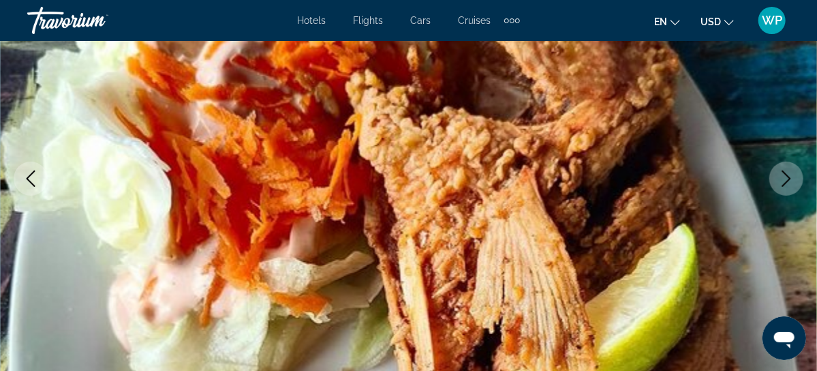
click at [789, 178] on icon "Next image" at bounding box center [786, 178] width 9 height 16
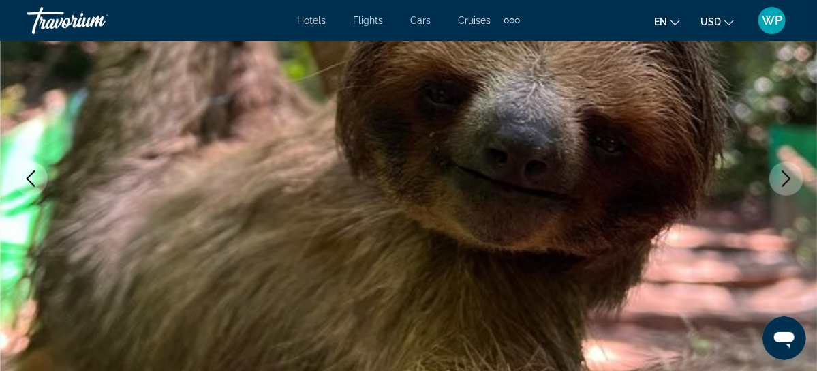
click at [789, 178] on icon "Next image" at bounding box center [786, 178] width 9 height 16
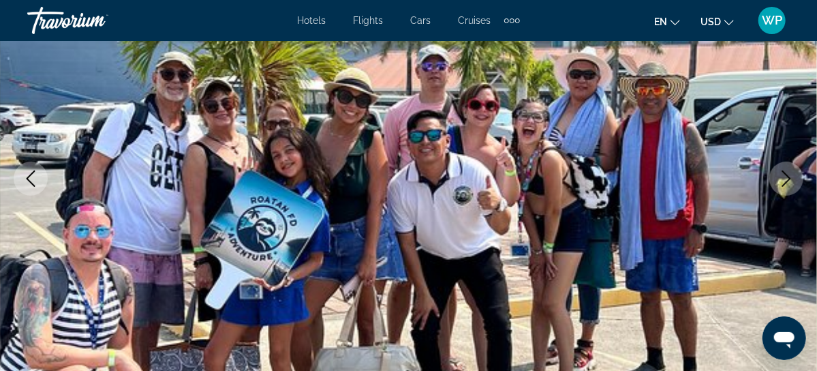
click at [789, 178] on icon "Next image" at bounding box center [786, 178] width 9 height 16
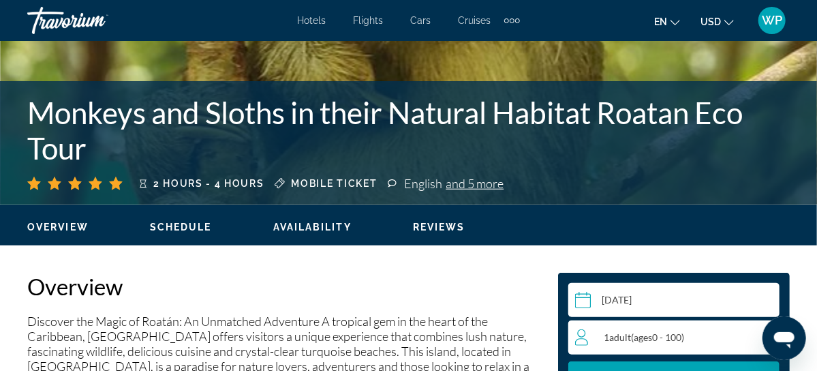
scroll to position [557, 0]
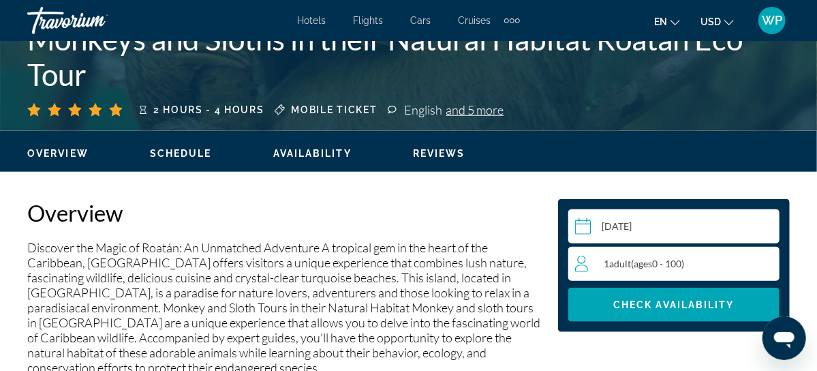
click at [729, 264] on div "1 Adult Adults ( ages [DEMOGRAPHIC_DATA])" at bounding box center [677, 263] width 204 height 16
click at [770, 262] on icon "Increment adults" at bounding box center [766, 263] width 12 height 16
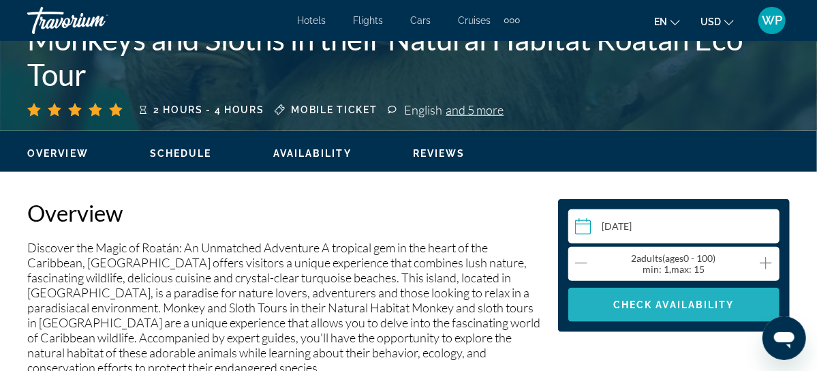
click at [691, 300] on span "Check Availability" at bounding box center [673, 304] width 121 height 11
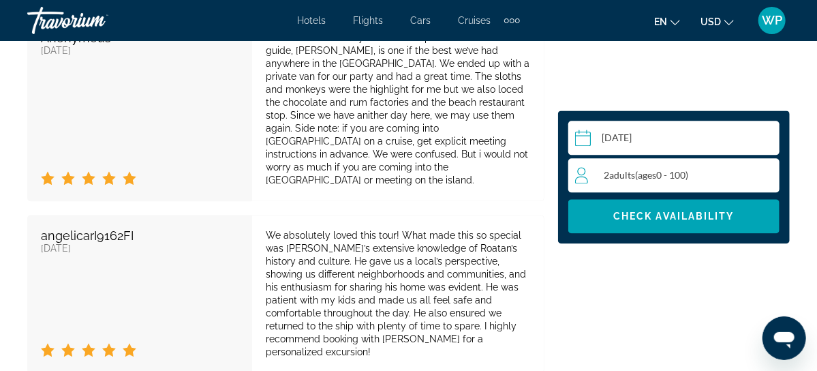
scroll to position [3676, 0]
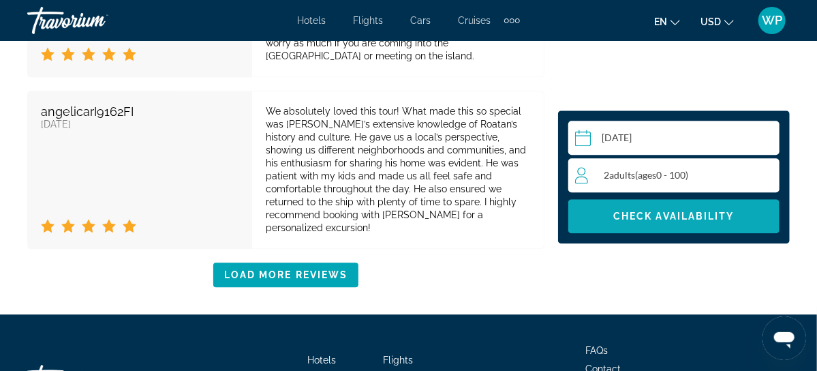
click at [691, 210] on span "Check Availability" at bounding box center [673, 215] width 121 height 11
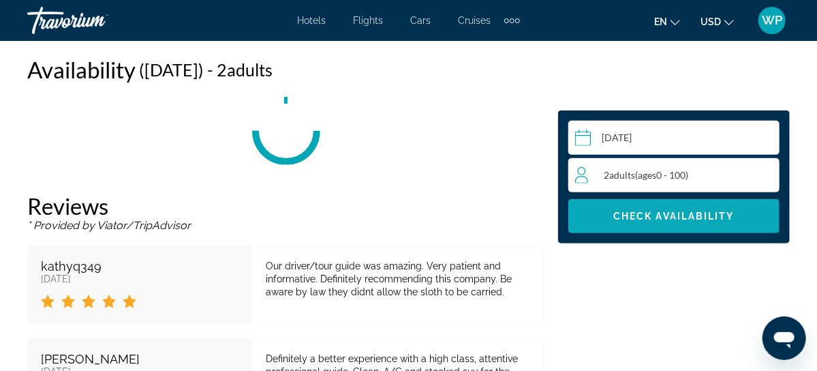
scroll to position [2375, 0]
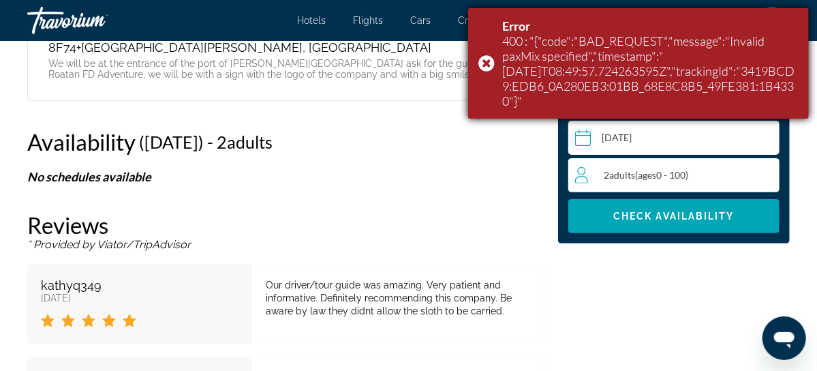
click at [482, 54] on div "Error 400 : "{"code":"BAD_REQUEST","message":"Invalid paxMix specified","timest…" at bounding box center [638, 63] width 341 height 110
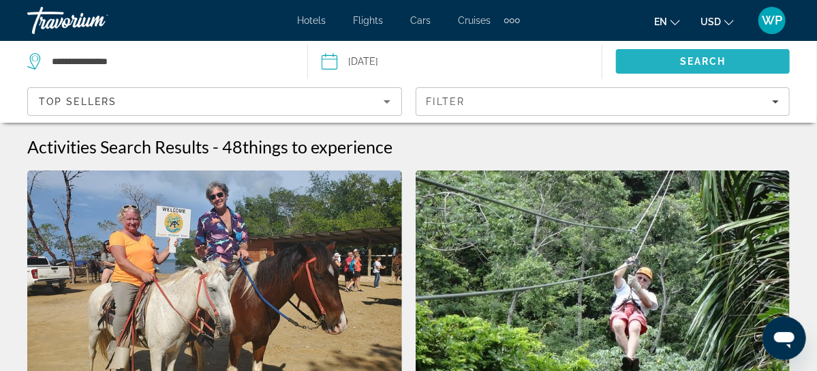
click at [698, 63] on span "Search" at bounding box center [703, 61] width 46 height 11
click at [684, 57] on span "Search" at bounding box center [703, 61] width 46 height 11
